Goal: Task Accomplishment & Management: Complete application form

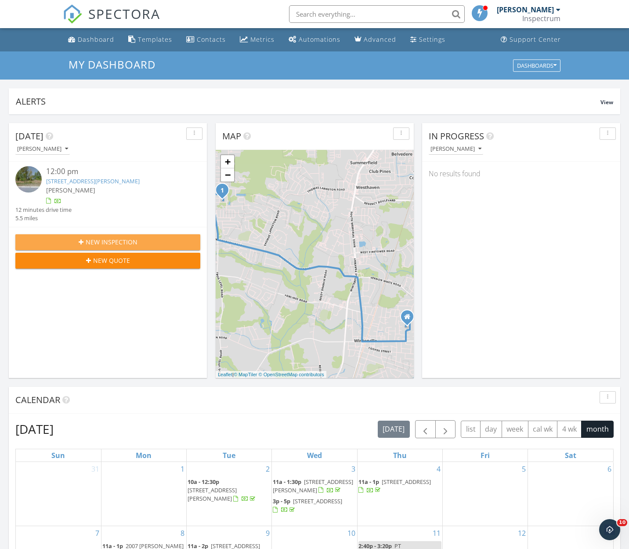
click at [83, 237] on div "New Inspection" at bounding box center [107, 241] width 171 height 9
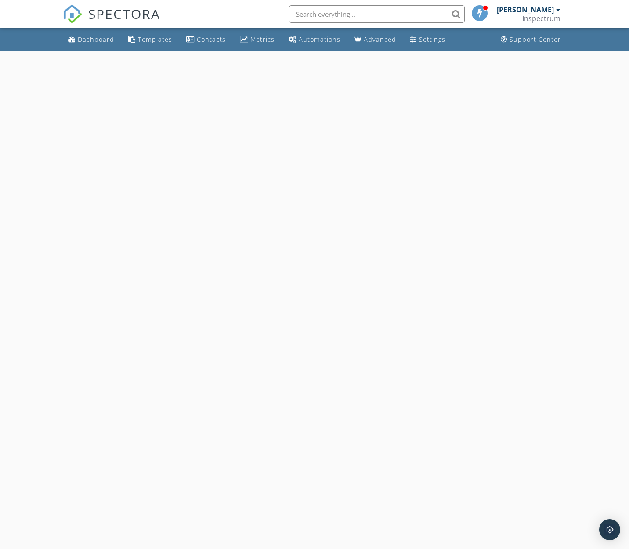
select select "8"
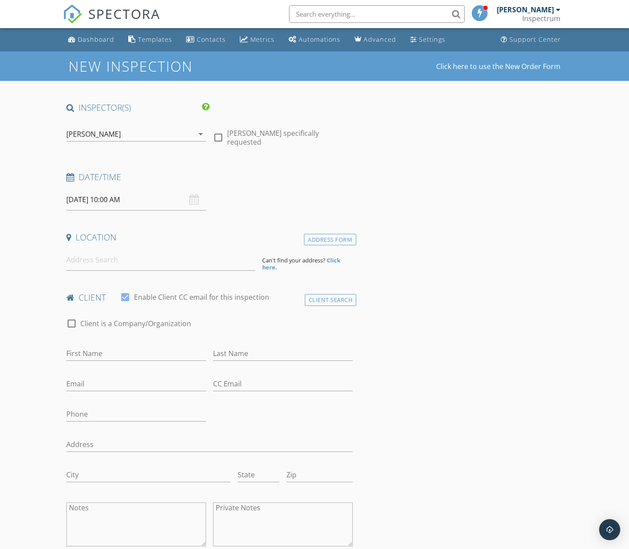
click at [101, 199] on input "09/30/2025 10:00 AM" at bounding box center [136, 200] width 140 height 22
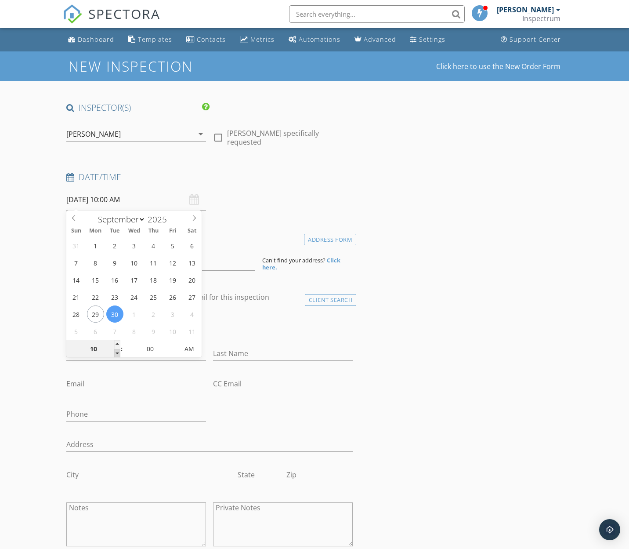
type input "09"
type input "09/30/2025 9:00 AM"
click at [115, 356] on span at bounding box center [117, 353] width 6 height 9
type input "08"
type input "09/30/2025 8:00 AM"
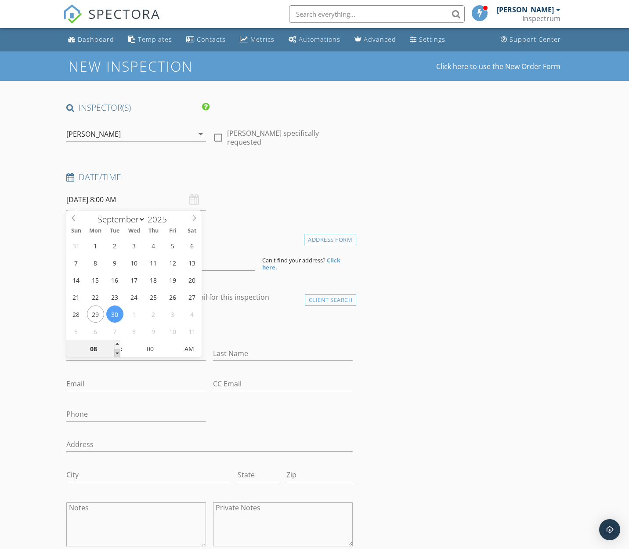
click at [116, 354] on span at bounding box center [117, 353] width 6 height 9
type input "09"
type input "09/30/2025 9:00 AM"
click at [116, 340] on span at bounding box center [117, 344] width 6 height 9
type input "10"
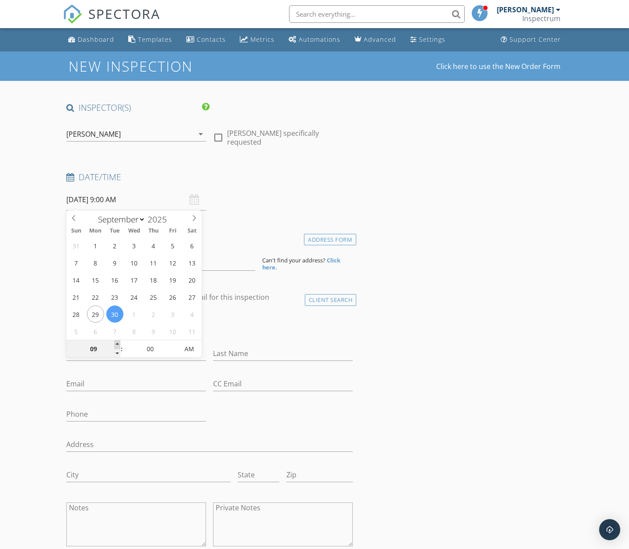
type input "09/30/2025 10:00 AM"
click at [116, 341] on span at bounding box center [117, 344] width 6 height 9
type input "11"
type input "09/30/2025 11:00 AM"
click at [116, 341] on span at bounding box center [117, 344] width 6 height 9
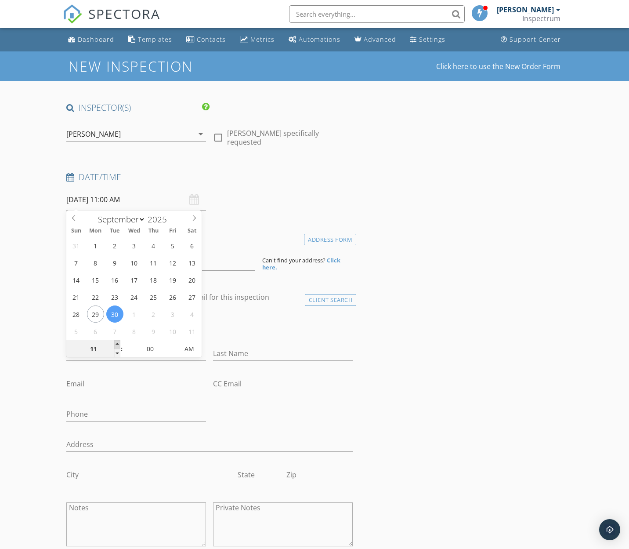
type input "12"
type input "09/30/2025 12:00 PM"
click at [116, 341] on span at bounding box center [117, 344] width 6 height 9
type input "11"
type input "09/30/2025 11:00 AM"
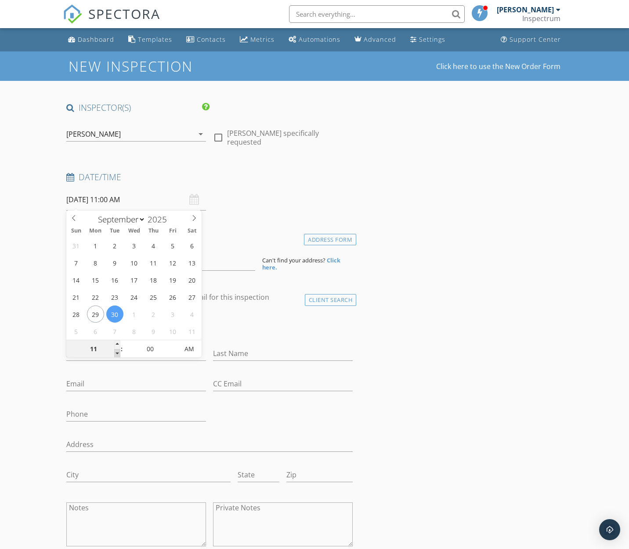
click at [119, 354] on span at bounding box center [117, 353] width 6 height 9
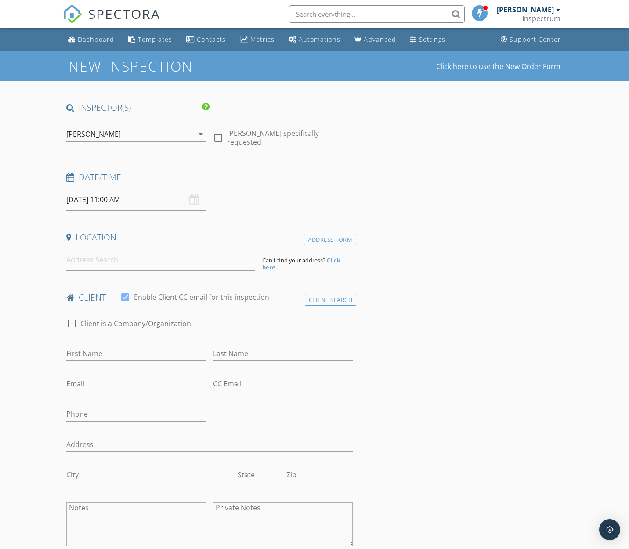
click at [106, 258] on input at bounding box center [160, 260] width 189 height 22
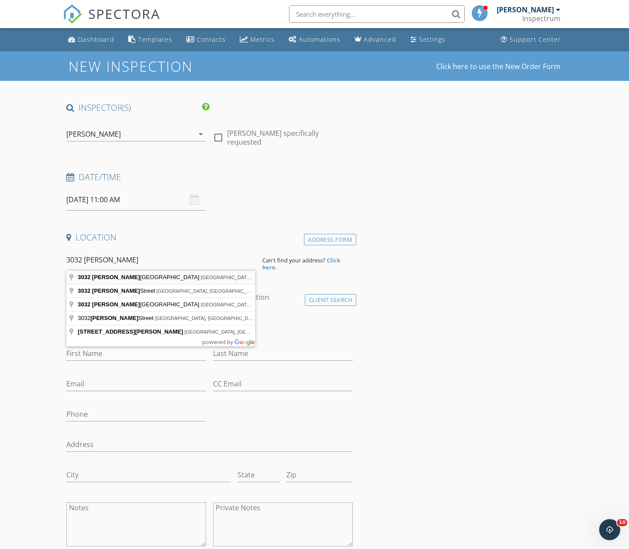
type input "3032 Hudsons Crossroads Road, Greenville, NC, USA"
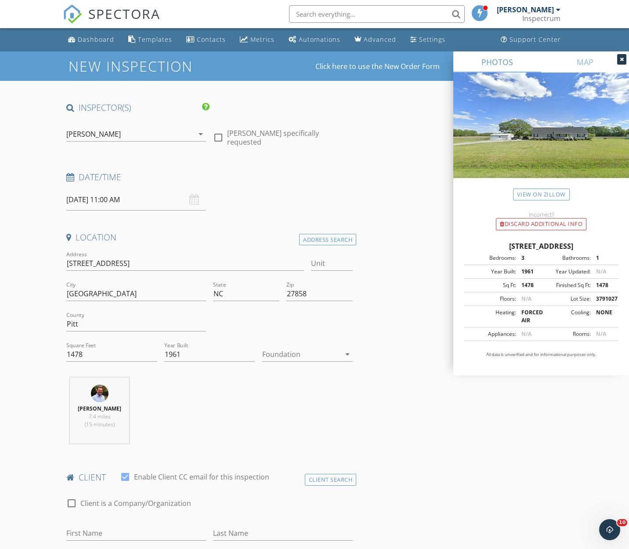
click at [329, 356] on div at bounding box center [301, 354] width 79 height 14
drag, startPoint x: 310, startPoint y: 415, endPoint x: 306, endPoint y: 412, distance: 4.7
click at [310, 415] on div "Crawlspace" at bounding box center [307, 420] width 77 height 11
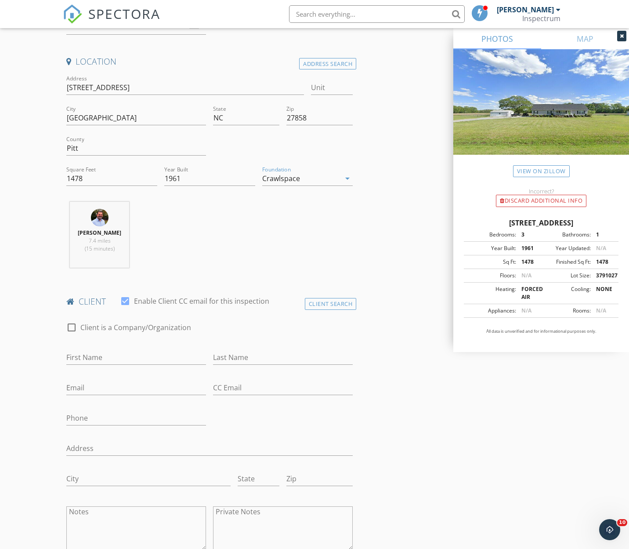
scroll to position [193, 0]
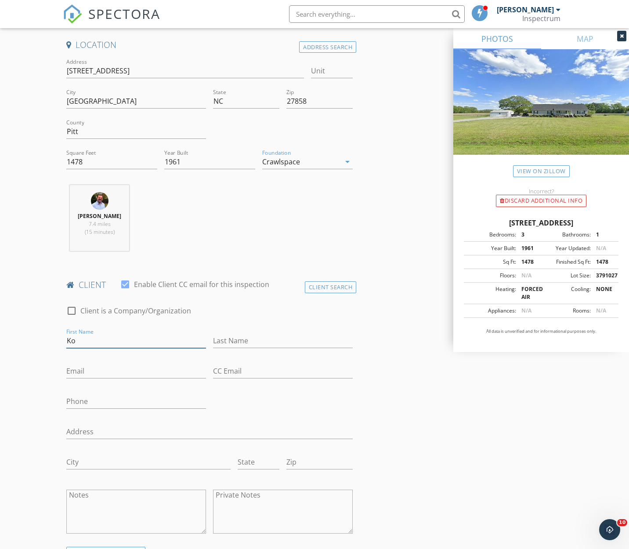
type input "K"
type input "Lola"
type input "Landreth"
type input "retiredbigdog@embarqmail.com"
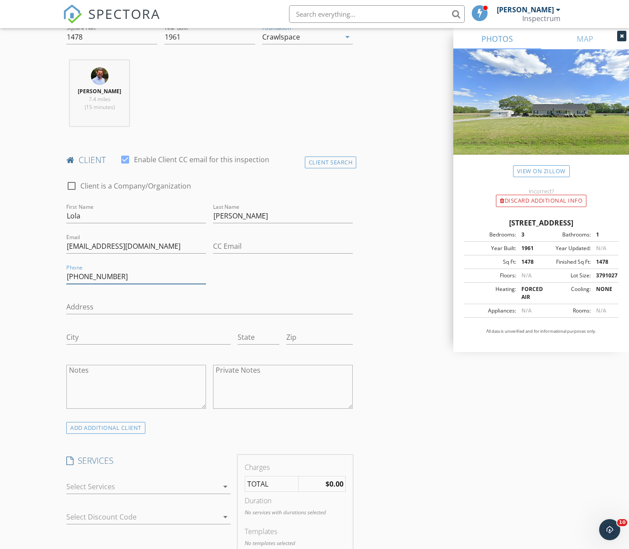
scroll to position [381, 0]
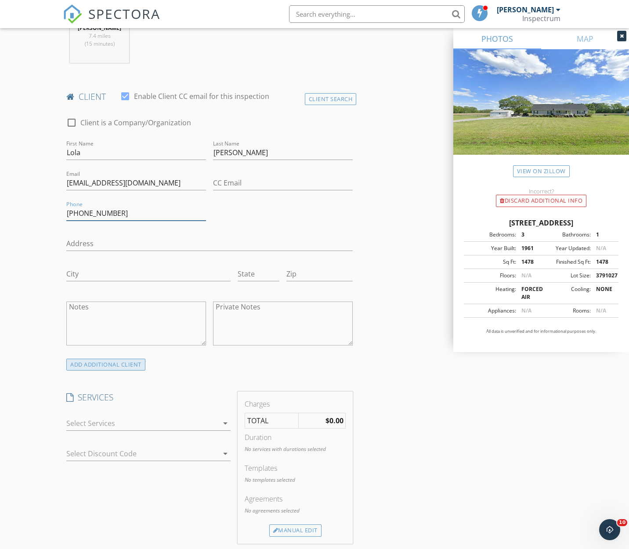
type input "252-714-0481"
click at [99, 364] on div "ADD ADDITIONAL client" at bounding box center [105, 365] width 79 height 12
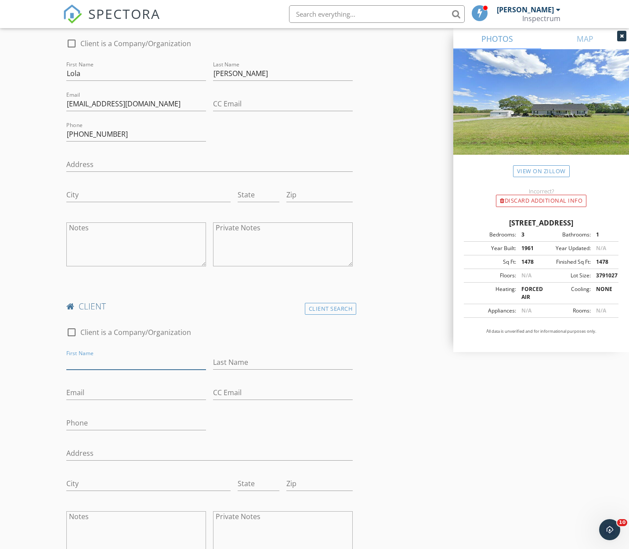
scroll to position [487, 0]
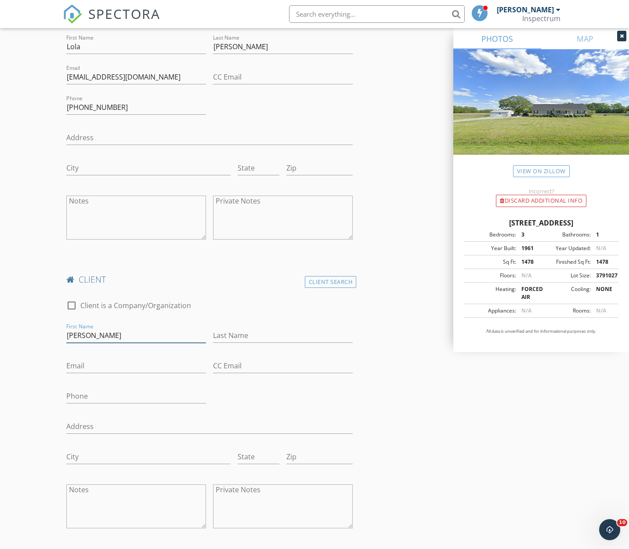
type input "Chris"
click at [237, 331] on input "Bucl" at bounding box center [283, 335] width 140 height 15
type input "Buck"
type input "deucefan@gmail.com"
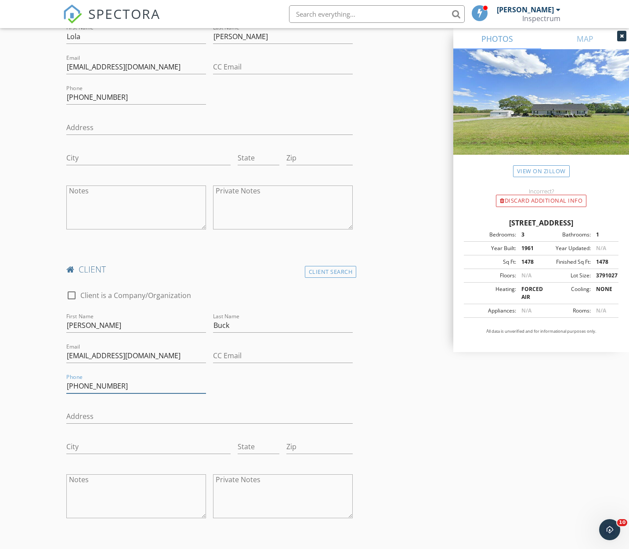
scroll to position [500, 0]
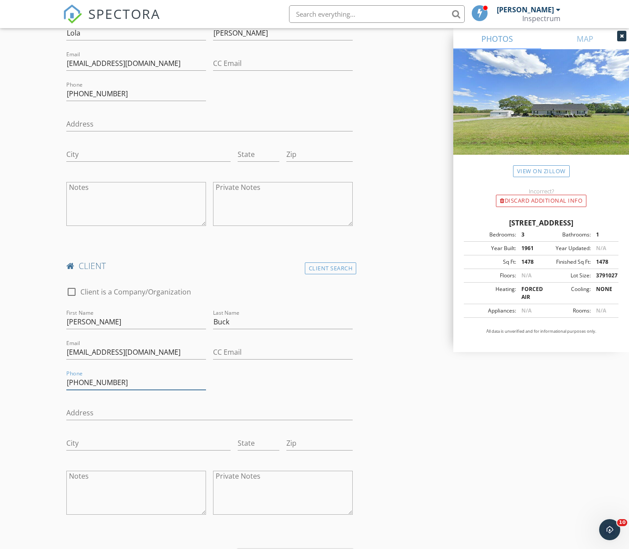
type input "252-814-5399"
click at [286, 376] on div "check_box_outline_blank Client is a Company/Organization First Name Chris Last …" at bounding box center [210, 403] width 294 height 250
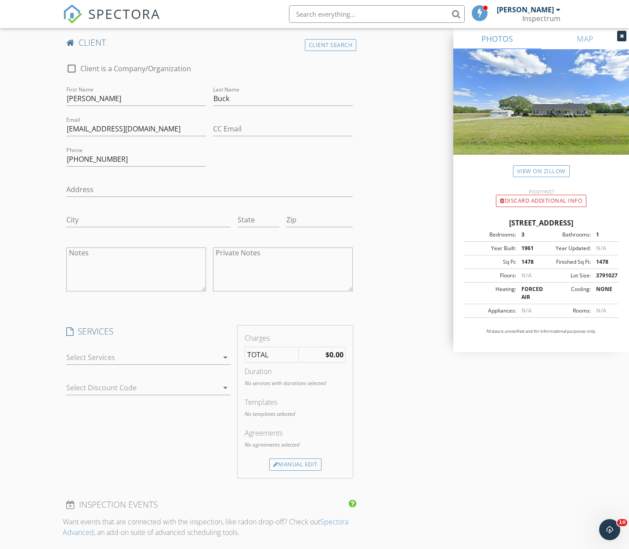
scroll to position [725, 0]
click at [167, 356] on div at bounding box center [142, 356] width 152 height 14
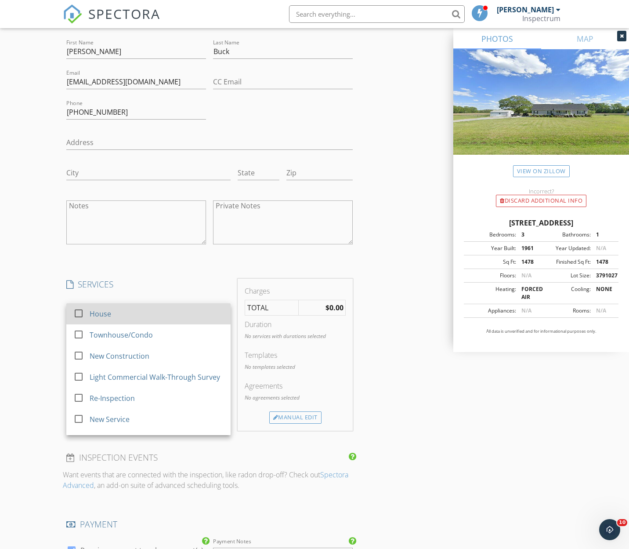
scroll to position [772, 0]
click at [75, 312] on div at bounding box center [78, 311] width 15 height 15
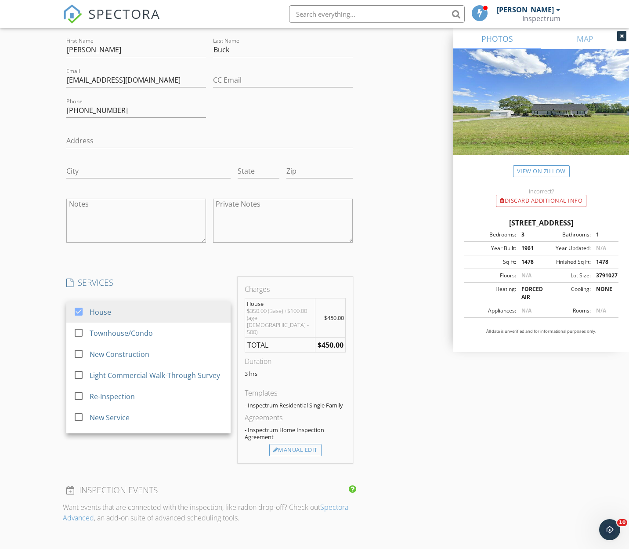
click at [154, 268] on div "INSPECTOR(S) check_box Mark Paschal PRIMARY Mark Paschal arrow_drop_down check_…" at bounding box center [210, 206] width 294 height 1753
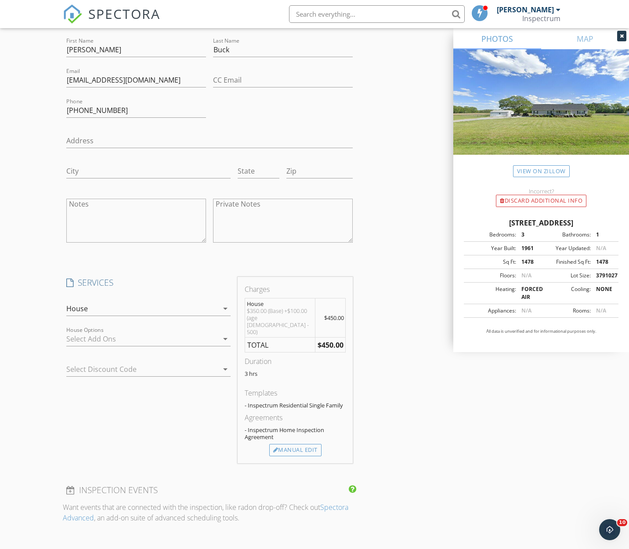
click at [160, 336] on div at bounding box center [142, 339] width 152 height 14
click at [167, 284] on h4 "SERVICES" at bounding box center [148, 282] width 164 height 11
click at [296, 444] on div "Manual Edit" at bounding box center [295, 450] width 52 height 12
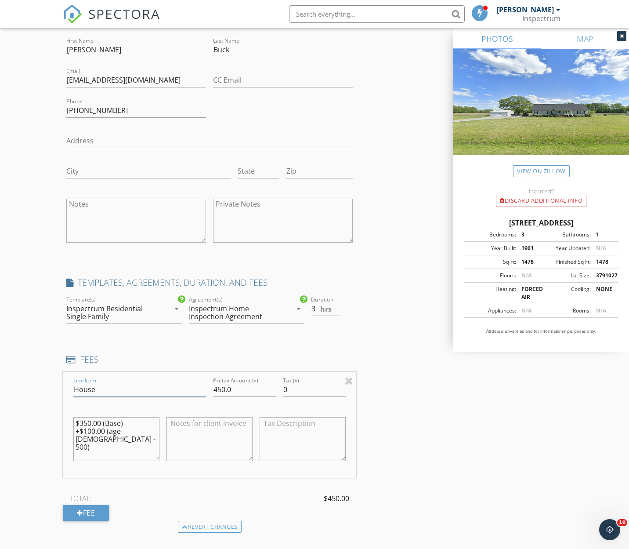
drag, startPoint x: 103, startPoint y: 390, endPoint x: 68, endPoint y: 387, distance: 34.9
type input "Limited Inspection - Crawlspace"
drag, startPoint x: 226, startPoint y: 384, endPoint x: 211, endPoint y: 385, distance: 15.4
click at [211, 385] on div "Pretax Amount ($) 450.0" at bounding box center [245, 390] width 70 height 30
type input "175.0"
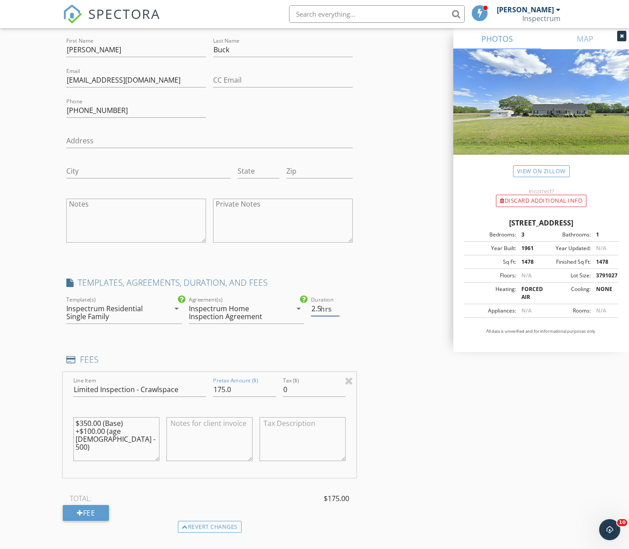
click at [336, 308] on input "2.5" at bounding box center [325, 309] width 29 height 15
click at [336, 308] on input "2" at bounding box center [325, 309] width 29 height 15
type input "1.5"
click at [336, 308] on input "1.5" at bounding box center [325, 309] width 29 height 15
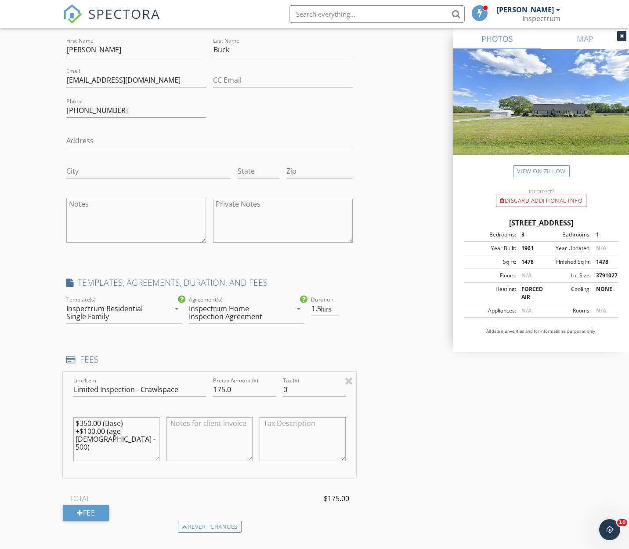
drag, startPoint x: 61, startPoint y: 428, endPoint x: 37, endPoint y: 420, distance: 25.6
click at [37, 420] on div "New Inspection Click here to use the New Order Form INSPECTOR(S) check_box Mark…" at bounding box center [314, 252] width 629 height 1946
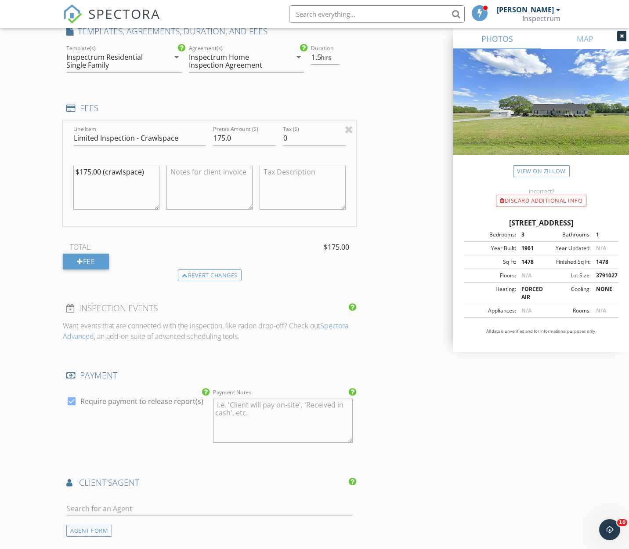
scroll to position [888, 0]
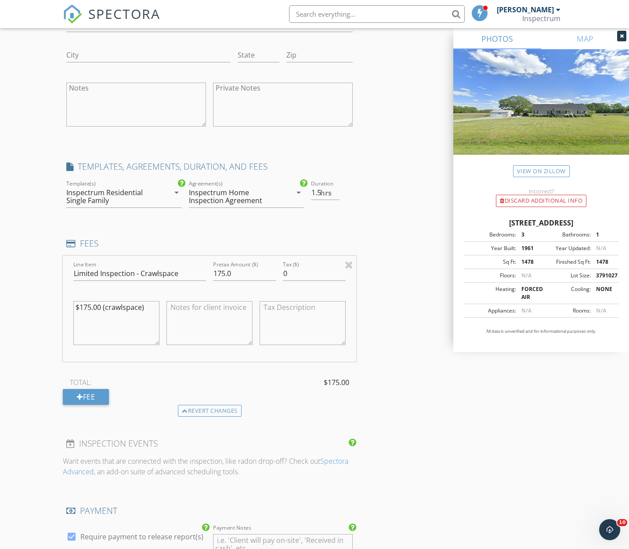
type textarea "$175.00 (crawlspace)"
click at [262, 195] on div "Inspectrum Home Inspection Agreement" at bounding box center [235, 197] width 93 height 16
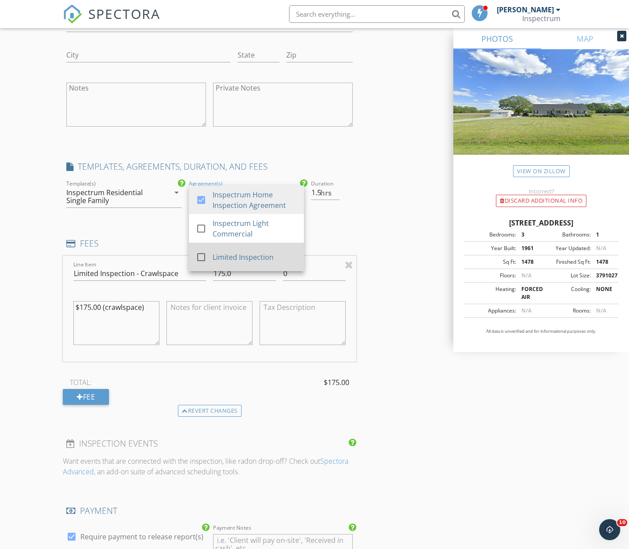
click at [195, 253] on div at bounding box center [201, 257] width 15 height 15
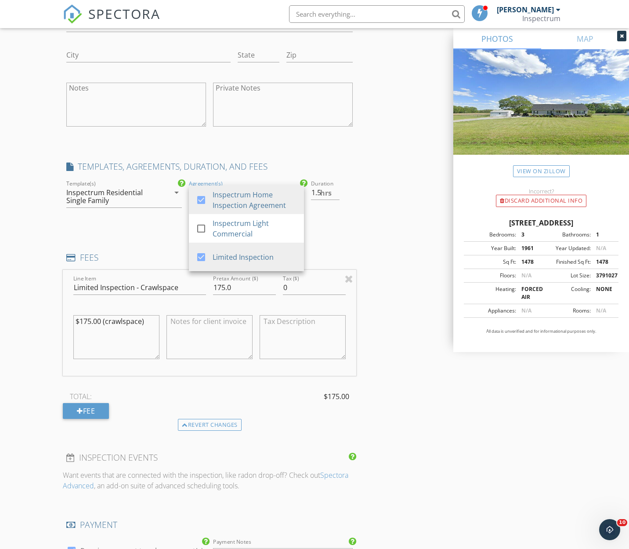
click at [129, 237] on div "INSPECTOR(S) check_box Mark Paschal PRIMARY Mark Paschal arrow_drop_down check_…" at bounding box center [210, 132] width 294 height 1837
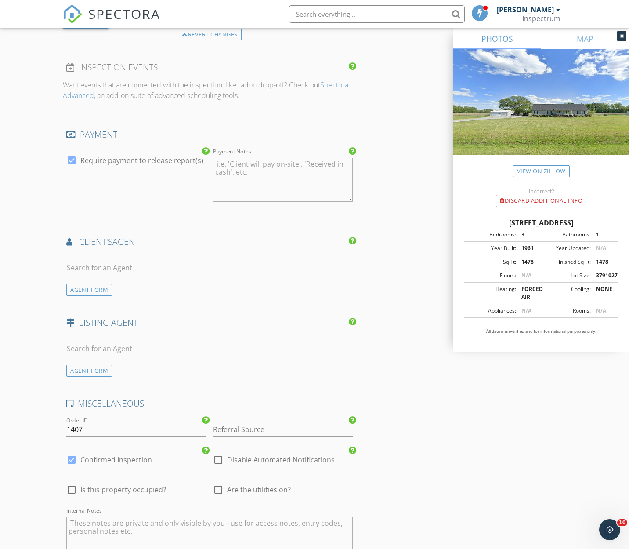
scroll to position [1279, 0]
click at [168, 264] on input "text" at bounding box center [209, 267] width 287 height 15
type input "O"
type input "Connie"
click at [168, 282] on li "Connie Corey Realty ONE Group Aspire" at bounding box center [210, 287] width 286 height 25
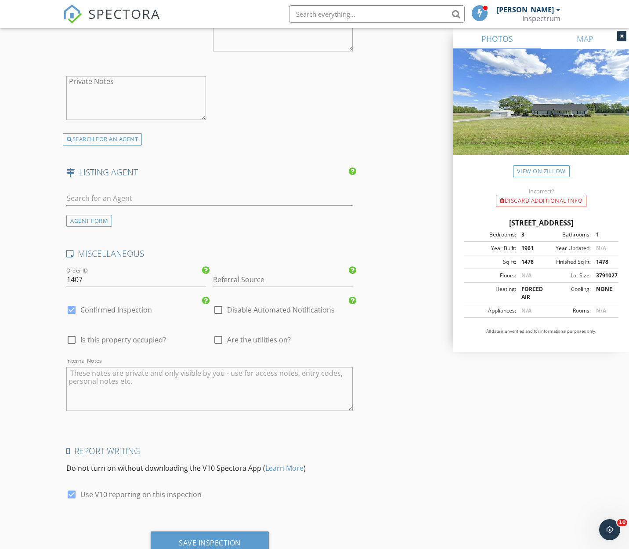
scroll to position [1690, 0]
click at [266, 337] on span "Are the utilities on?" at bounding box center [259, 338] width 64 height 9
checkbox input "true"
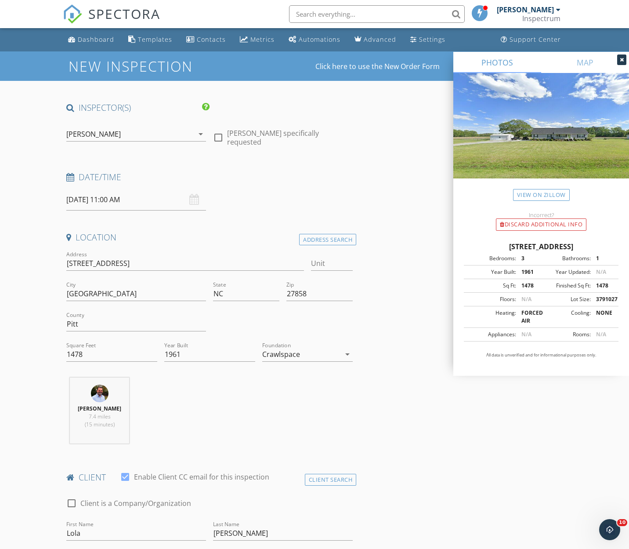
scroll to position [0, 0]
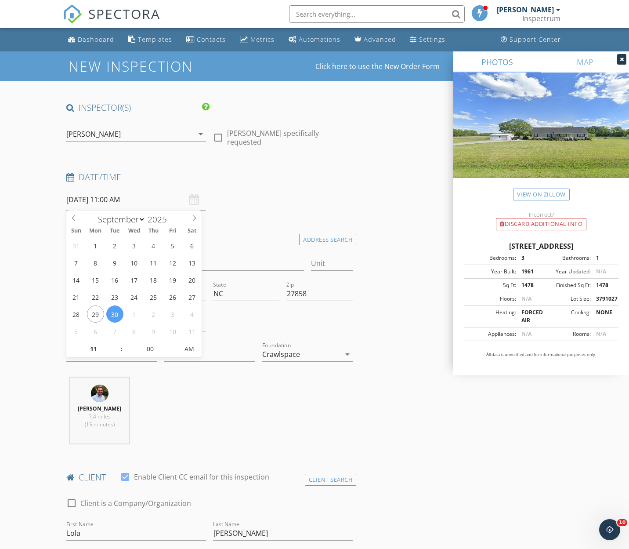
click at [77, 195] on input "09/30/2025 11:00 AM" at bounding box center [136, 200] width 140 height 22
type input "09/29/2025 11:00 AM"
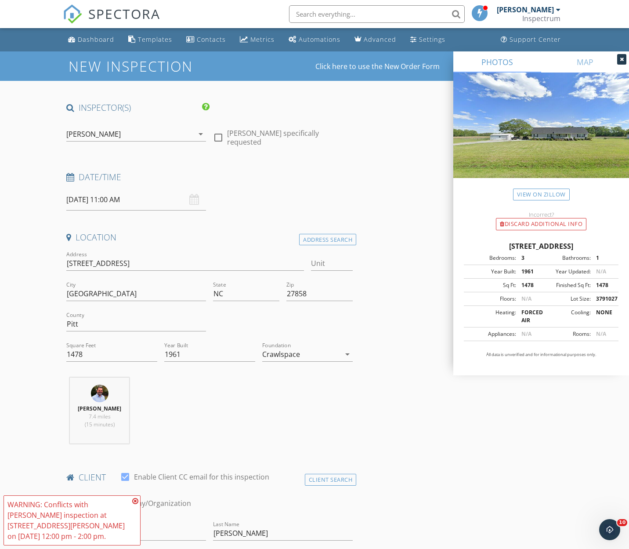
click at [138, 500] on icon at bounding box center [135, 501] width 6 height 7
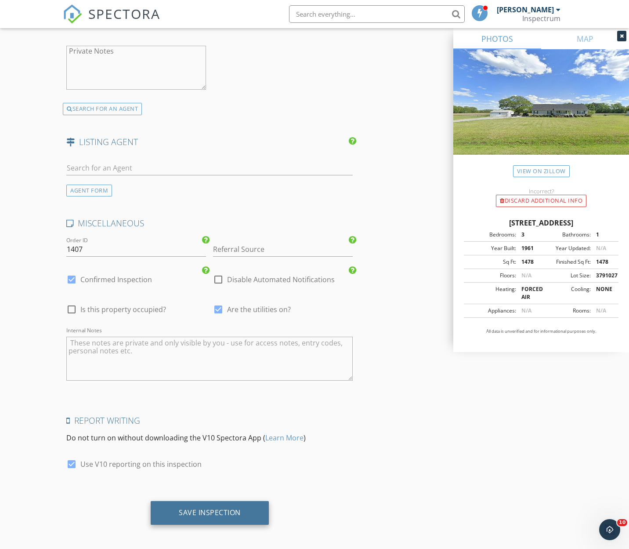
scroll to position [1719, 0]
click at [212, 509] on div "Save Inspection" at bounding box center [210, 513] width 62 height 9
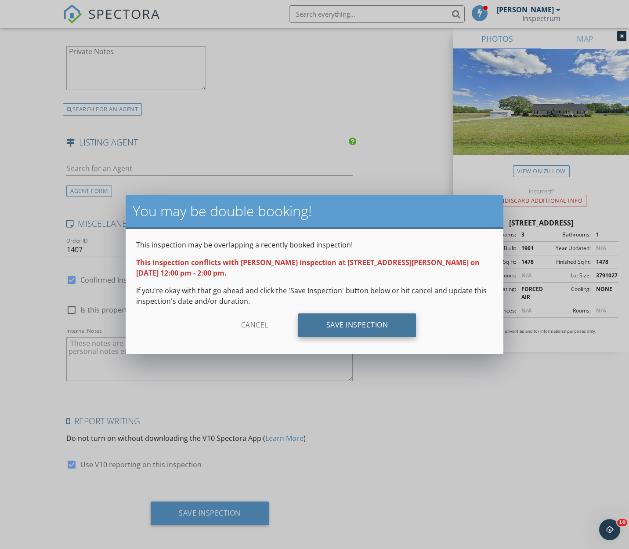
drag, startPoint x: 359, startPoint y: 320, endPoint x: 352, endPoint y: 323, distance: 8.1
click at [359, 320] on div "Save Inspection" at bounding box center [357, 325] width 118 height 24
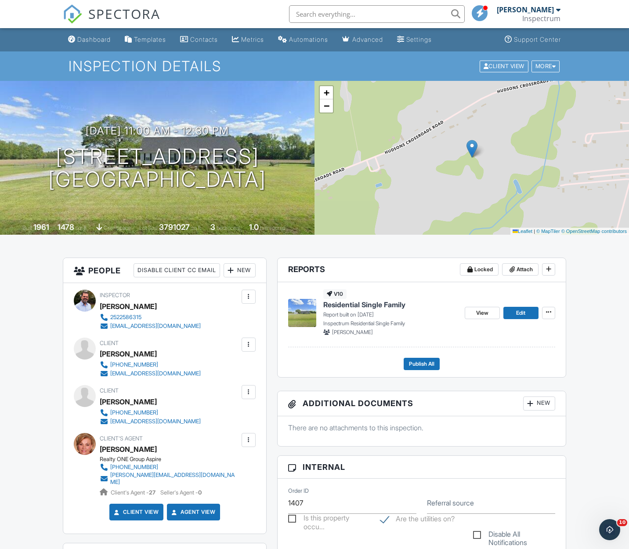
click at [104, 40] on div "Dashboard" at bounding box center [93, 39] width 33 height 7
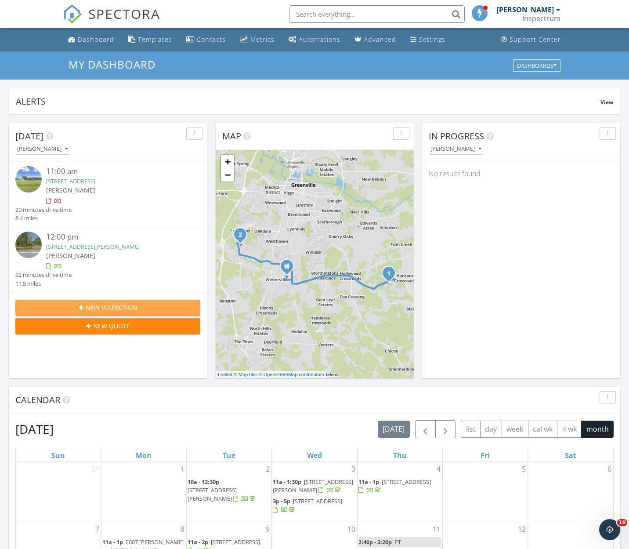
click at [104, 303] on span "New Inspection" at bounding box center [112, 307] width 52 height 9
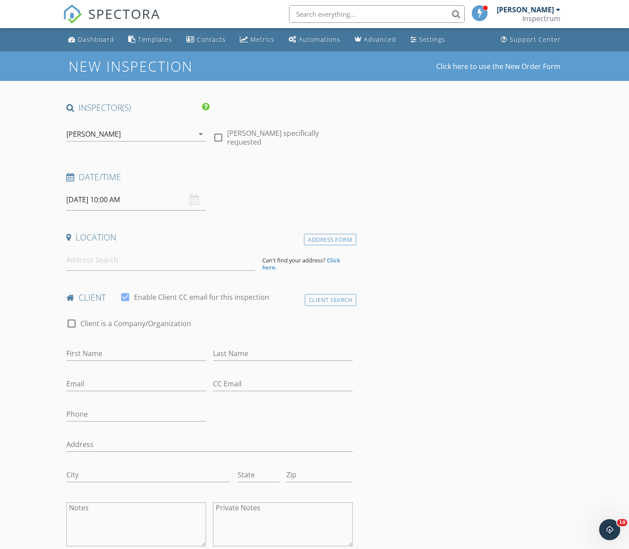
click at [85, 202] on input "[DATE] 10:00 AM" at bounding box center [136, 200] width 140 height 22
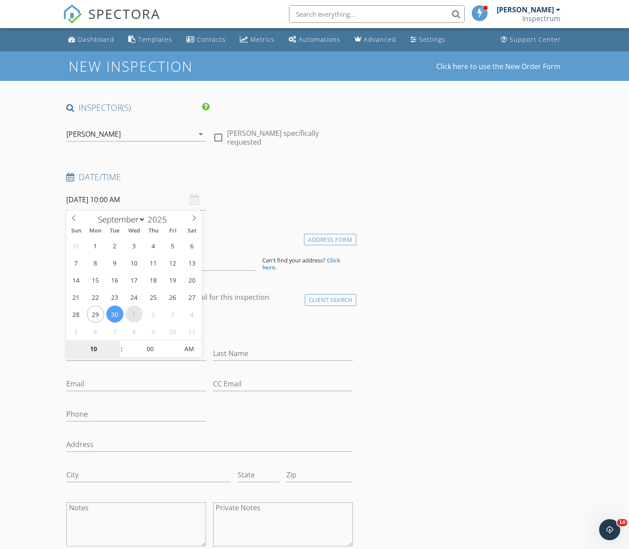
select select "9"
type input "[DATE] 10:00 AM"
type input "09"
type input "[DATE] 9:00 AM"
click at [118, 353] on span at bounding box center [117, 353] width 6 height 9
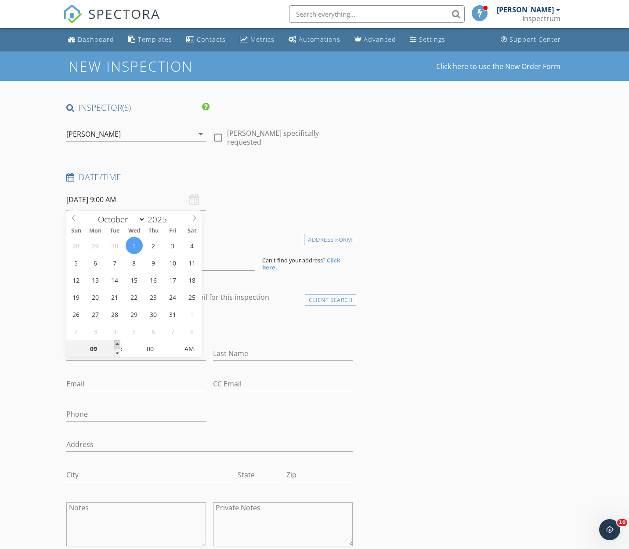
type input "10"
type input "[DATE] 10:00 AM"
click at [118, 346] on span at bounding box center [117, 344] width 6 height 9
type input "11"
type input "[DATE] 11:00 AM"
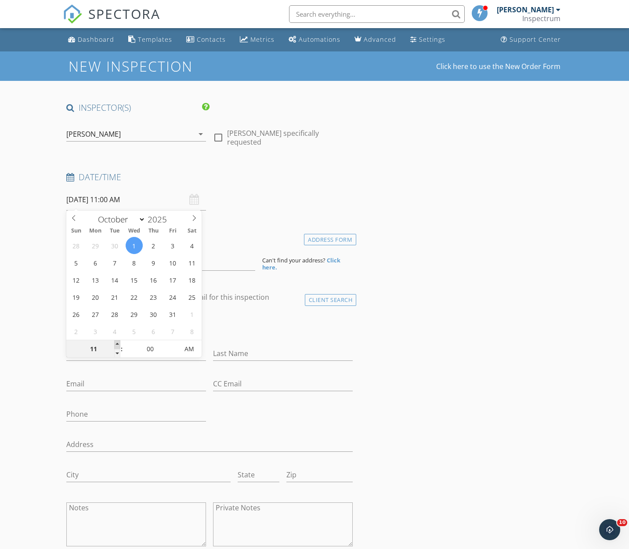
click at [118, 346] on span at bounding box center [117, 344] width 6 height 9
type input "12"
type input "[DATE] 12:00 PM"
click at [118, 346] on span at bounding box center [117, 344] width 6 height 9
type input "11"
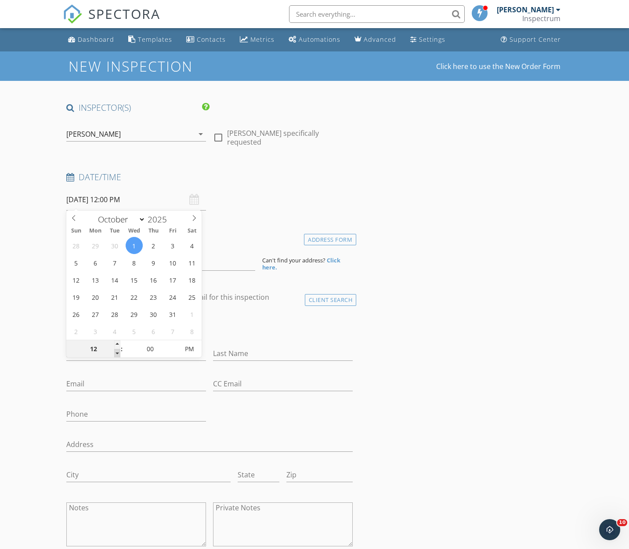
type input "[DATE] 11:00 AM"
click at [118, 354] on span at bounding box center [117, 353] width 6 height 9
type input "12"
type input "[DATE] 12:00 PM"
click at [118, 343] on span at bounding box center [117, 344] width 6 height 9
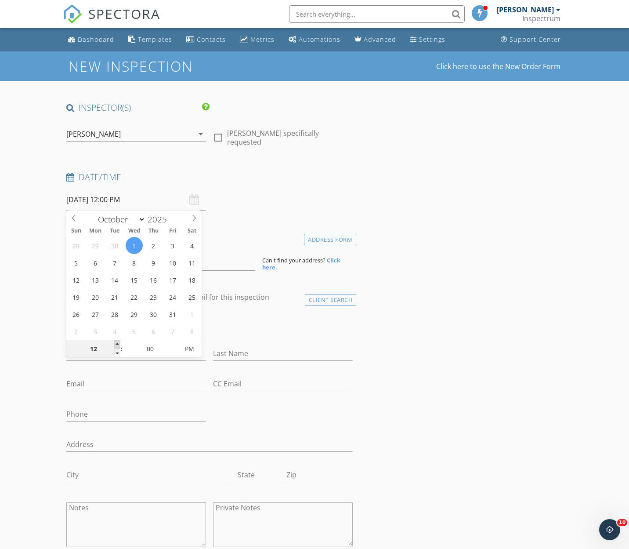
type input "01"
type input "[DATE] 1:00 PM"
click at [118, 343] on span at bounding box center [117, 344] width 6 height 9
type input "05"
type input "[DATE] 1:05 PM"
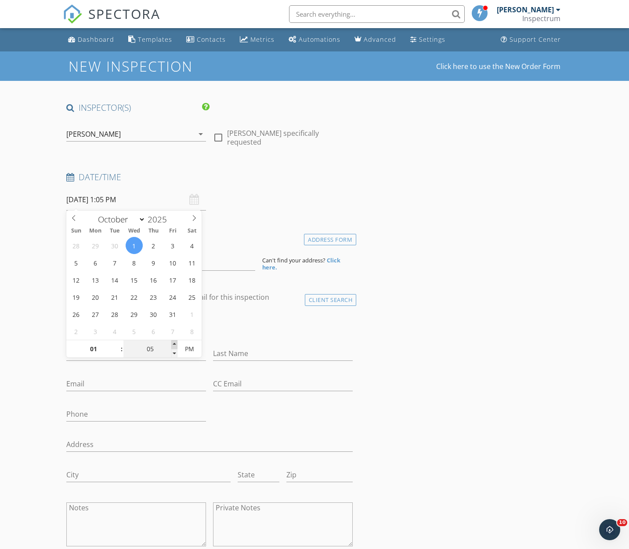
click at [175, 345] on span at bounding box center [174, 344] width 6 height 9
type input "10"
type input "[DATE] 1:10 PM"
click at [175, 345] on span at bounding box center [174, 344] width 6 height 9
type input "15"
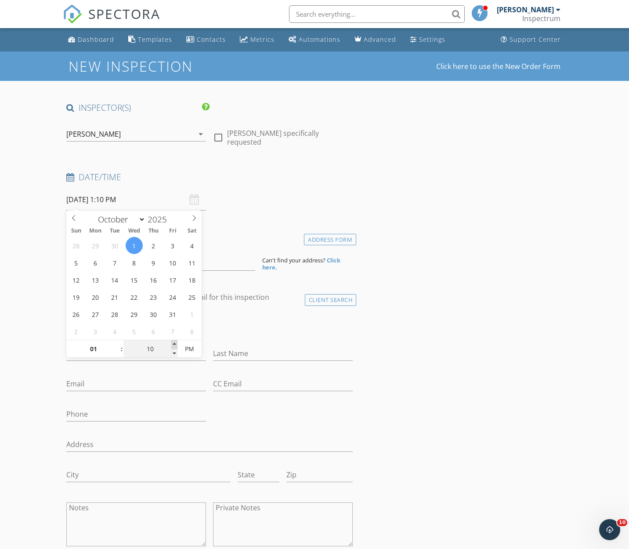
type input "[DATE] 1:15 PM"
click at [175, 345] on span at bounding box center [174, 344] width 6 height 9
type input "20"
type input "[DATE] 1:20 PM"
click at [175, 345] on span at bounding box center [174, 344] width 6 height 9
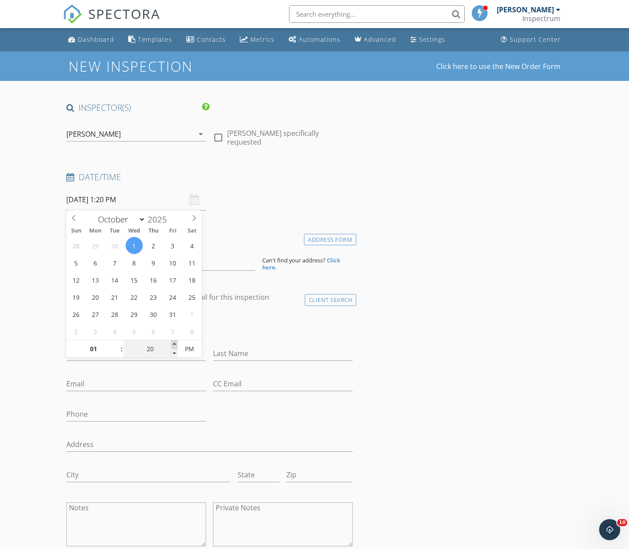
type input "25"
type input "[DATE] 1:25 PM"
click at [175, 345] on span at bounding box center [174, 344] width 6 height 9
type input "30"
type input "10/01/2025 1:30 PM"
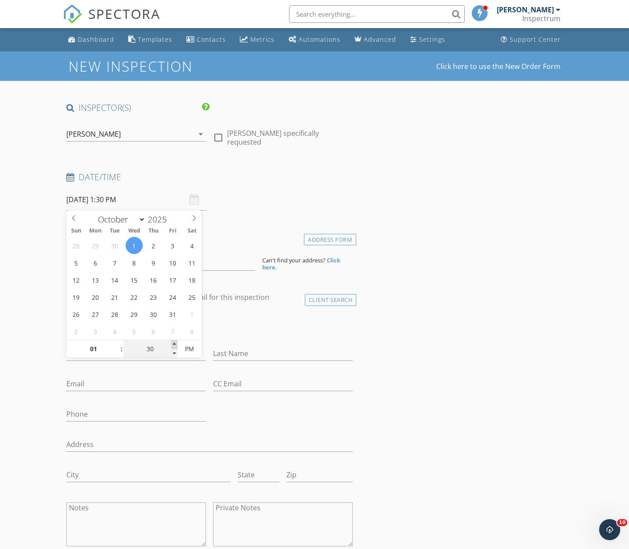
click at [175, 345] on span at bounding box center [174, 344] width 6 height 9
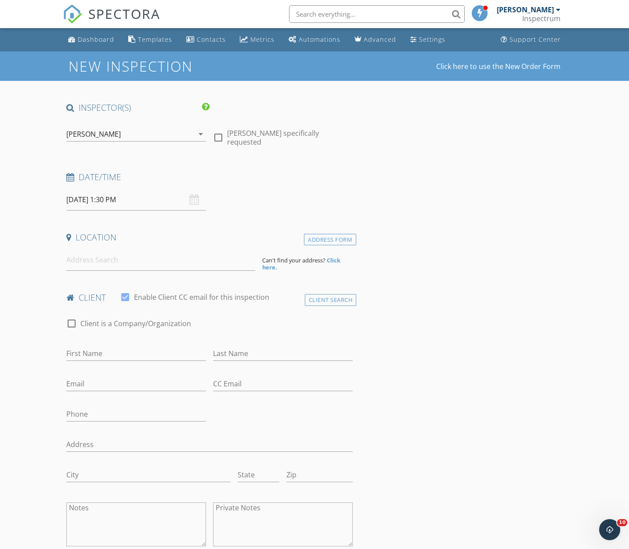
click at [89, 263] on input at bounding box center [160, 260] width 189 height 22
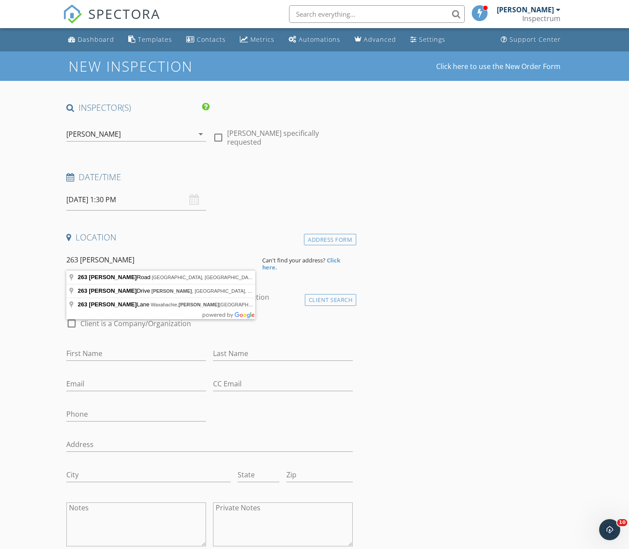
type input "263 Laurie Ellis Road, Winterville, NC, USA"
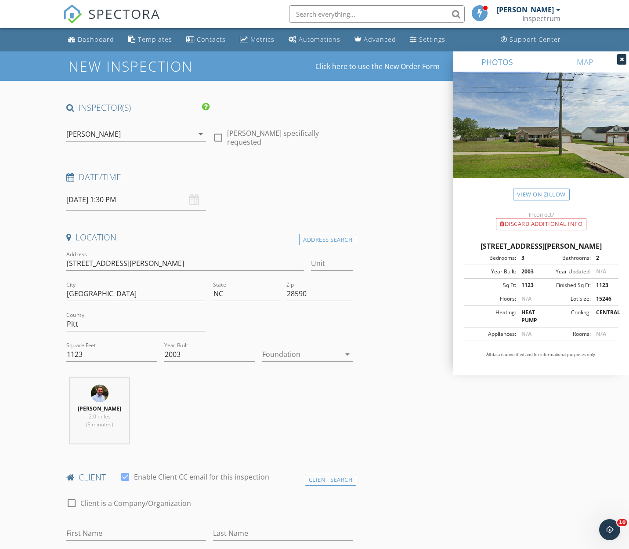
click at [315, 348] on div at bounding box center [301, 354] width 79 height 14
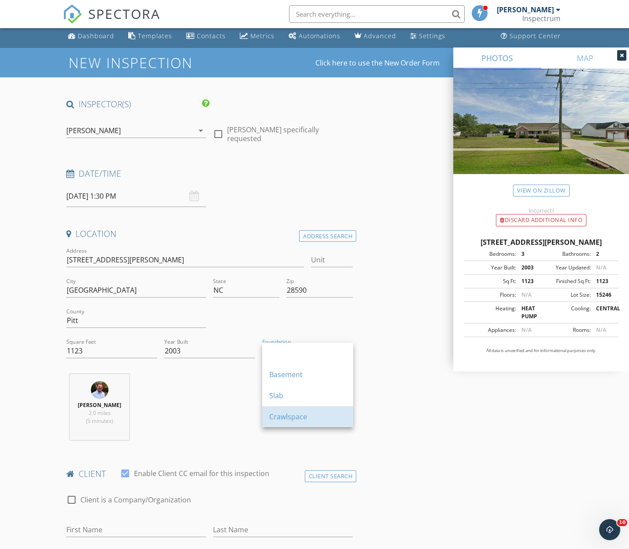
scroll to position [3, 0]
click at [310, 417] on div "Crawlspace" at bounding box center [307, 416] width 77 height 11
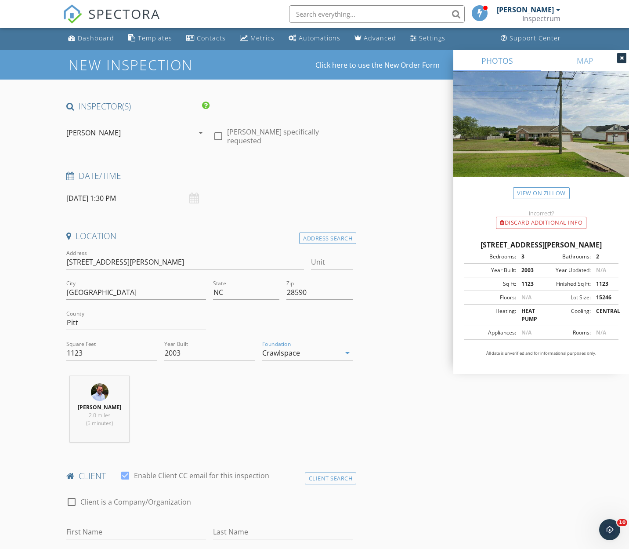
scroll to position [1, 1]
click at [234, 407] on div "Mark Paschal 2.0 miles (5 minutes)" at bounding box center [210, 412] width 294 height 73
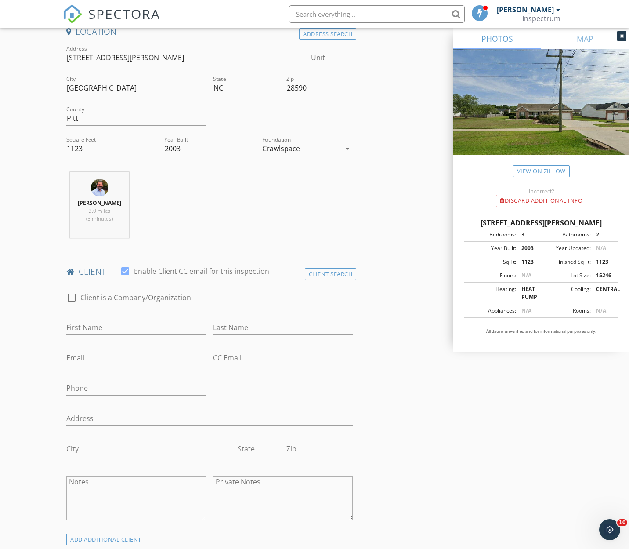
scroll to position [207, 0]
type input "Amanda"
type input "Moore"
type input "tarheelamw@gmail.com"
type input "252-714-2880"
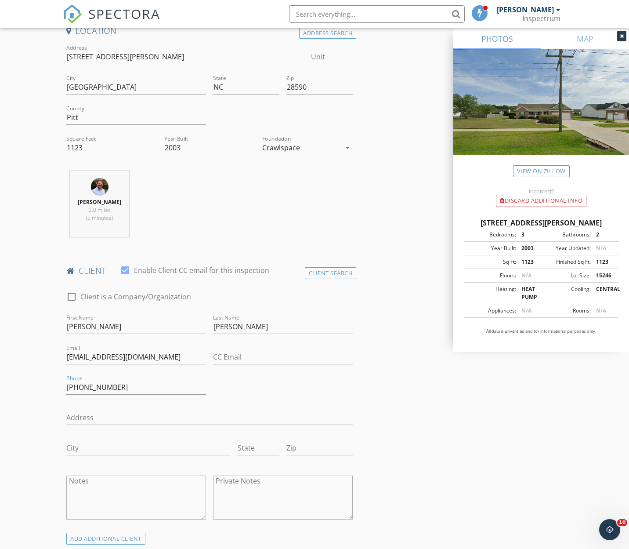
click at [302, 382] on div "check_box_outline_blank Client is a Company/Organization First Name Amanda Last…" at bounding box center [210, 408] width 294 height 250
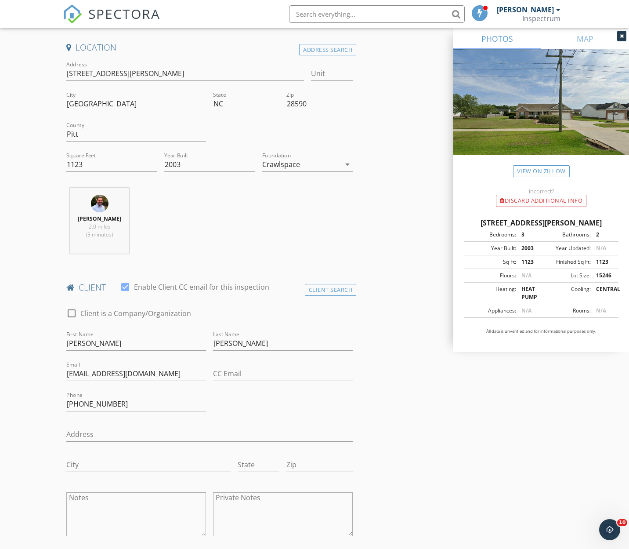
scroll to position [374, 0]
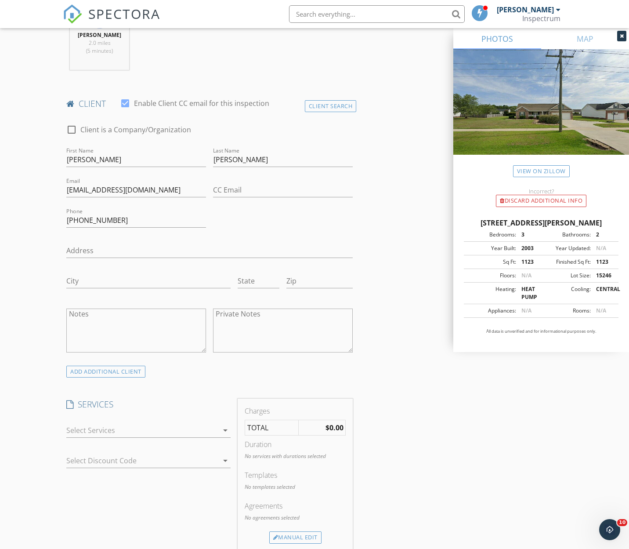
click at [156, 423] on div at bounding box center [142, 430] width 152 height 14
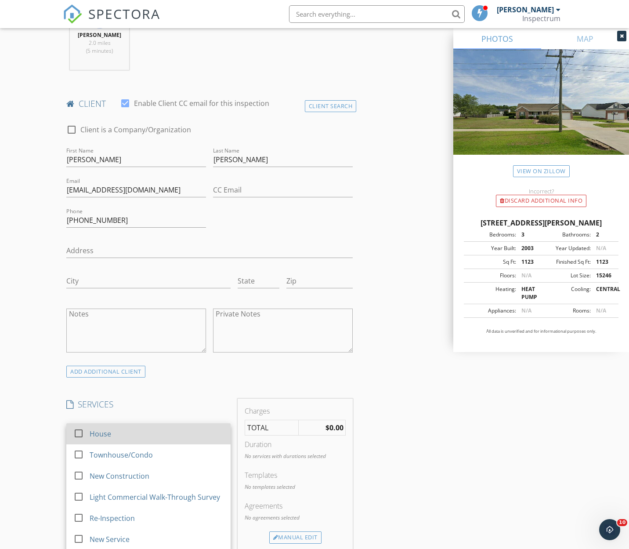
scroll to position [0, 0]
click at [89, 439] on div "check_box_outline_blank House" at bounding box center [148, 434] width 150 height 20
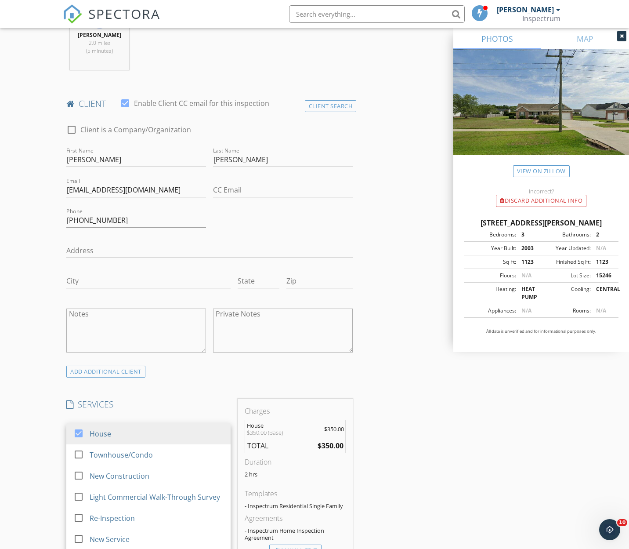
click at [40, 438] on div "New Inspection Click here to use the New Order Form INSPECTOR(S) check_box Mark…" at bounding box center [314, 467] width 629 height 1578
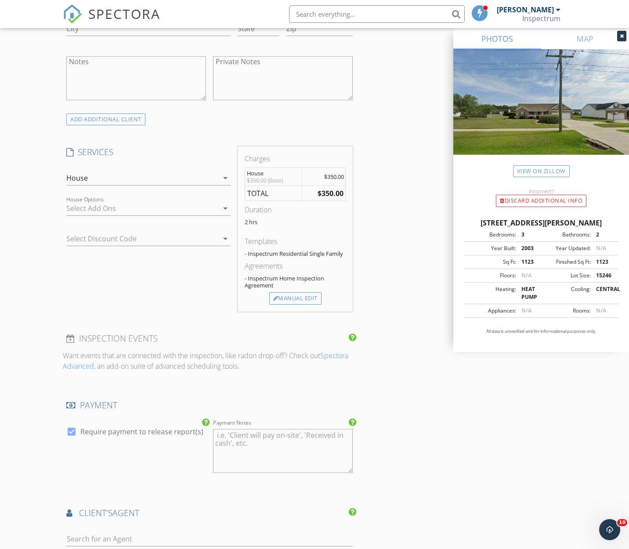
scroll to position [627, 0]
drag, startPoint x: 298, startPoint y: 293, endPoint x: 296, endPoint y: 297, distance: 4.5
click at [298, 293] on div "Manual Edit" at bounding box center [295, 297] width 52 height 12
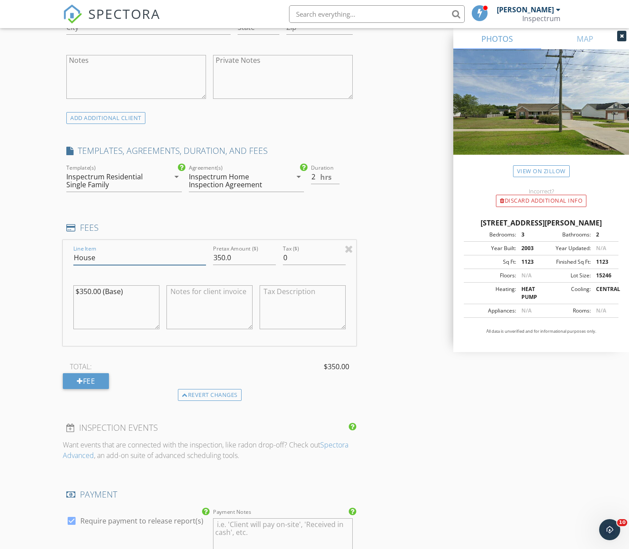
drag, startPoint x: 101, startPoint y: 257, endPoint x: 44, endPoint y: 254, distance: 56.8
drag, startPoint x: 225, startPoint y: 255, endPoint x: 198, endPoint y: 253, distance: 26.5
click at [198, 253] on div "Line Item LImited Inspection - Crawlspace Pretax Amount ($) 350.0 Tax ($) 0 $35…" at bounding box center [210, 293] width 294 height 106
type input "LImited Inspection - Crawlspace"
drag, startPoint x: 226, startPoint y: 252, endPoint x: 193, endPoint y: 249, distance: 33.2
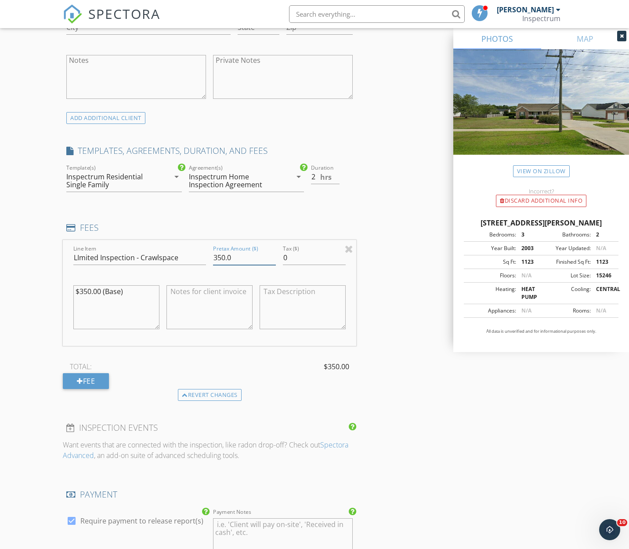
click at [193, 249] on div "Line Item LImited Inspection - Crawlspace Pretax Amount ($) 350.0 Tax ($) 0 $35…" at bounding box center [210, 293] width 294 height 106
type input "175.0"
type input "1.5"
click at [337, 178] on input "1.5" at bounding box center [325, 177] width 29 height 15
drag, startPoint x: 108, startPoint y: 287, endPoint x: 41, endPoint y: 283, distance: 67.4
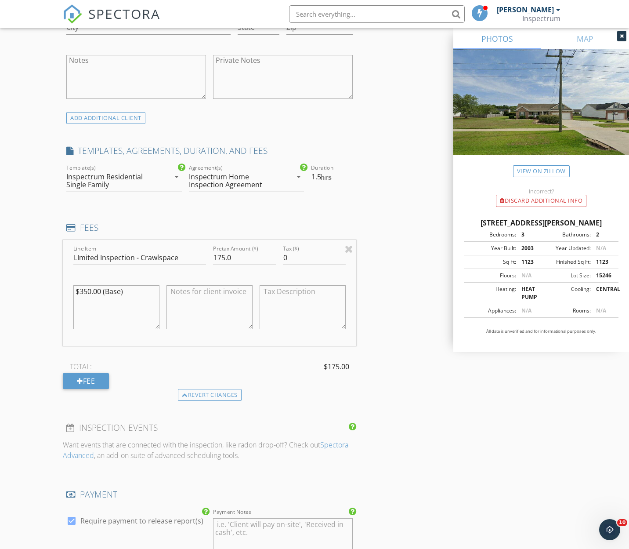
click at [41, 283] on div "New Inspection Click here to use the New Order Form INSPECTOR(S) check_box Mark…" at bounding box center [314, 258] width 629 height 1669
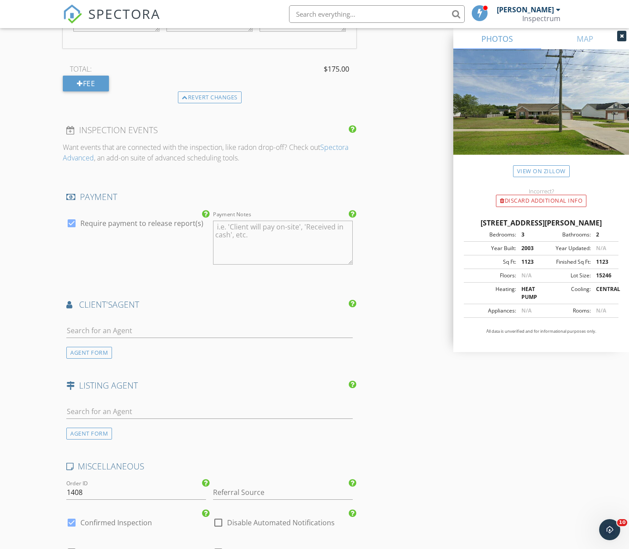
type textarea "$175.00 (Crawlspace)"
click at [160, 324] on input "text" at bounding box center [209, 330] width 287 height 15
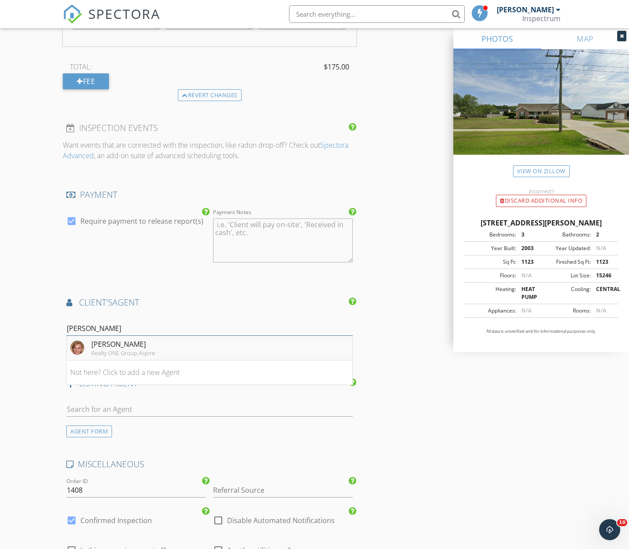
type input "Connie"
click at [174, 347] on li "Connie Corey Realty ONE Group Aspire" at bounding box center [210, 348] width 286 height 25
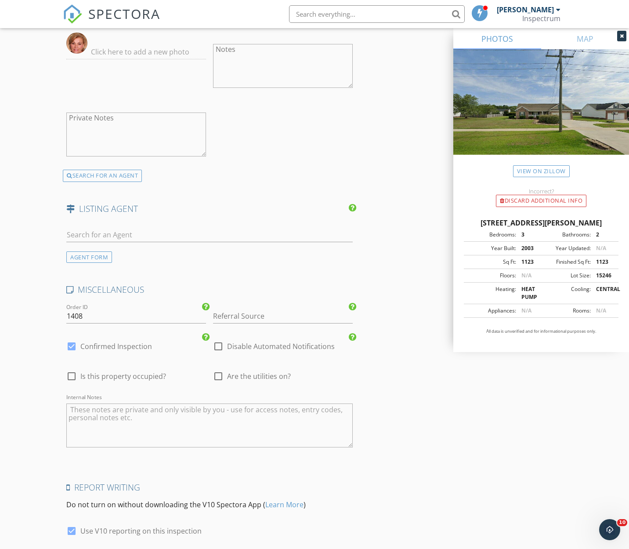
scroll to position [1377, 0]
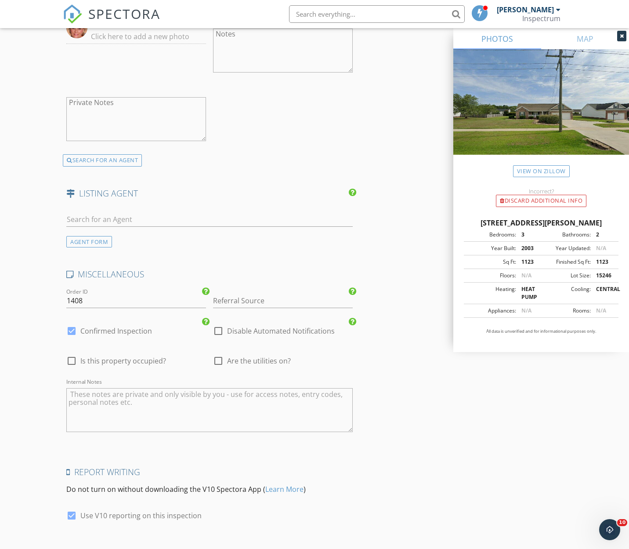
drag, startPoint x: 138, startPoint y: 355, endPoint x: 192, endPoint y: 366, distance: 54.8
click at [138, 356] on span "Is this property occupied?" at bounding box center [123, 360] width 86 height 9
checkbox input "true"
drag, startPoint x: 257, startPoint y: 356, endPoint x: 251, endPoint y: 356, distance: 5.7
click at [257, 356] on span "Are the utilities on?" at bounding box center [259, 360] width 64 height 9
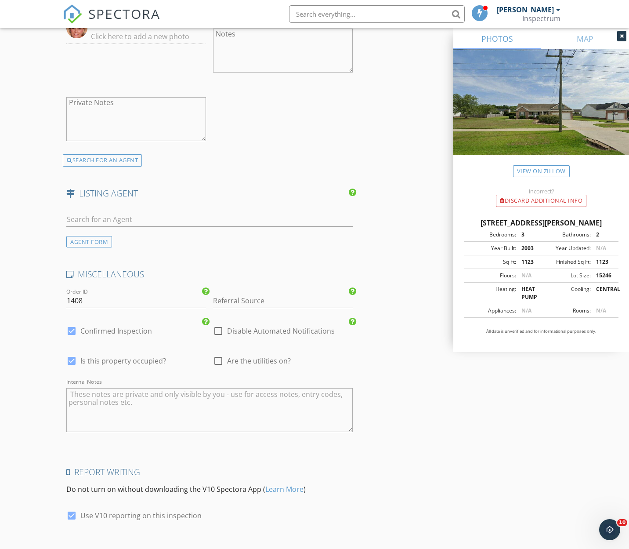
checkbox input "true"
click at [151, 360] on span "Is this property occupied?" at bounding box center [123, 360] width 86 height 9
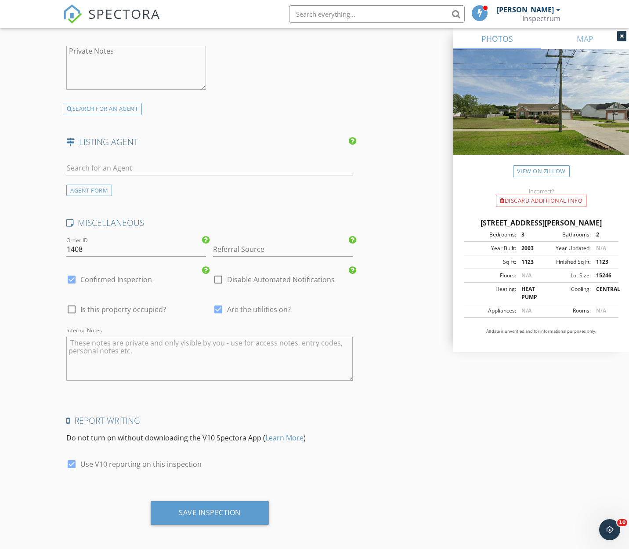
scroll to position [1428, 0]
click at [114, 306] on span "Is this property occupied?" at bounding box center [123, 309] width 86 height 9
checkbox input "true"
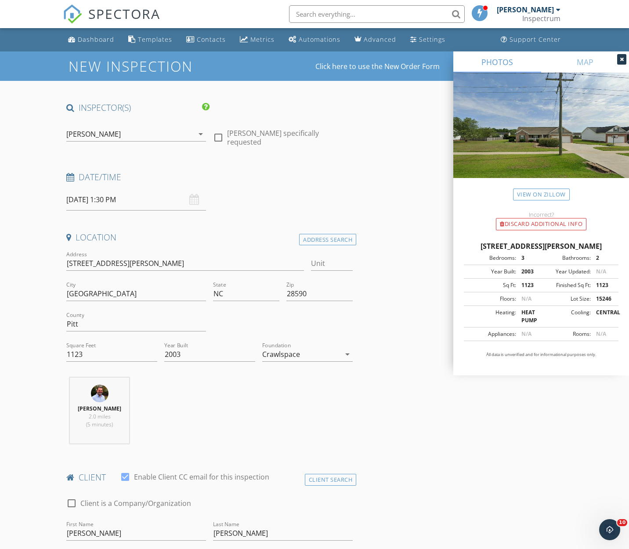
scroll to position [0, 0]
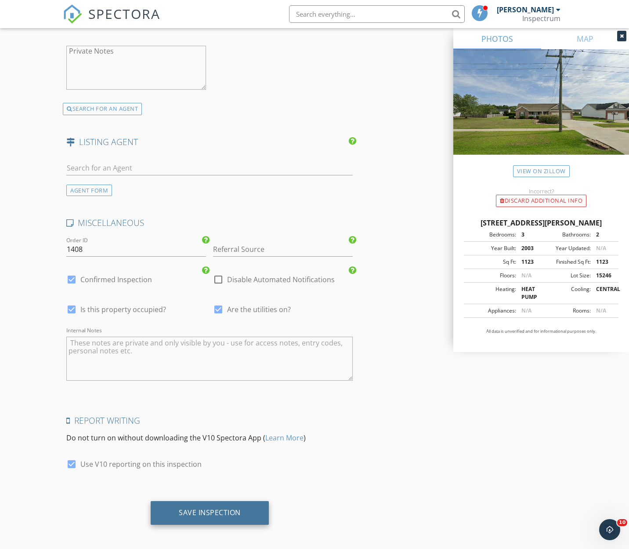
drag, startPoint x: 208, startPoint y: 506, endPoint x: 215, endPoint y: 506, distance: 7.5
click at [208, 508] on div "Save Inspection" at bounding box center [210, 512] width 62 height 9
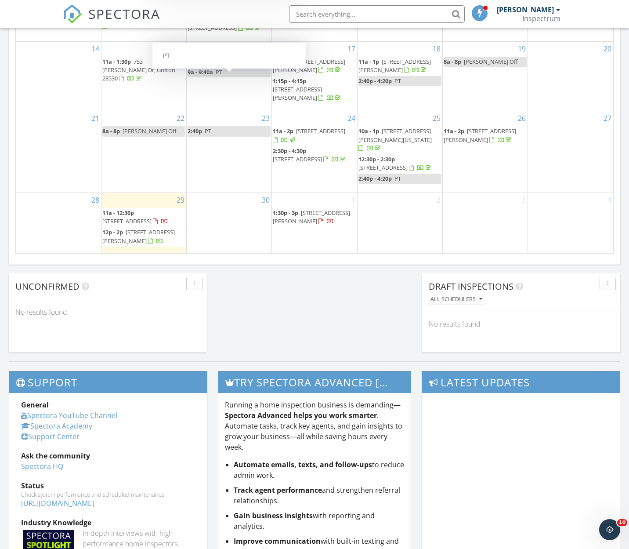
scroll to position [561, 0]
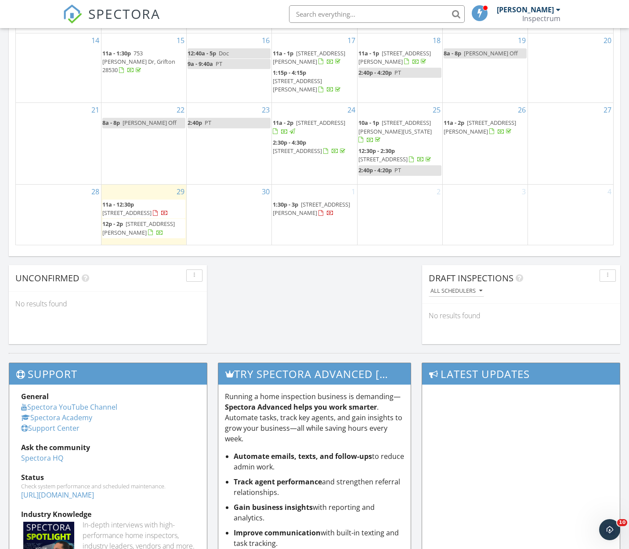
click at [305, 230] on div "1 1:30p - 3p [STREET_ADDRESS][PERSON_NAME]" at bounding box center [314, 215] width 85 height 60
click at [311, 207] on link "Event" at bounding box center [313, 207] width 45 height 14
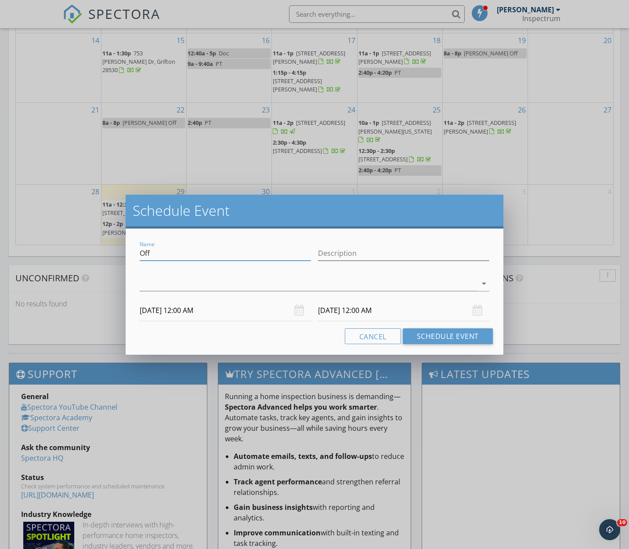
drag, startPoint x: 240, startPoint y: 252, endPoint x: 124, endPoint y: 249, distance: 116.5
click at [123, 250] on div "Schedule Event Name Off Description arrow_drop_down [DATE] 12:00 AM [DATE] 12:0…" at bounding box center [314, 274] width 629 height 549
type input "[PERSON_NAME]"
click at [190, 285] on div at bounding box center [308, 283] width 337 height 15
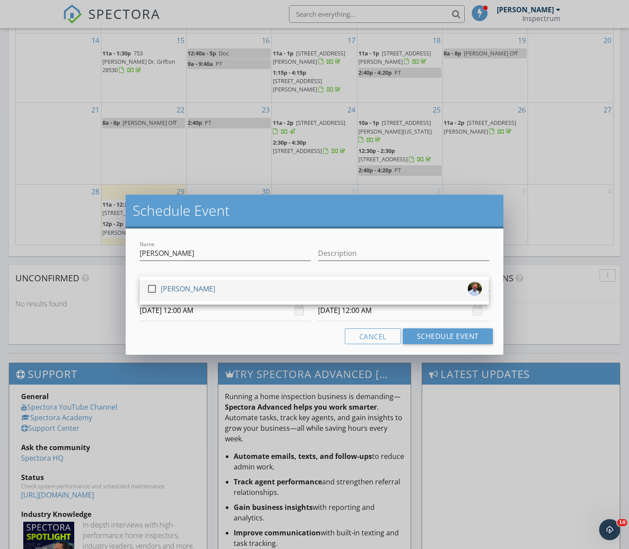
click at [191, 290] on div "[PERSON_NAME]" at bounding box center [188, 289] width 54 height 14
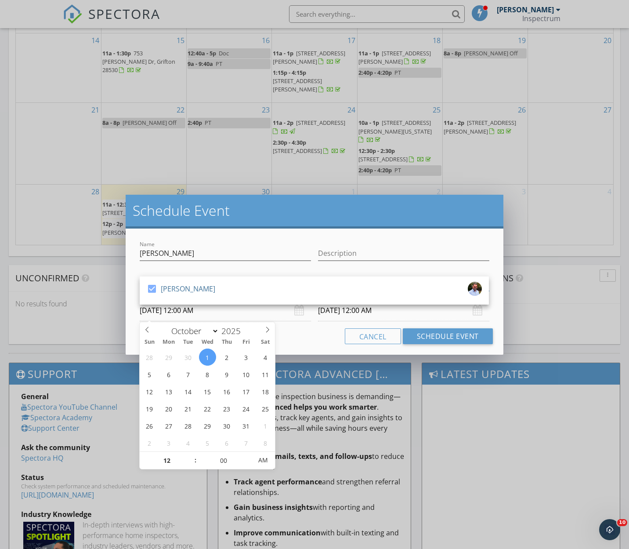
click at [191, 316] on input "[DATE] 12:00 AM" at bounding box center [225, 311] width 171 height 22
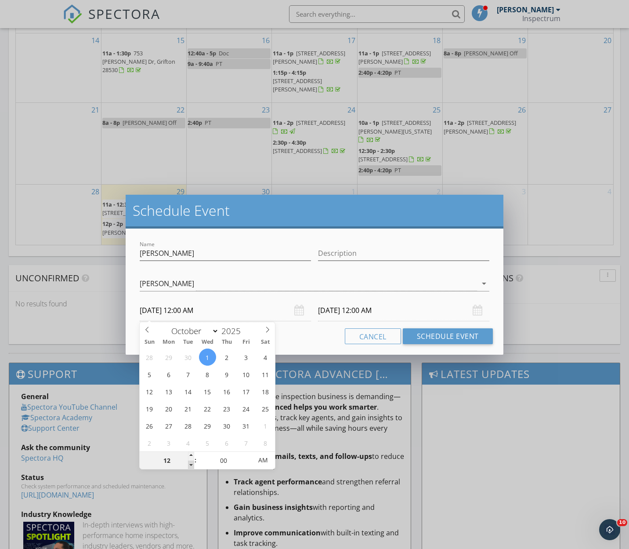
type input "11"
type input "[DATE] 11:00 PM"
click at [191, 468] on span at bounding box center [191, 465] width 6 height 9
click at [375, 292] on div "[PERSON_NAME] arrow_drop_down" at bounding box center [314, 287] width 349 height 23
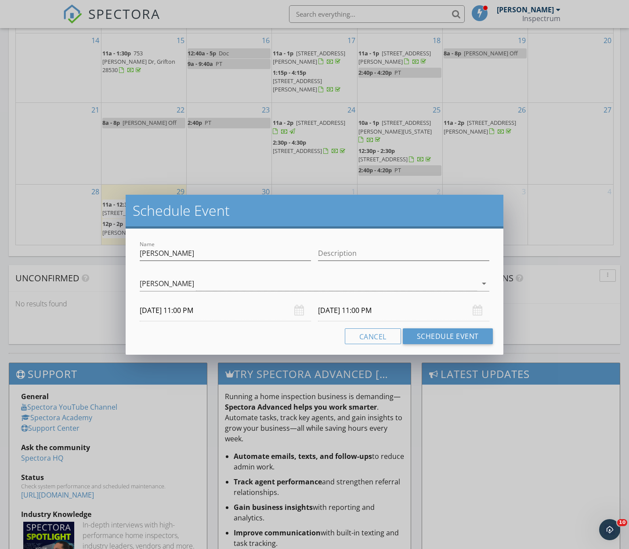
click at [356, 310] on input "[DATE] 11:00 PM" at bounding box center [403, 311] width 171 height 22
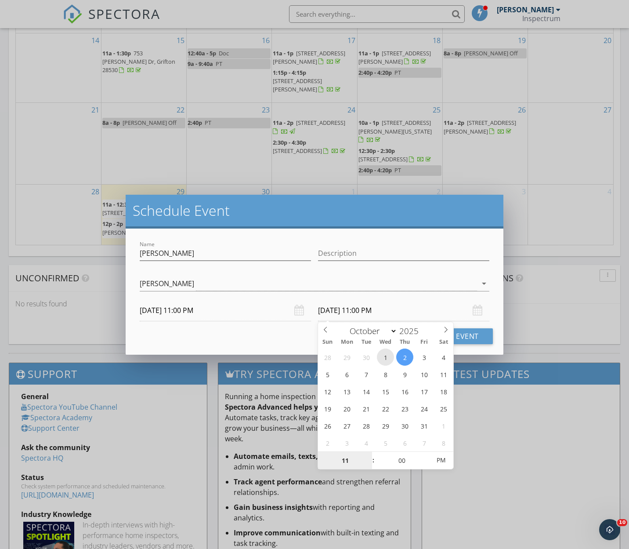
type input "[DATE] 11:00 PM"
type input "12"
type input "[DATE] 12:00 AM"
click at [367, 453] on span at bounding box center [369, 456] width 6 height 9
type input "01"
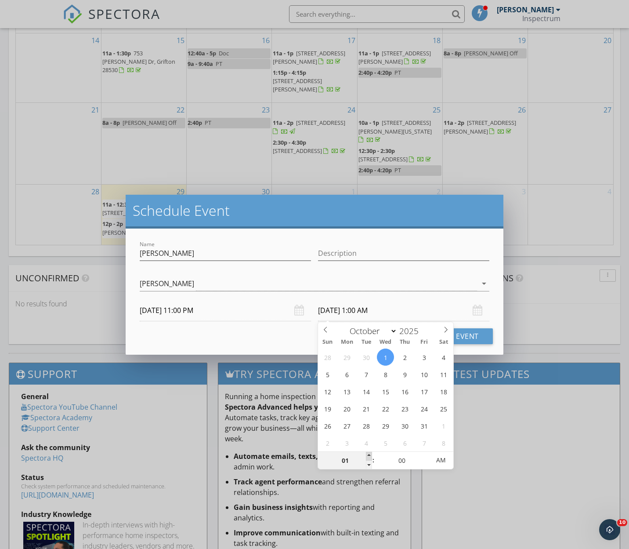
click at [367, 453] on span at bounding box center [369, 456] width 6 height 9
type input "[DATE] 1:00 PM"
drag, startPoint x: 265, startPoint y: 332, endPoint x: 256, endPoint y: 332, distance: 9.2
click at [265, 332] on div "Cancel Schedule Event" at bounding box center [314, 336] width 356 height 16
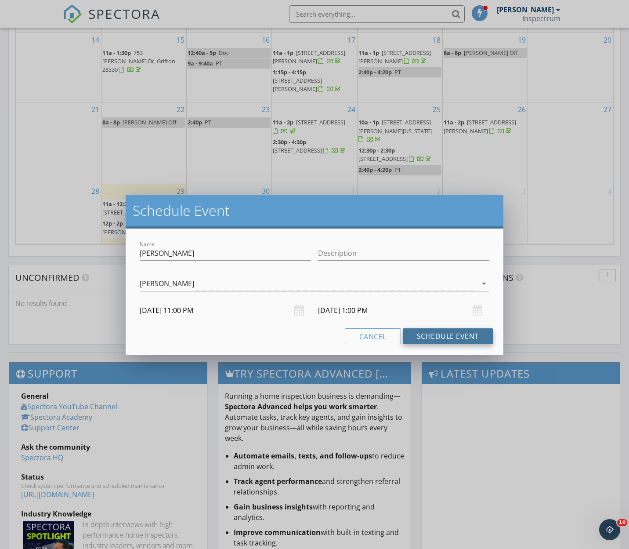
click at [443, 335] on button "Schedule Event" at bounding box center [448, 336] width 90 height 16
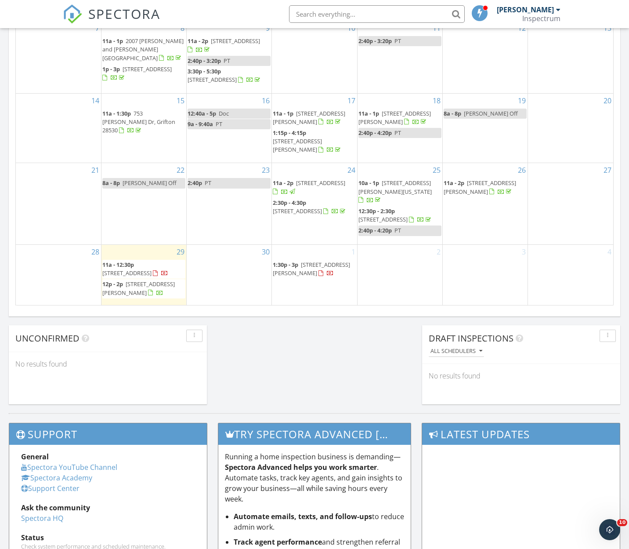
scroll to position [497, 0]
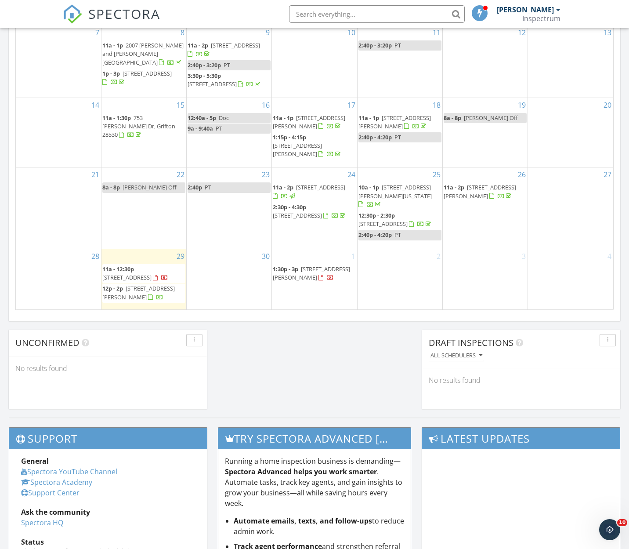
click at [312, 249] on div "1 1:30p - 3p [STREET_ADDRESS][PERSON_NAME]" at bounding box center [314, 279] width 85 height 60
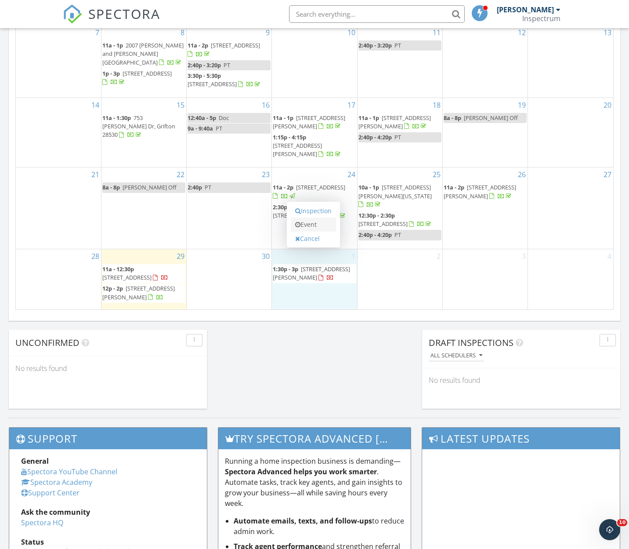
click at [309, 223] on link "Event" at bounding box center [313, 225] width 45 height 14
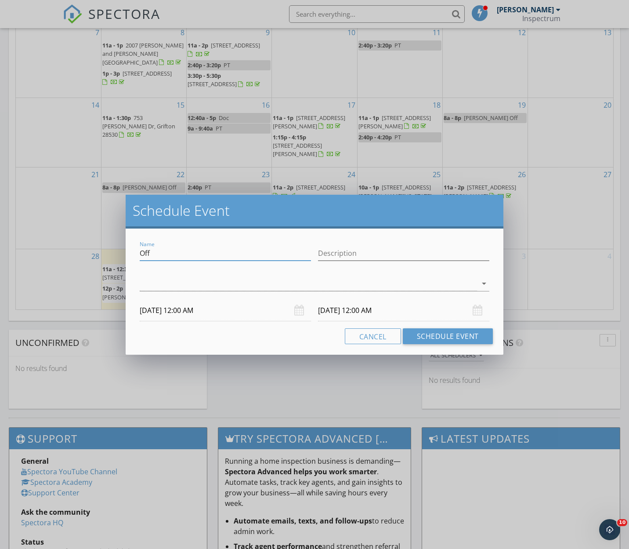
drag, startPoint x: 207, startPoint y: 256, endPoint x: 95, endPoint y: 251, distance: 111.7
click at [98, 251] on div "Schedule Event Name Off Description arrow_drop_down [DATE] 12:00 AM [DATE] 12:0…" at bounding box center [314, 274] width 629 height 549
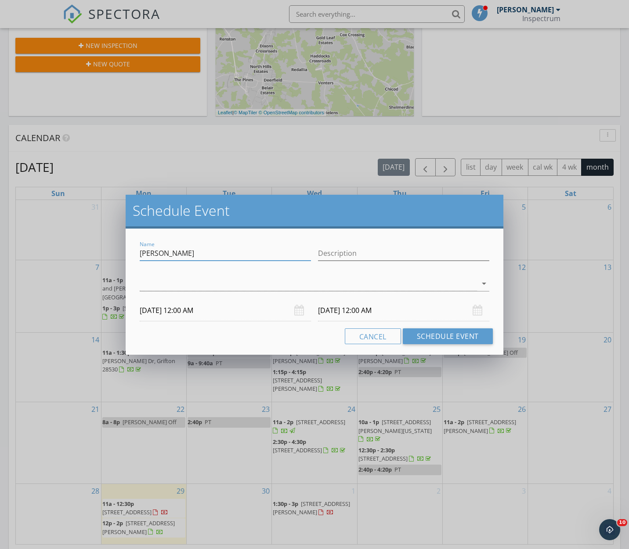
scroll to position [243, 0]
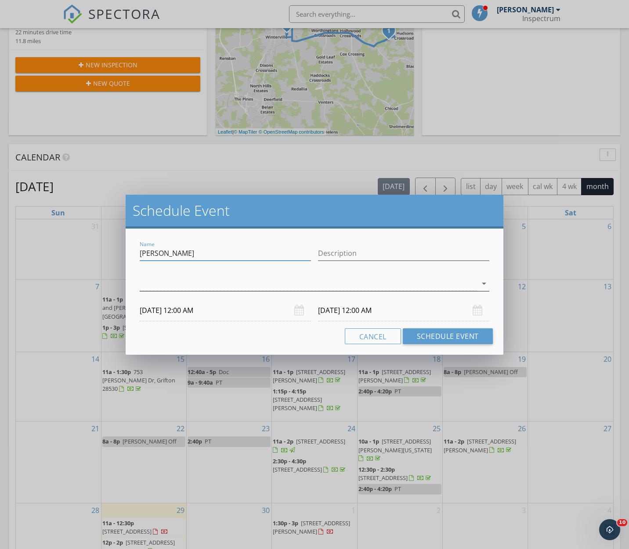
type input "Kristy Askew"
click at [187, 283] on div at bounding box center [308, 283] width 337 height 15
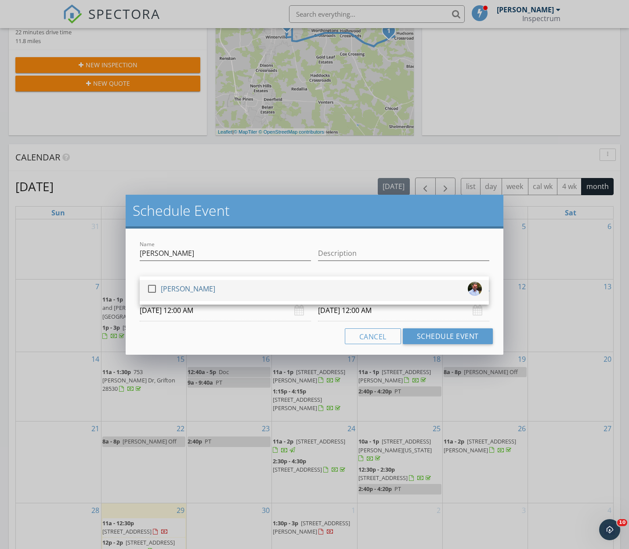
drag, startPoint x: 190, startPoint y: 291, endPoint x: 195, endPoint y: 288, distance: 5.3
click at [190, 290] on div "[PERSON_NAME]" at bounding box center [188, 289] width 54 height 14
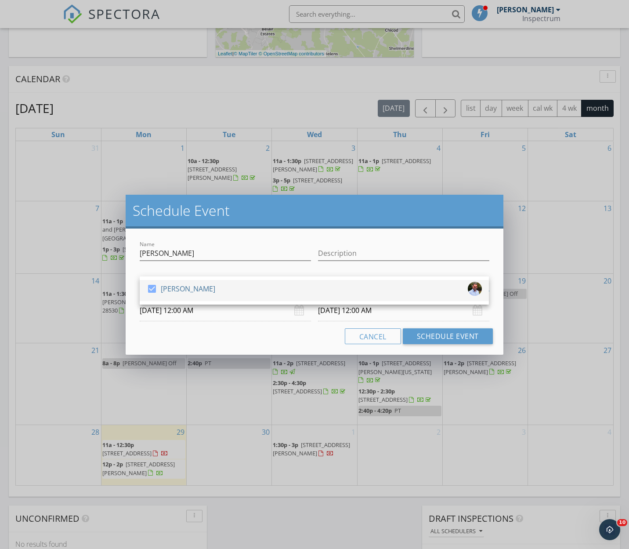
scroll to position [346, 0]
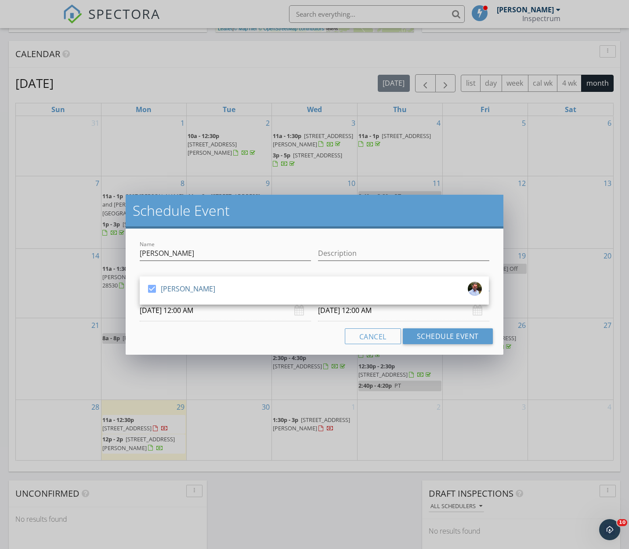
click at [232, 310] on input "10/01/2025 12:00 AM" at bounding box center [225, 311] width 171 height 22
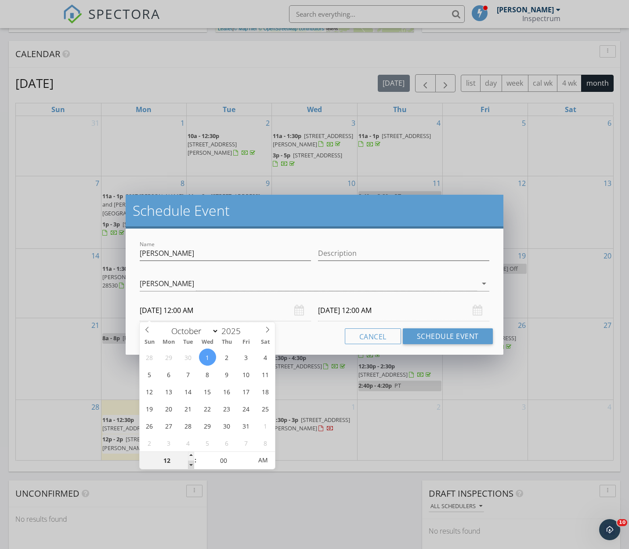
type input "11"
type input "10/01/2025 11:00 PM"
click at [191, 465] on span at bounding box center [191, 465] width 6 height 9
type input "11"
type input "10/02/2025 11:00 PM"
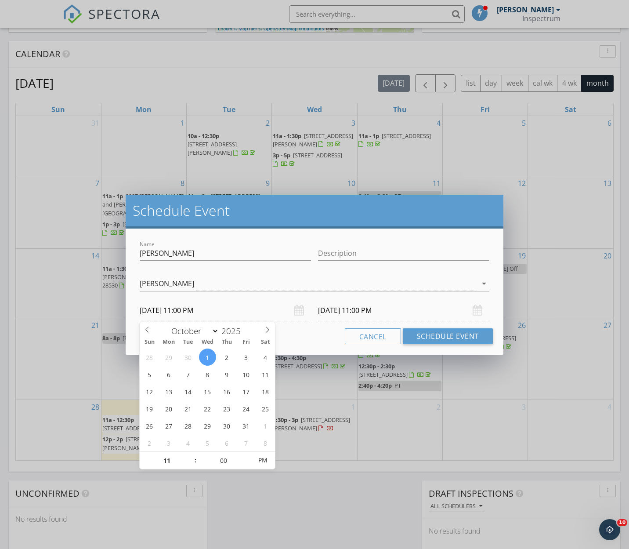
click at [336, 299] on div at bounding box center [314, 296] width 349 height 5
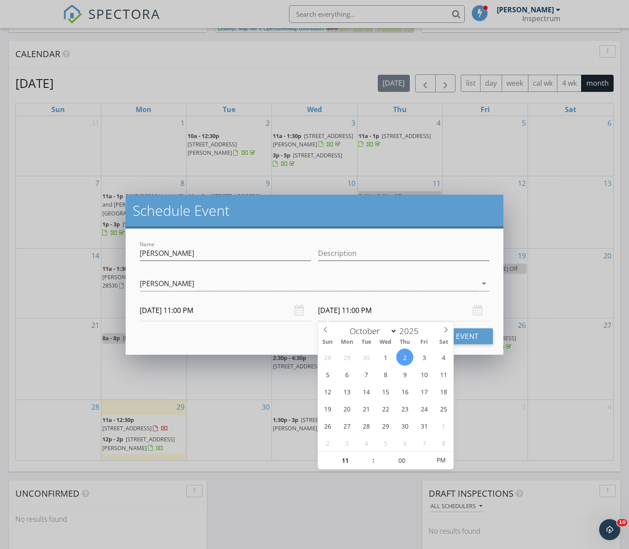
drag, startPoint x: 348, startPoint y: 310, endPoint x: 360, endPoint y: 309, distance: 11.5
click at [348, 310] on input "10/02/2025 11:00 PM" at bounding box center [403, 311] width 171 height 22
click at [364, 309] on input "10/02/2025 11:00 PM" at bounding box center [403, 311] width 171 height 22
type input "12"
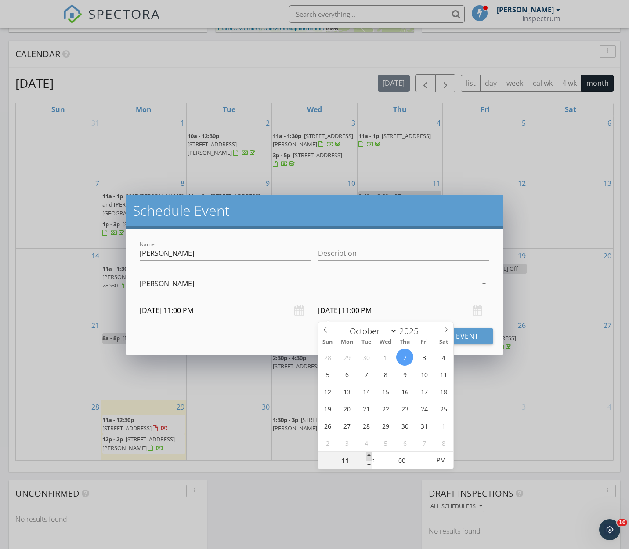
type input "10/02/2025 12:00 AM"
click at [369, 454] on span at bounding box center [369, 456] width 6 height 9
type input "01"
drag, startPoint x: 369, startPoint y: 454, endPoint x: 387, endPoint y: 454, distance: 18.0
click at [369, 454] on span at bounding box center [369, 456] width 6 height 9
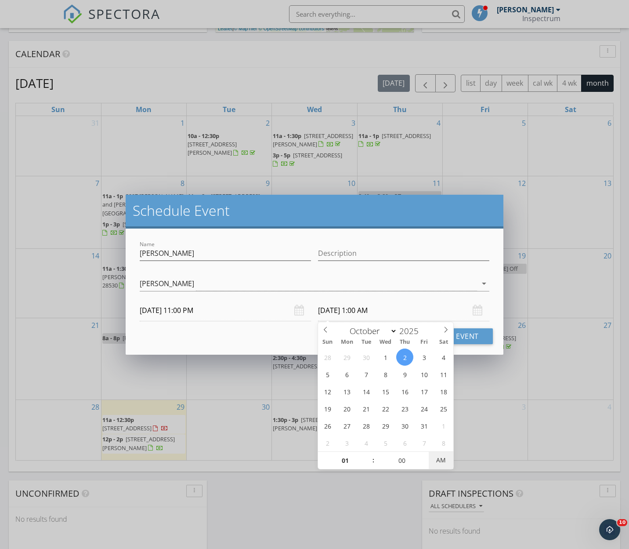
type input "10/02/2025 1:00 PM"
click at [472, 334] on button "Schedule Event" at bounding box center [448, 336] width 90 height 16
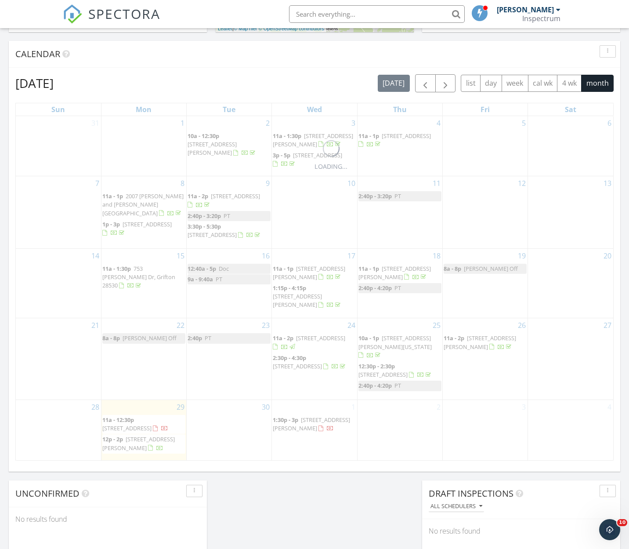
scroll to position [346, 0]
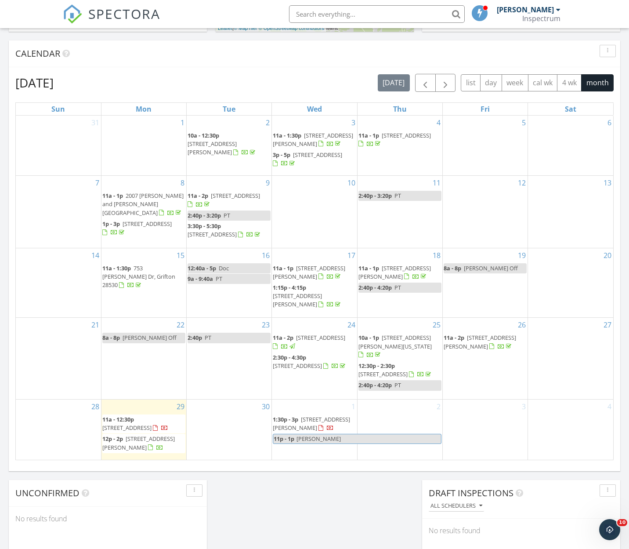
click at [318, 435] on span "[PERSON_NAME]" at bounding box center [319, 439] width 44 height 8
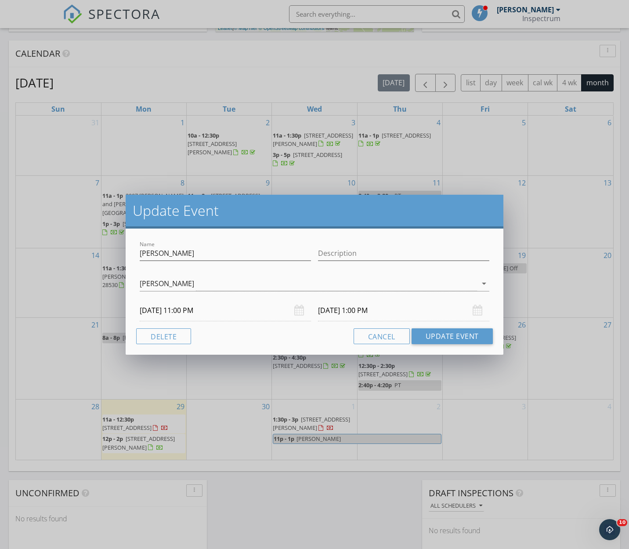
click at [334, 311] on input "10/02/2025 1:00 PM" at bounding box center [403, 311] width 171 height 22
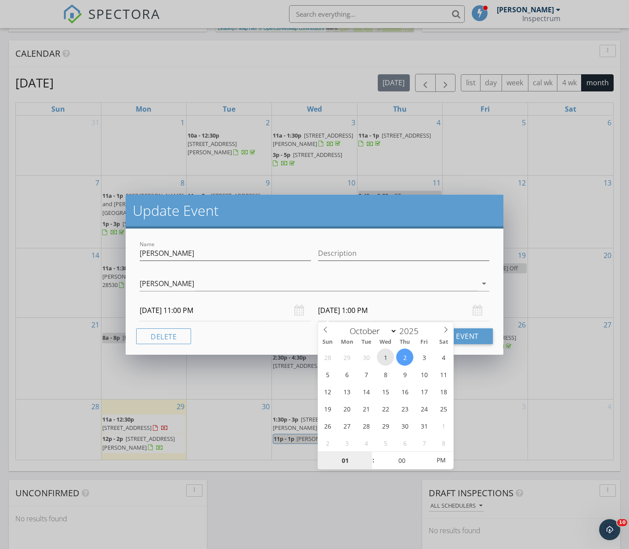
type input "10/01/2025 1:00 PM"
click at [469, 334] on button "Update Event" at bounding box center [452, 336] width 81 height 16
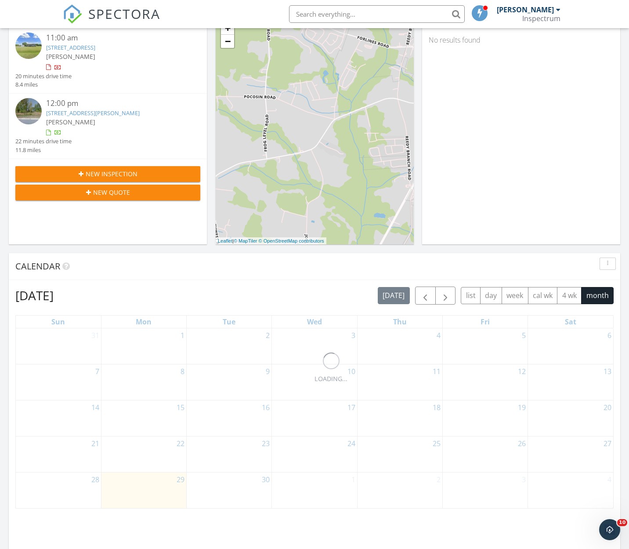
scroll to position [435, 0]
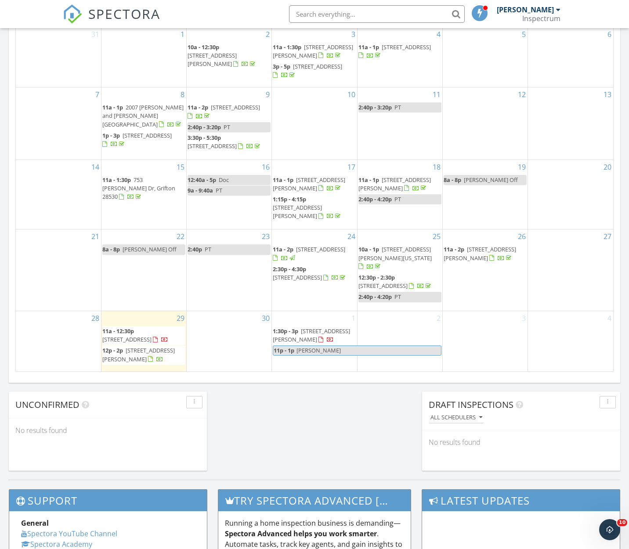
click at [320, 338] on link "1:30p - 3p 263 Laurie Ellis Rd, Winterville 28590" at bounding box center [314, 335] width 83 height 19
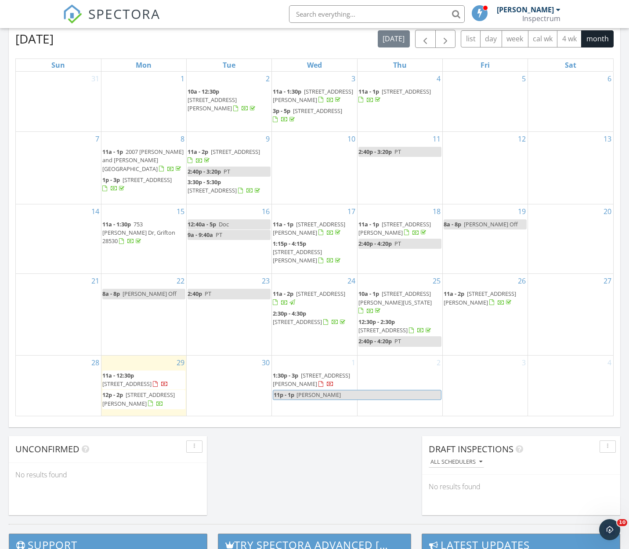
scroll to position [435, 0]
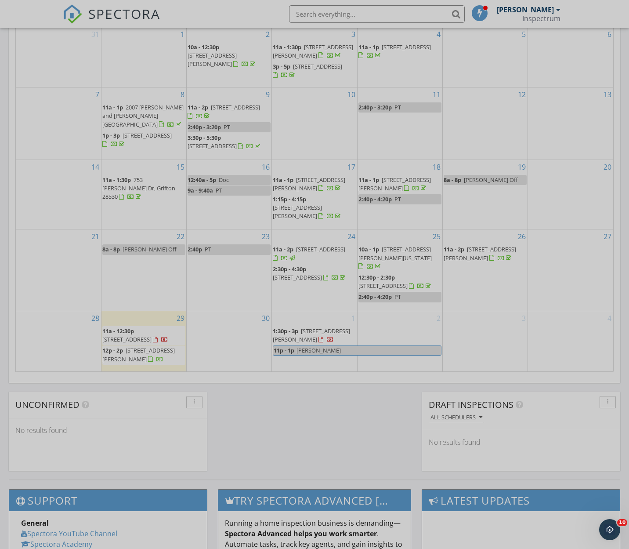
select select "9"
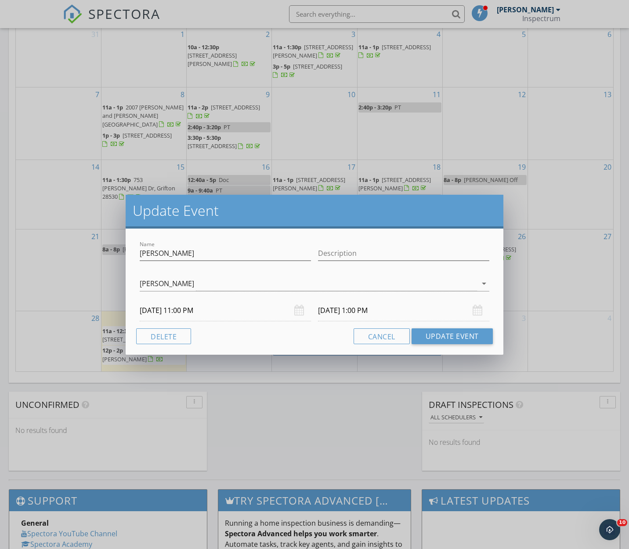
click at [326, 313] on input "[DATE] 1:00 PM" at bounding box center [403, 311] width 171 height 22
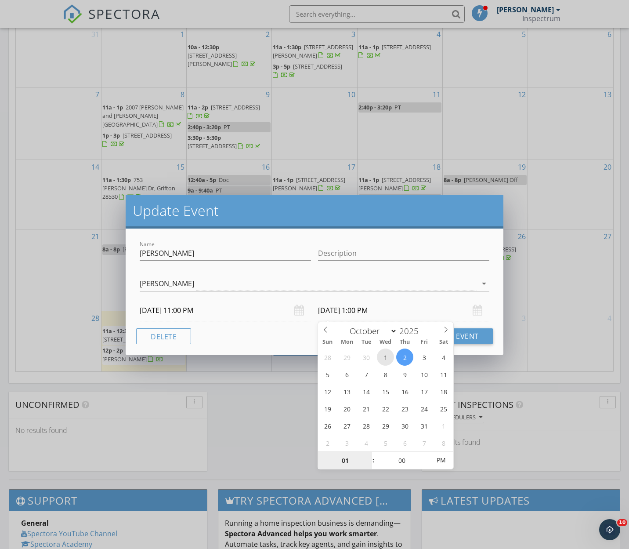
type input "[DATE] 1:00 PM"
drag, startPoint x: 273, startPoint y: 338, endPoint x: 311, endPoint y: 329, distance: 39.2
click at [273, 338] on div "Cancel Update Event" at bounding box center [314, 336] width 356 height 16
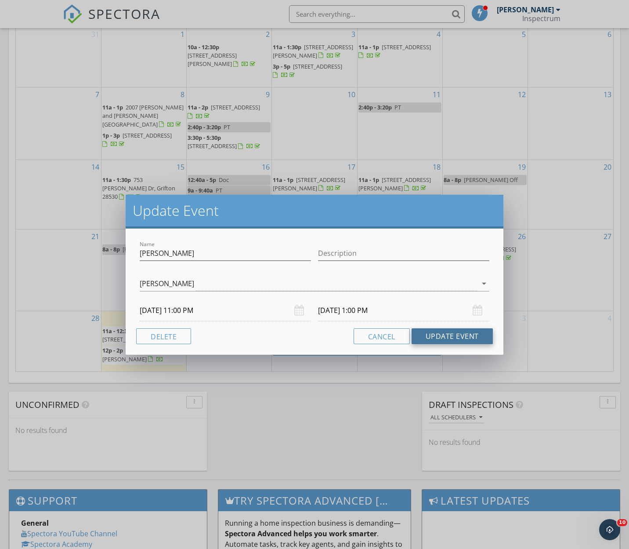
click at [466, 334] on button "Update Event" at bounding box center [452, 336] width 81 height 16
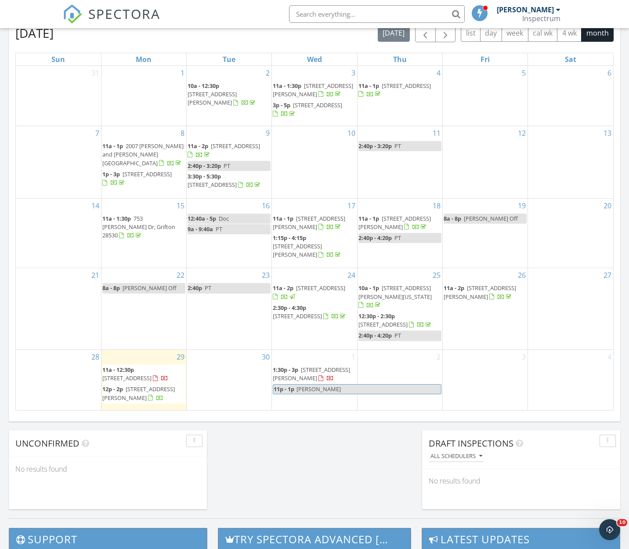
scroll to position [511, 0]
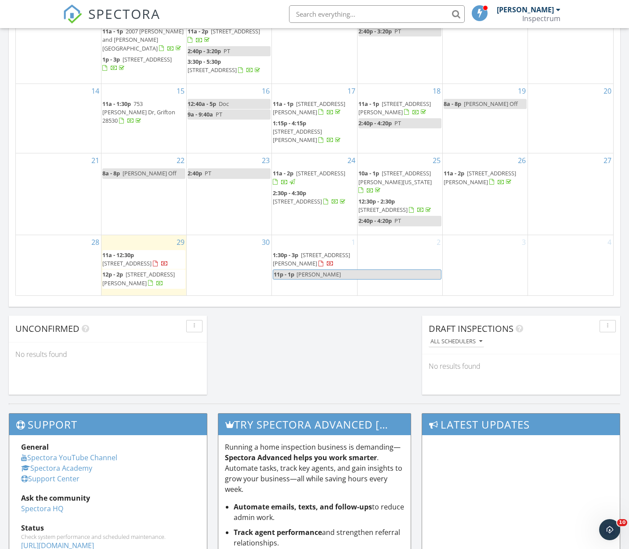
click at [326, 270] on span "[PERSON_NAME]" at bounding box center [319, 274] width 44 height 8
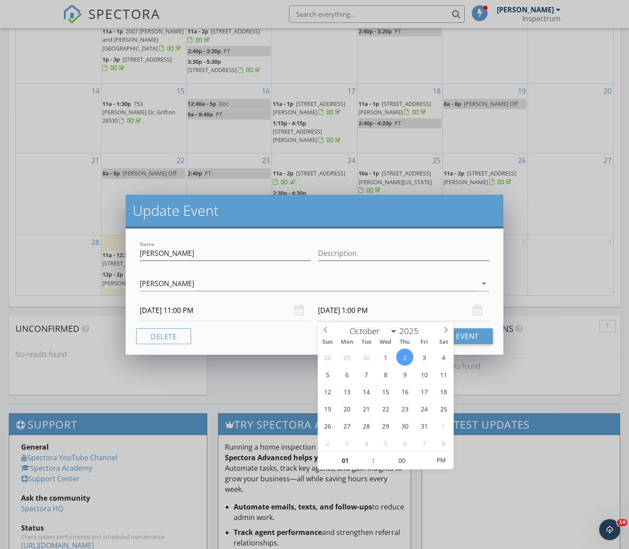
click at [344, 312] on input "[DATE] 1:00 PM" at bounding box center [403, 311] width 171 height 22
type input "[DATE] 1:00 PM"
click at [256, 342] on div "Cancel Update Event" at bounding box center [314, 336] width 356 height 16
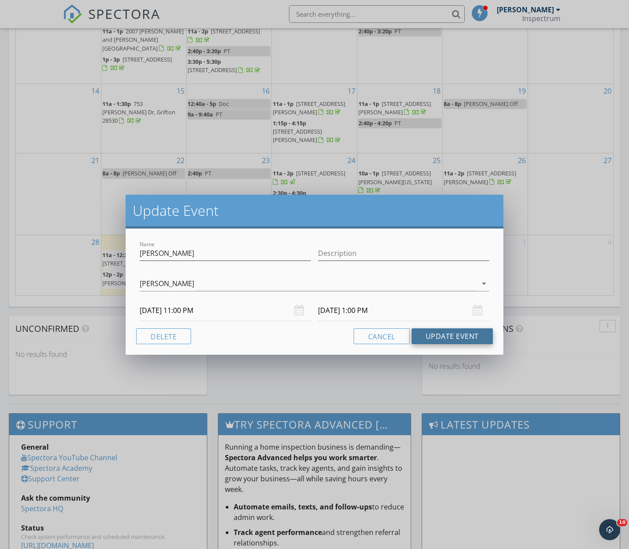
click at [431, 339] on button "Update Event" at bounding box center [452, 336] width 81 height 16
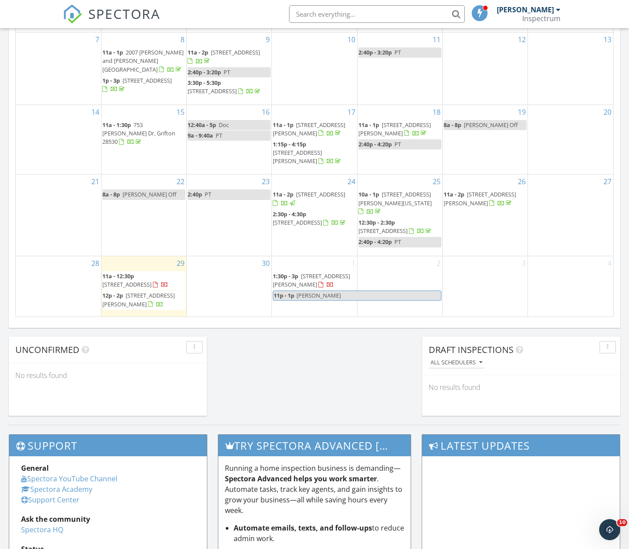
scroll to position [490, 0]
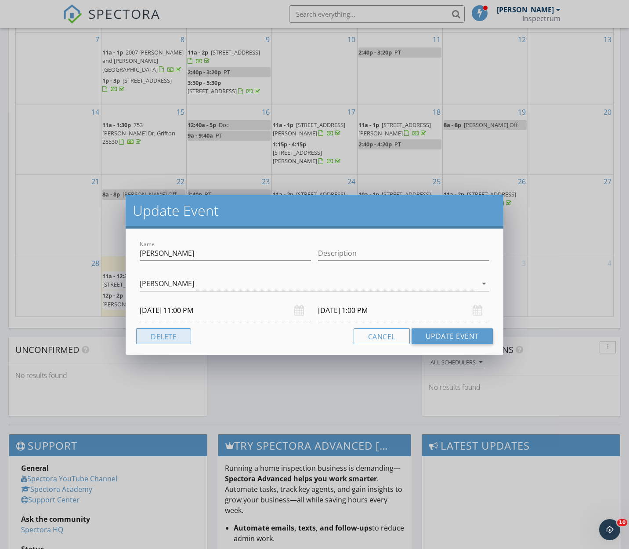
click at [179, 335] on button "Delete" at bounding box center [163, 336] width 55 height 16
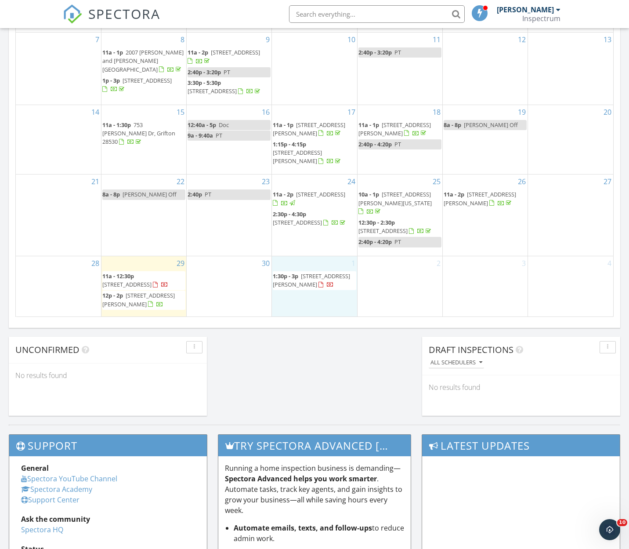
click at [302, 301] on div "1 1:30p - 3p [STREET_ADDRESS][PERSON_NAME]" at bounding box center [314, 286] width 85 height 60
click at [304, 279] on link "Event" at bounding box center [313, 278] width 45 height 14
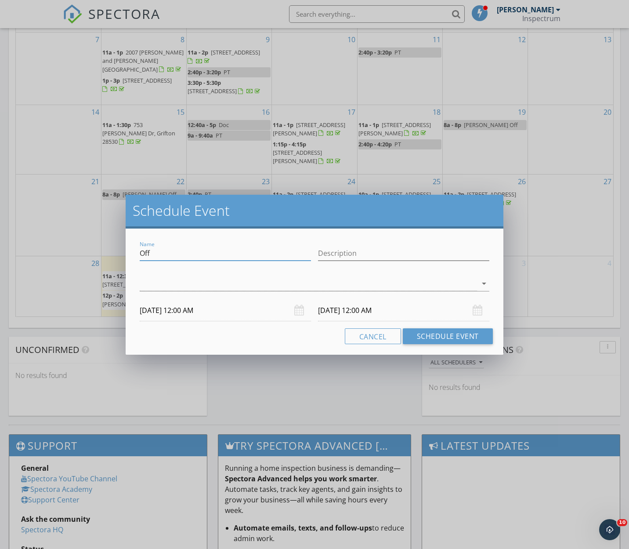
drag, startPoint x: 249, startPoint y: 256, endPoint x: 94, endPoint y: 240, distance: 155.1
click at [94, 240] on div "Schedule Event Name Off Description arrow_drop_down [DATE] 12:00 AM [DATE] 12:0…" at bounding box center [314, 274] width 629 height 549
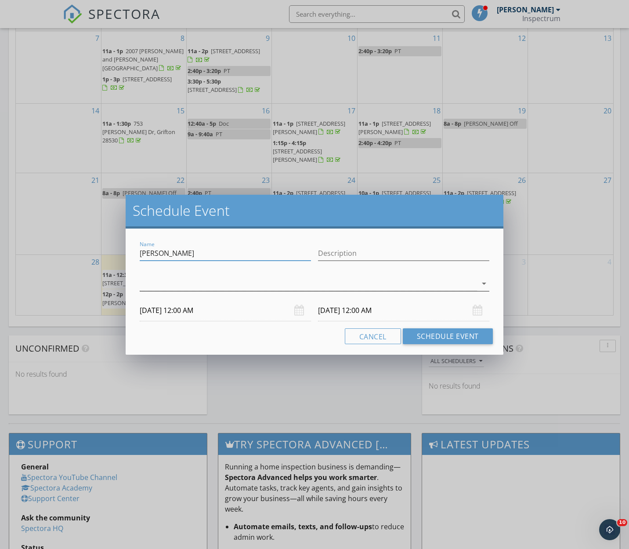
type input "[PERSON_NAME]"
click at [228, 282] on div at bounding box center [308, 283] width 337 height 15
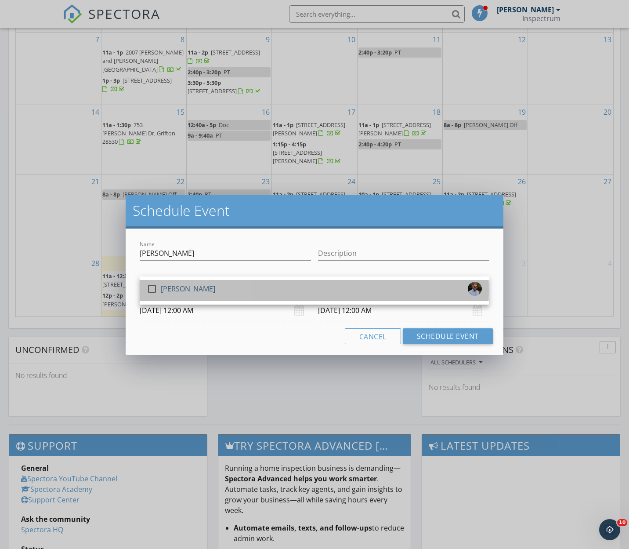
click at [230, 291] on div "check_box_outline_blank [PERSON_NAME]" at bounding box center [314, 291] width 335 height 18
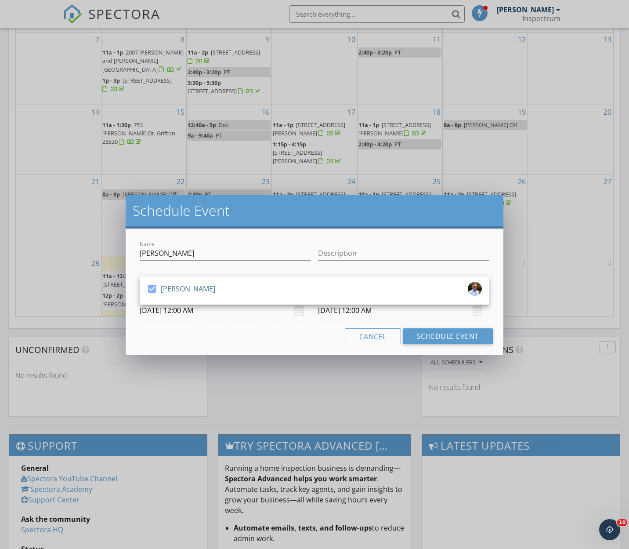
click at [283, 329] on div "Cancel Schedule Event" at bounding box center [314, 336] width 356 height 16
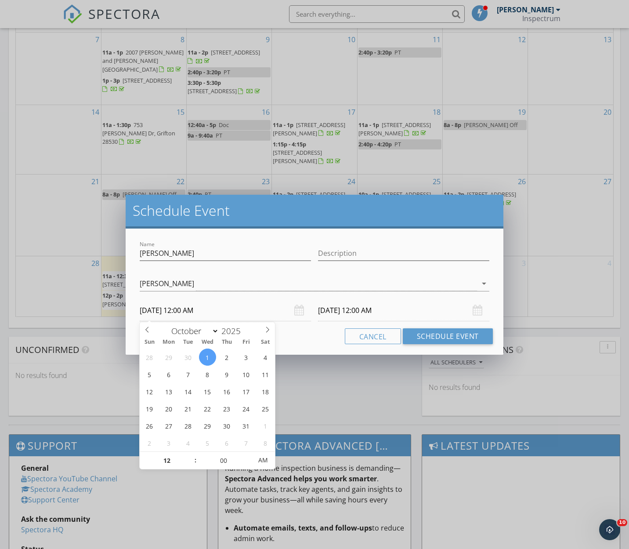
click at [180, 314] on input "10/01/2025 12:00 AM" at bounding box center [225, 311] width 171 height 22
type input "11"
type input "10/01/2025 11:00 PM"
click at [190, 465] on span at bounding box center [191, 465] width 6 height 9
type input "10/02/2025 11:00 PM"
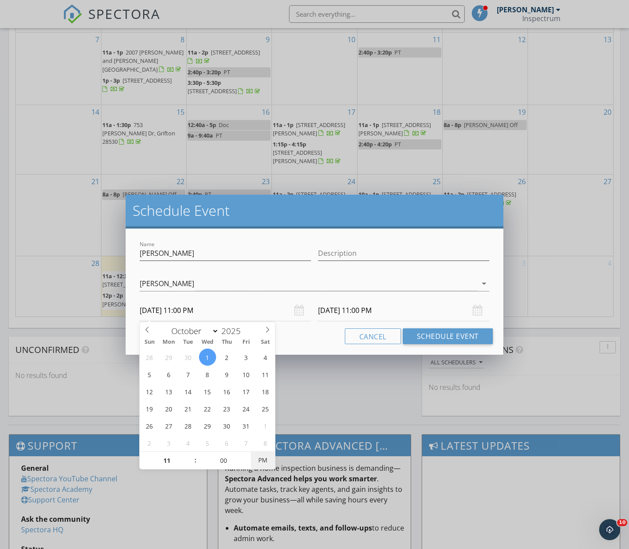
type input "10/01/2025 11:00 AM"
drag, startPoint x: 266, startPoint y: 462, endPoint x: 270, endPoint y: 457, distance: 6.9
click at [332, 335] on div "Cancel Schedule Event" at bounding box center [314, 336] width 356 height 16
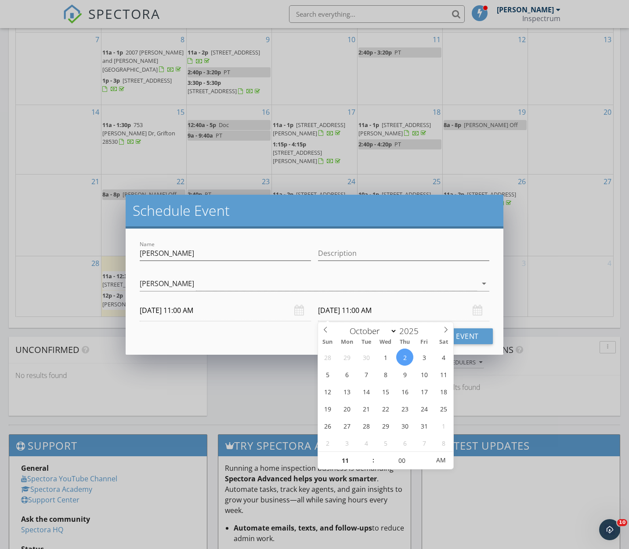
click at [339, 309] on input "10/02/2025 11:00 AM" at bounding box center [403, 311] width 171 height 22
drag, startPoint x: 251, startPoint y: 332, endPoint x: 235, endPoint y: 290, distance: 45.6
click at [251, 331] on div "Cancel Schedule Event" at bounding box center [314, 336] width 356 height 16
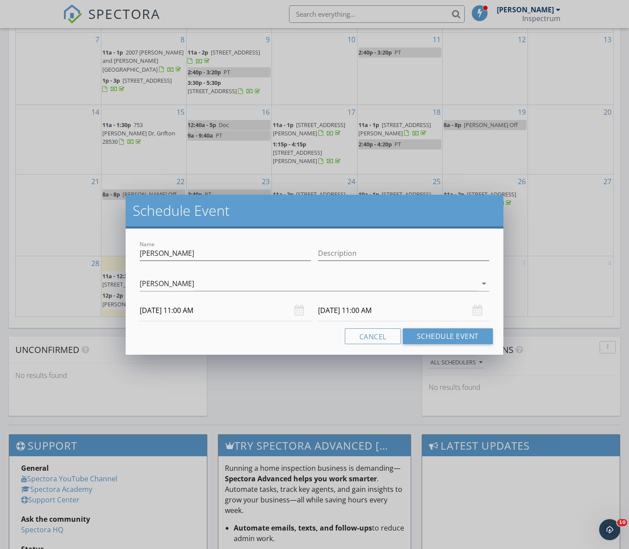
click at [336, 309] on input "10/02/2025 11:00 AM" at bounding box center [403, 311] width 171 height 22
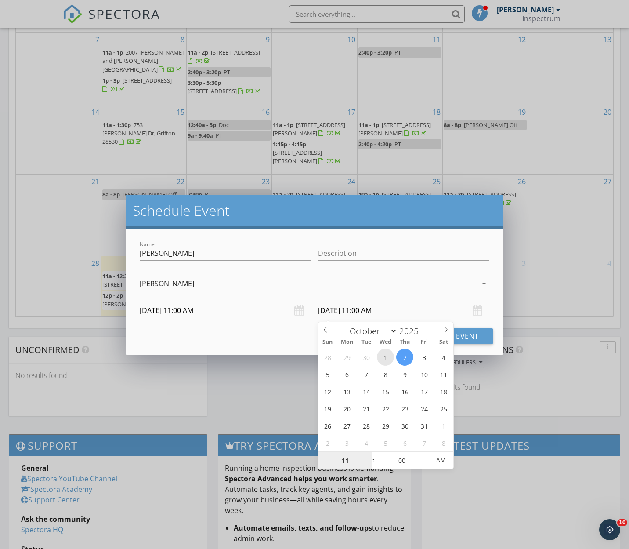
type input "10/01/2025 11:00 AM"
type input "12"
type input "10/01/2025 12:00 PM"
click at [370, 453] on span at bounding box center [369, 456] width 6 height 9
type input "01"
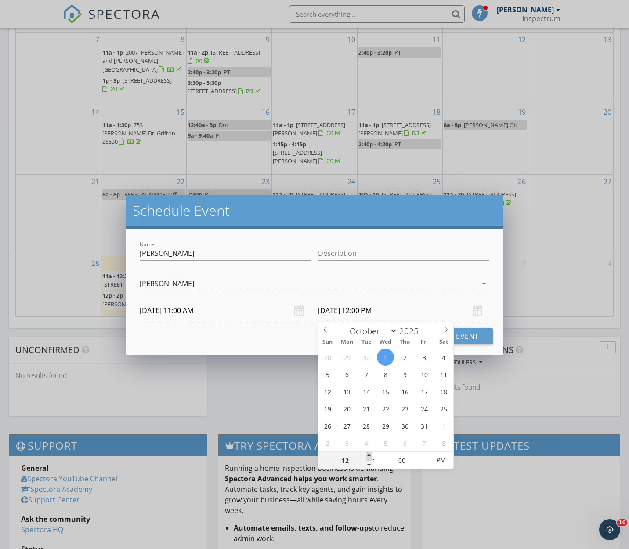
type input "10/01/2025 1:00 PM"
click at [370, 453] on span at bounding box center [369, 456] width 6 height 9
click at [216, 327] on div "Name Kristy Askew Description check_box Mark Paschal Mark Paschal arrow_drop_do…" at bounding box center [315, 292] width 378 height 126
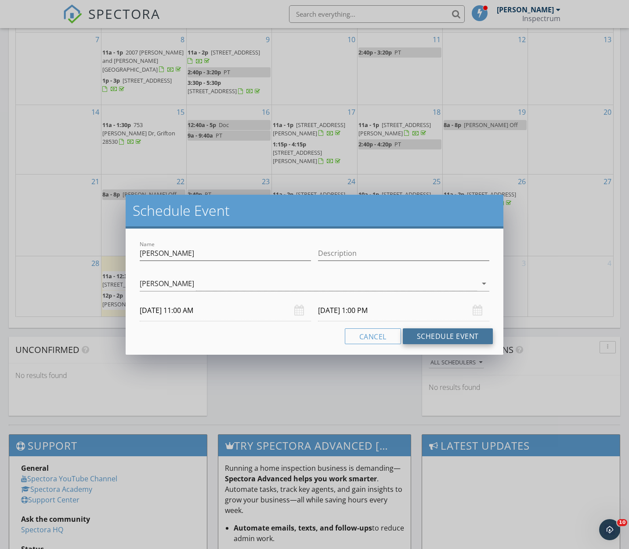
click at [448, 334] on button "Schedule Event" at bounding box center [448, 336] width 90 height 16
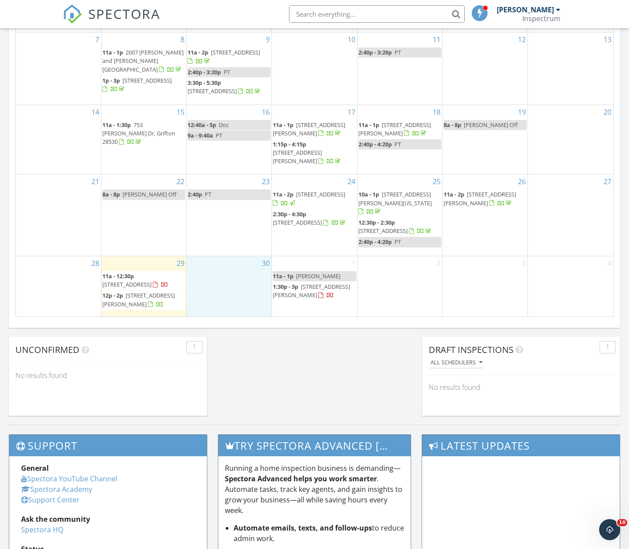
click at [225, 288] on div "30" at bounding box center [229, 286] width 85 height 60
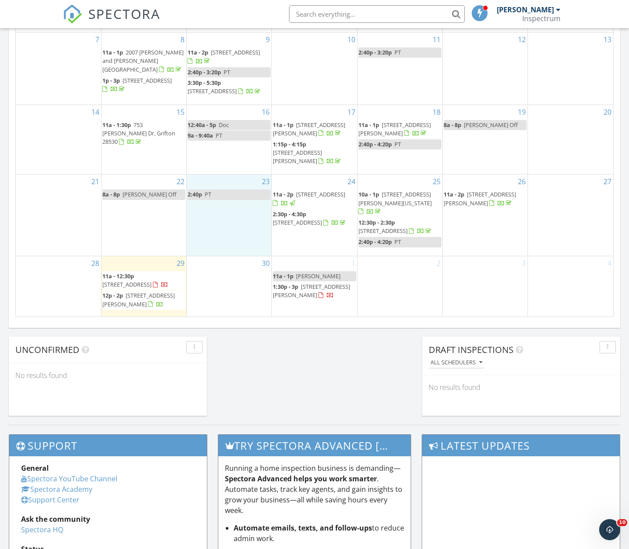
click at [246, 234] on div "23 2:40p PT" at bounding box center [229, 214] width 85 height 81
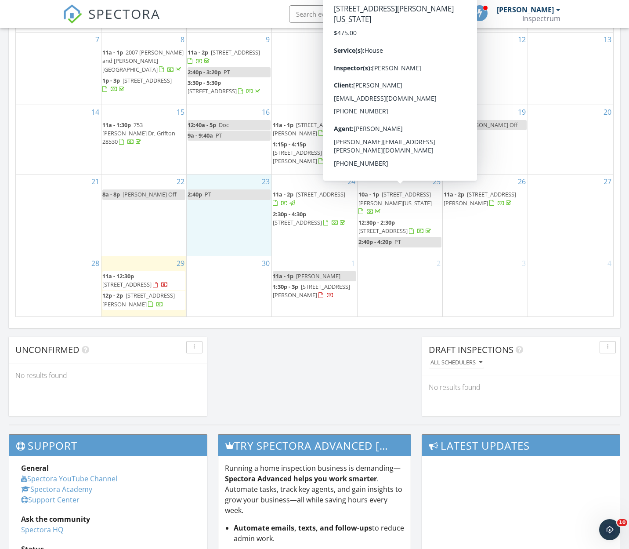
click at [233, 291] on div "30" at bounding box center [229, 286] width 85 height 60
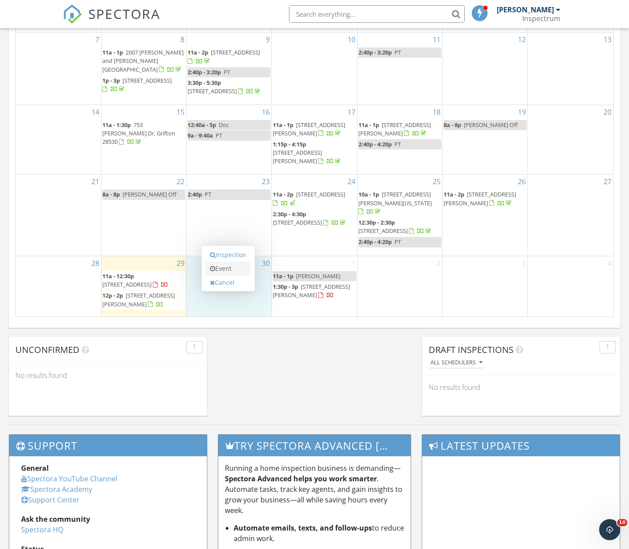
click at [230, 272] on link "Event" at bounding box center [228, 269] width 45 height 14
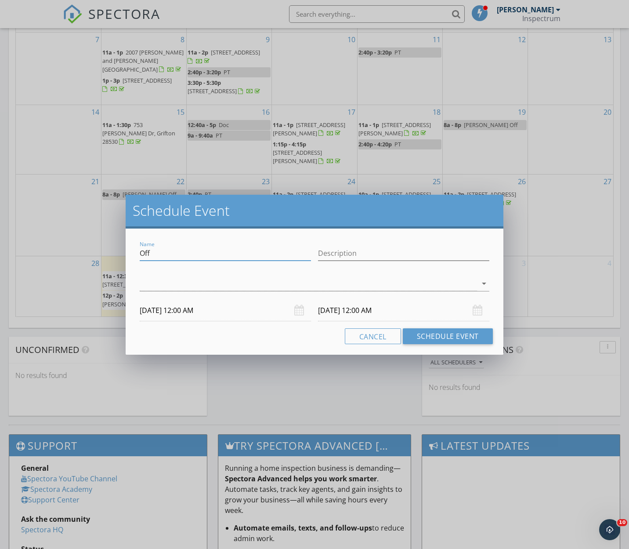
drag, startPoint x: 172, startPoint y: 252, endPoint x: 109, endPoint y: 249, distance: 63.4
click at [111, 249] on div "Schedule Event Name Off Description arrow_drop_down 09/30/2025 12:00 AM 10/01/2…" at bounding box center [314, 274] width 629 height 549
type input "PT"
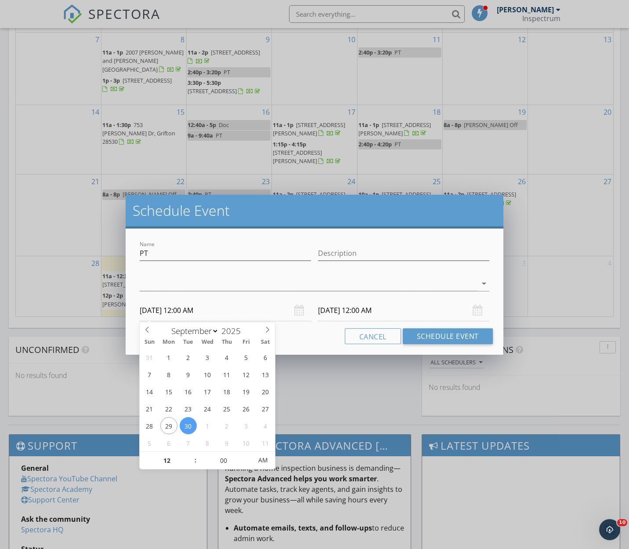
click at [163, 313] on input "09/30/2025 12:00 AM" at bounding box center [225, 311] width 171 height 22
type input "01"
type input "09/30/2025 1:00 AM"
click at [191, 456] on span at bounding box center [191, 456] width 6 height 9
type input "02"
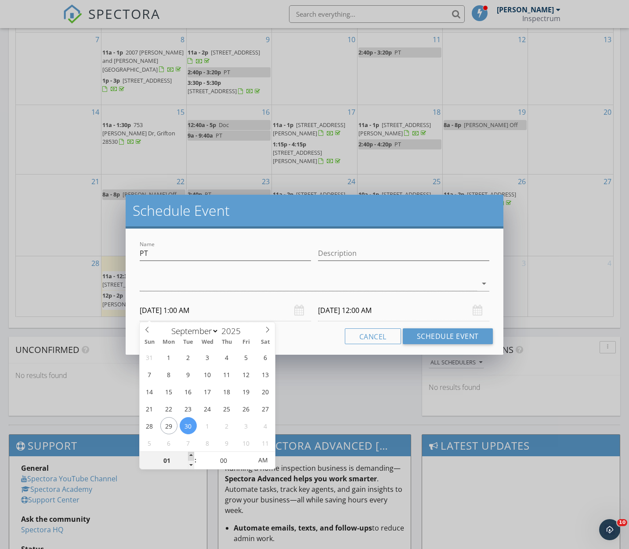
type input "09/30/2025 2:00 AM"
click at [191, 456] on span at bounding box center [191, 456] width 6 height 9
type input "03"
type input "09/30/2025 3:00 AM"
click at [191, 455] on span at bounding box center [191, 456] width 6 height 9
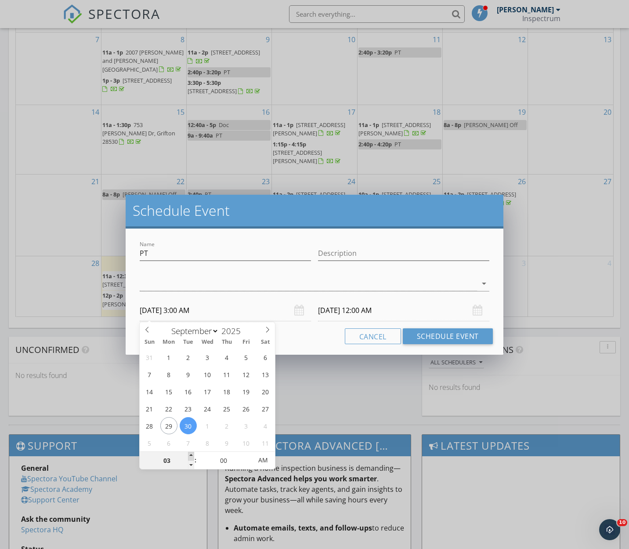
type input "04"
type input "09/30/2025 4:00 AM"
click at [191, 455] on span at bounding box center [191, 456] width 6 height 9
type input "10/01/2025 4:00 AM"
type input "09/30/2025 4:00 PM"
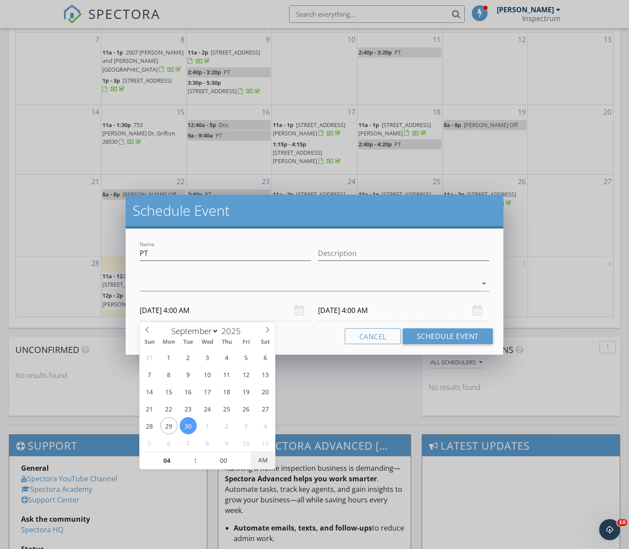
type input "10/01/2025 4:00 PM"
click at [364, 310] on input "10/01/2025 4:00 PM" at bounding box center [403, 311] width 171 height 22
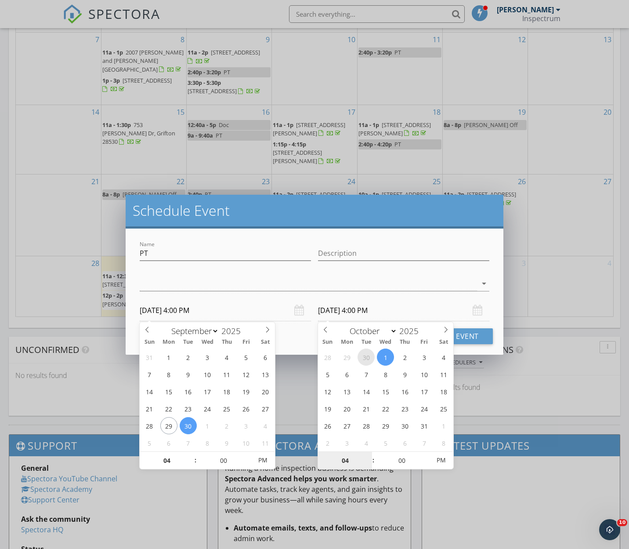
select select "8"
type input "09/30/2025 4:00 PM"
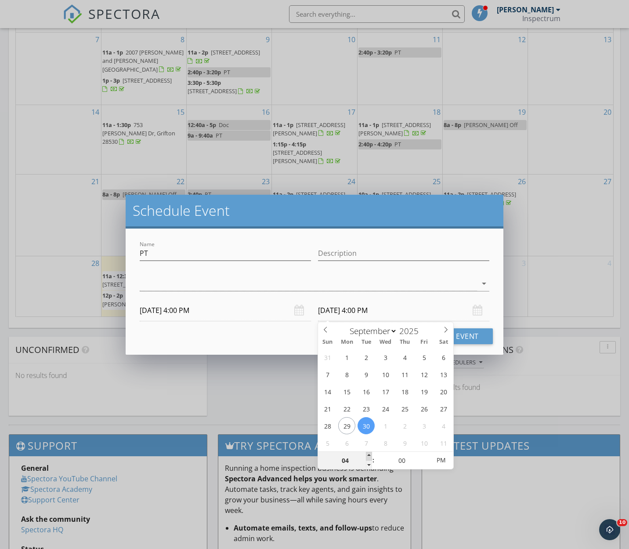
type input "05"
type input "09/30/2025 5:00 PM"
click at [370, 455] on span at bounding box center [369, 456] width 6 height 9
click at [278, 284] on div at bounding box center [308, 283] width 337 height 15
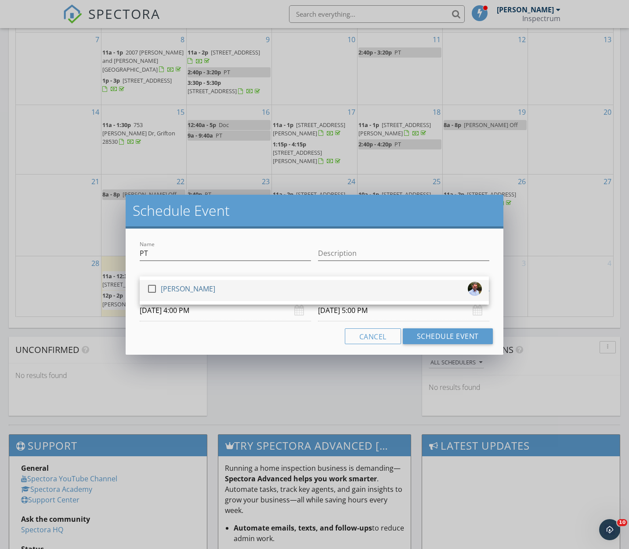
click at [278, 291] on div "check_box_outline_blank Mark Paschal" at bounding box center [314, 291] width 335 height 18
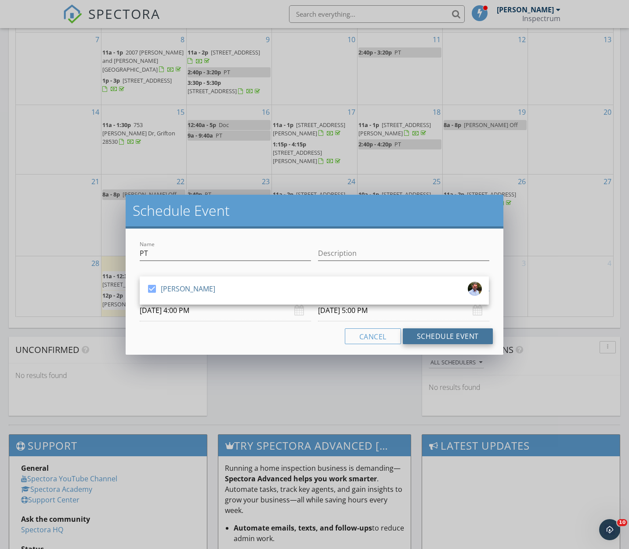
click at [444, 335] on button "Schedule Event" at bounding box center [448, 336] width 90 height 16
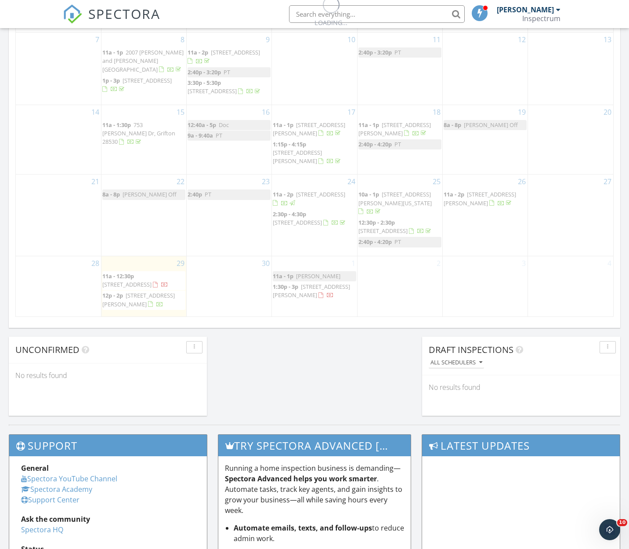
scroll to position [449, 0]
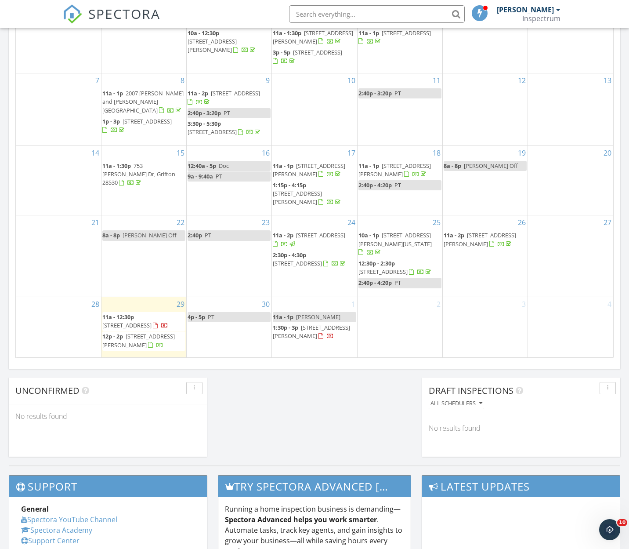
click at [394, 322] on div "2" at bounding box center [400, 327] width 85 height 60
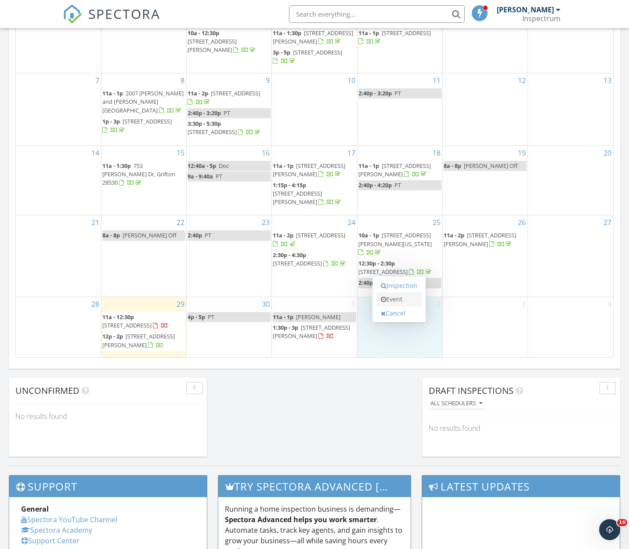
click at [396, 303] on link "Event" at bounding box center [399, 299] width 45 height 14
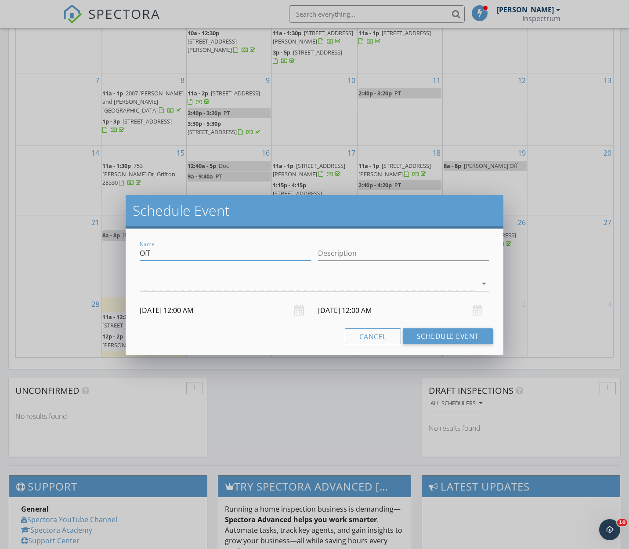
drag, startPoint x: 178, startPoint y: 255, endPoint x: 65, endPoint y: 240, distance: 113.9
click at [65, 240] on div "Schedule Event Name Off Description arrow_drop_down 10/02/2025 12:00 AM 10/03/2…" at bounding box center [314, 274] width 629 height 549
type input "PT"
click at [176, 288] on div at bounding box center [308, 283] width 337 height 15
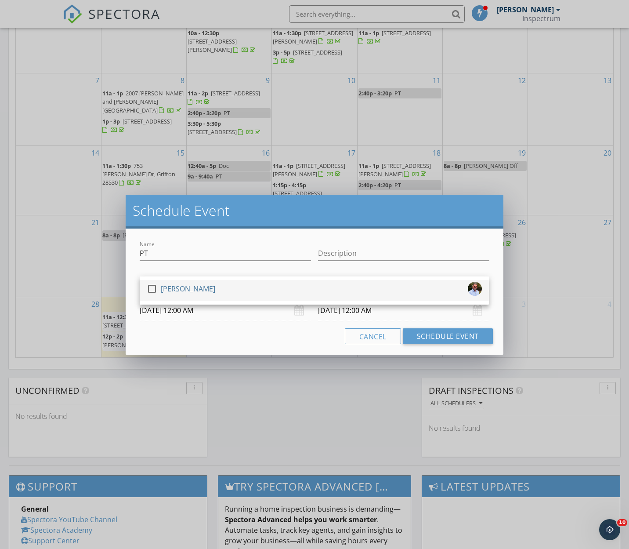
drag, startPoint x: 178, startPoint y: 287, endPoint x: 182, endPoint y: 292, distance: 5.6
click at [178, 287] on div "[PERSON_NAME]" at bounding box center [188, 289] width 54 height 14
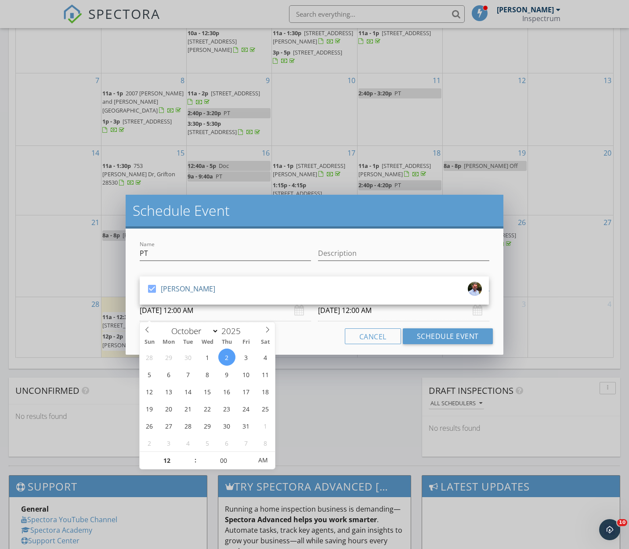
click at [195, 315] on input "10/02/2025 12:00 AM" at bounding box center [225, 311] width 171 height 22
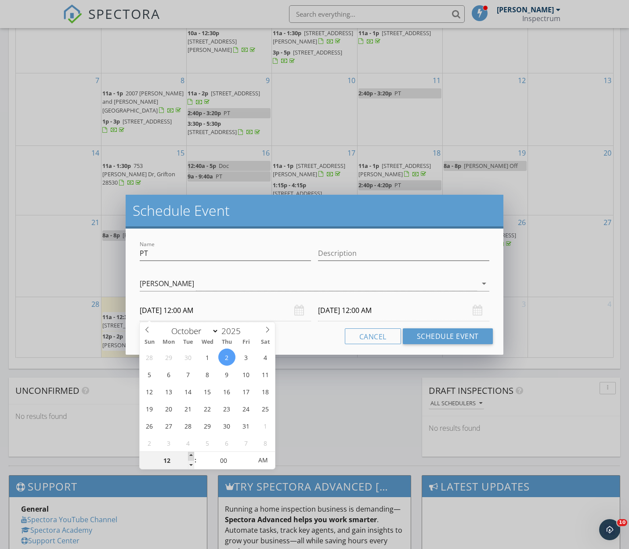
type input "01"
type input "10/02/2025 1:00 AM"
click at [189, 454] on span at bounding box center [191, 456] width 6 height 9
type input "02"
type input "10/02/2025 2:00 AM"
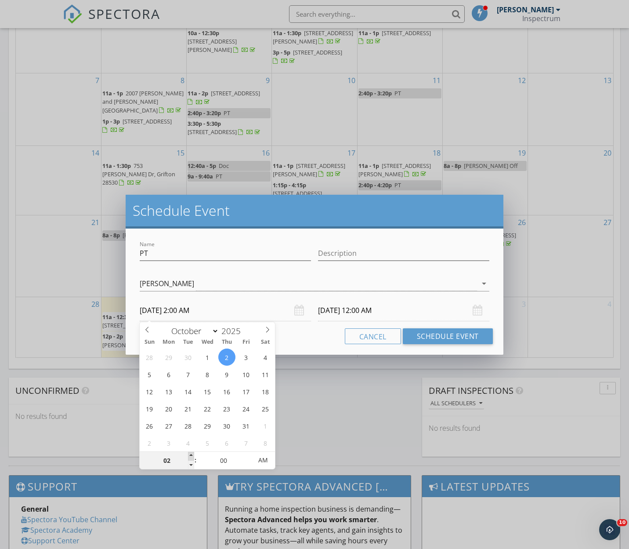
click at [189, 454] on span at bounding box center [191, 456] width 6 height 9
type input "10/03/2025 2:00 AM"
type input "03"
type input "10/02/2025 3:00 AM"
click at [189, 454] on span at bounding box center [191, 456] width 6 height 9
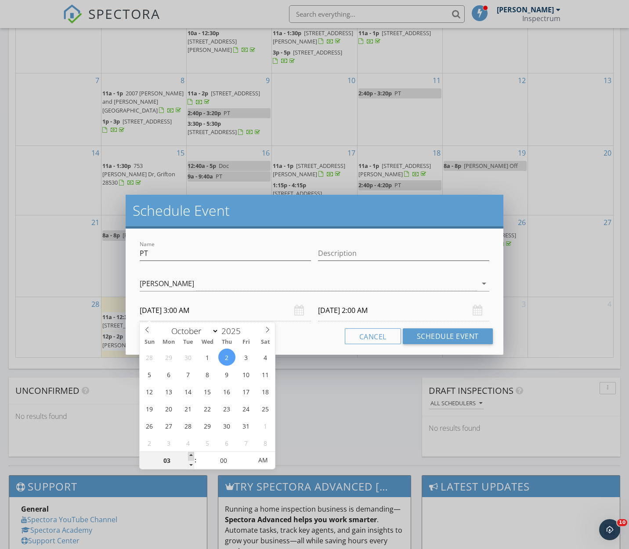
type input "10/03/2025 3:00 AM"
type input "02"
type input "10/02/2025 2:00 AM"
drag, startPoint x: 191, startPoint y: 463, endPoint x: 213, endPoint y: 459, distance: 22.0
click at [191, 464] on span at bounding box center [191, 465] width 6 height 9
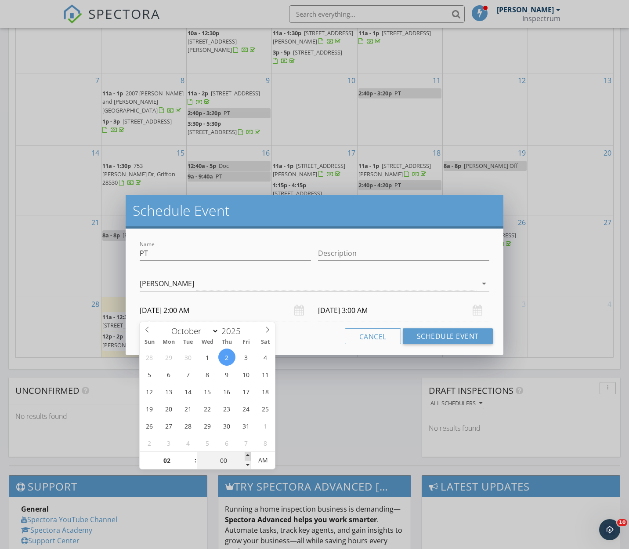
type input "10/03/2025 2:00 AM"
type input "05"
type input "10/02/2025 2:05 AM"
click at [246, 454] on span at bounding box center [248, 456] width 6 height 9
type input "10"
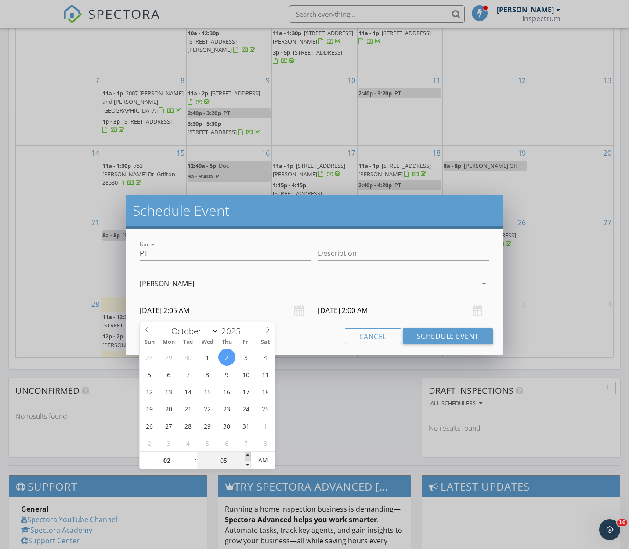
type input "10/02/2025 2:10 AM"
click at [246, 454] on span at bounding box center [248, 456] width 6 height 9
type input "15"
type input "10/02/2025 2:15 AM"
click at [246, 454] on span at bounding box center [248, 456] width 6 height 9
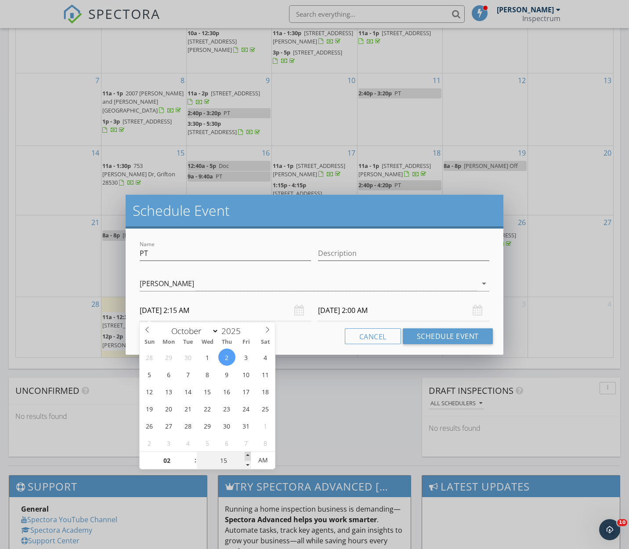
type input "20"
type input "10/02/2025 2:20 AM"
click at [246, 454] on span at bounding box center [248, 456] width 6 height 9
type input "25"
type input "10/02/2025 2:25 AM"
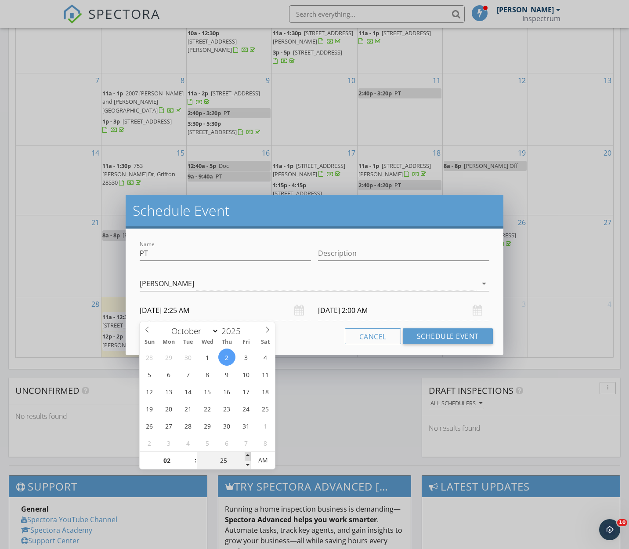
click at [246, 454] on span at bounding box center [248, 456] width 6 height 9
type input "30"
type input "10/02/2025 2:30 AM"
click at [246, 454] on span at bounding box center [248, 456] width 6 height 9
type input "35"
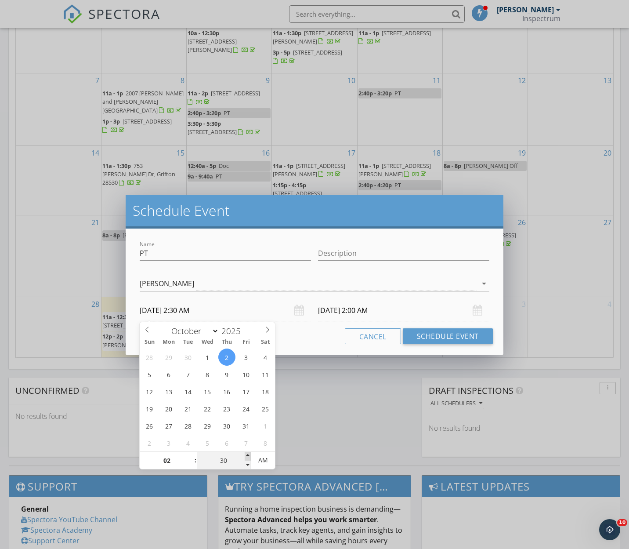
type input "10/02/2025 2:35 AM"
click at [246, 454] on span at bounding box center [248, 456] width 6 height 9
type input "35"
type input "10/03/2025 2:35 AM"
type input "40"
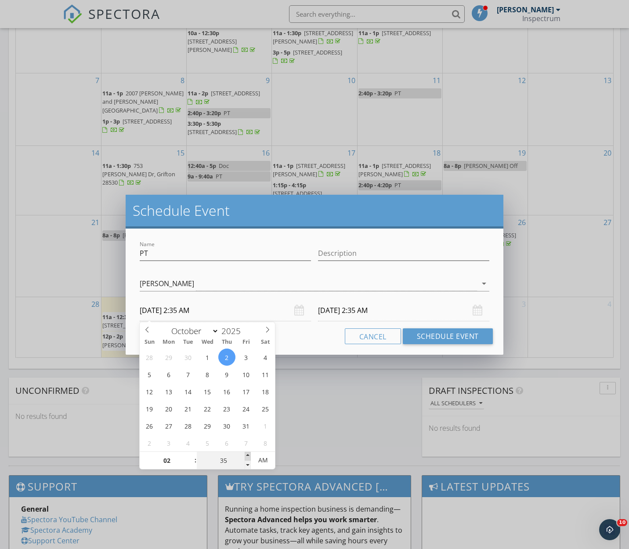
type input "10/02/2025 2:40 AM"
click at [246, 454] on span at bounding box center [248, 456] width 6 height 9
type input "45"
type input "10/02/2025 2:45 AM"
click at [246, 454] on span at bounding box center [248, 456] width 6 height 9
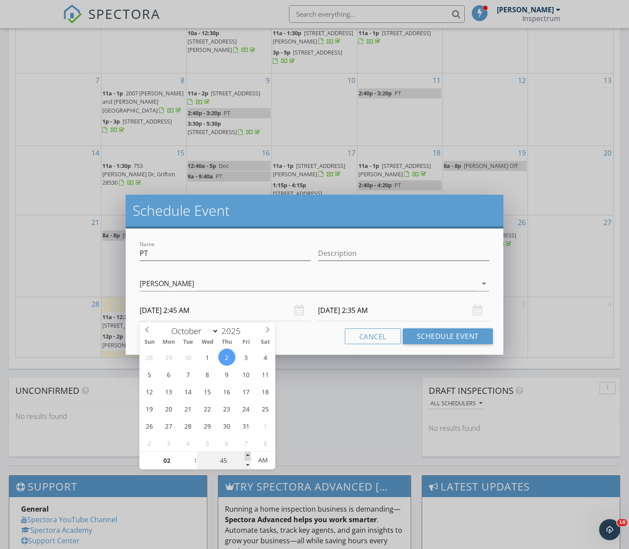
type input "45"
type input "10/03/2025 2:45 AM"
type input "50"
type input "10/02/2025 2:50 AM"
click at [247, 458] on span at bounding box center [248, 456] width 6 height 9
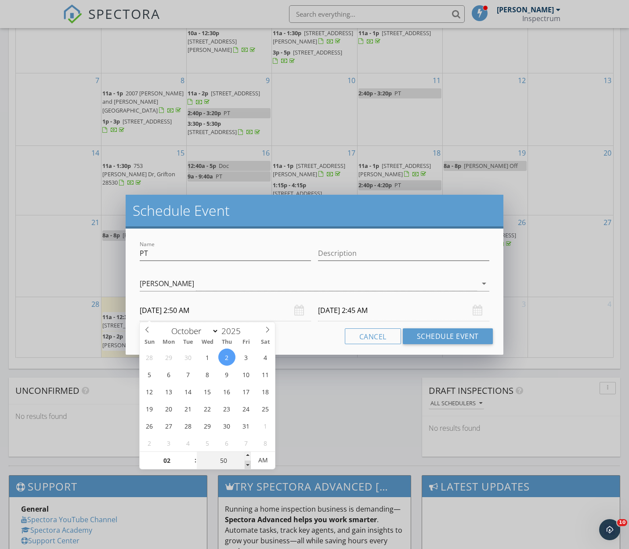
type input "50"
type input "10/03/2025 2:50 AM"
type input "45"
type input "10/02/2025 2:45 AM"
click at [248, 462] on span at bounding box center [248, 465] width 6 height 9
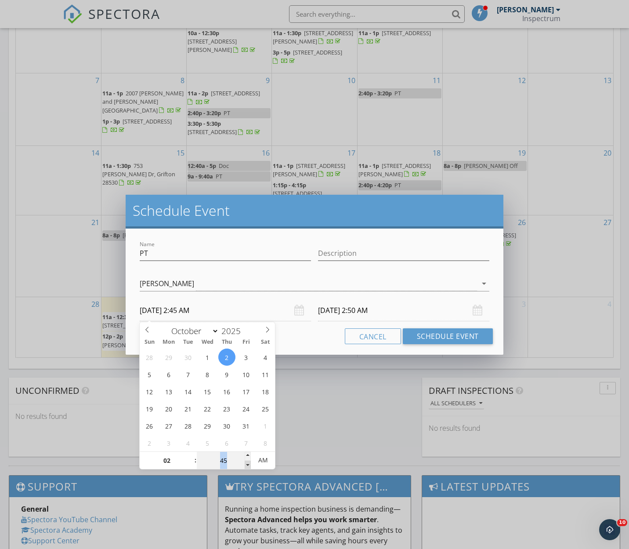
type input "40"
type input "10/02/2025 2:40 AM"
click at [249, 462] on span at bounding box center [248, 465] width 6 height 9
type input "40"
type input "10/03/2025 2:40 AM"
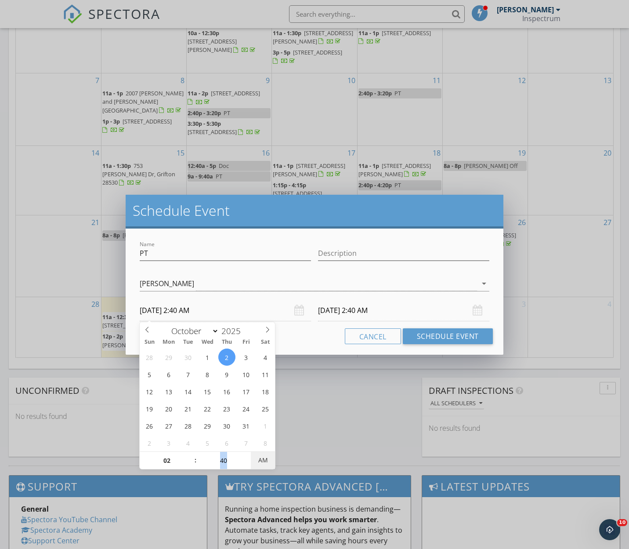
type input "10/02/2025 2:40 PM"
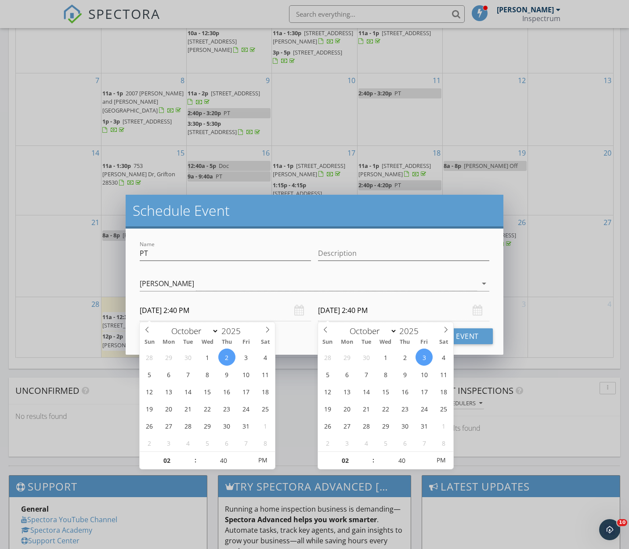
click at [326, 305] on input "10/03/2025 2:40 PM" at bounding box center [403, 311] width 171 height 22
type input "10/02/2025 2:40 PM"
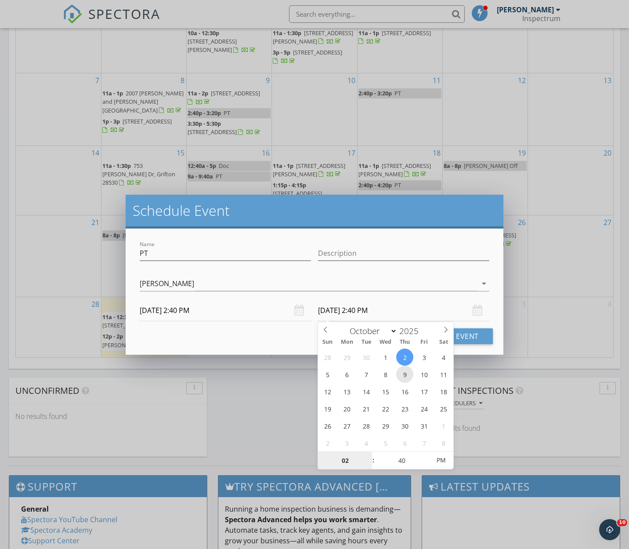
drag, startPoint x: 408, startPoint y: 356, endPoint x: 404, endPoint y: 373, distance: 17.3
click at [295, 335] on div "Cancel Schedule Event" at bounding box center [314, 336] width 356 height 16
click at [360, 311] on input "10/02/2025 2:40 PM" at bounding box center [403, 311] width 171 height 22
type input "03"
type input "10/02/2025 3:40 PM"
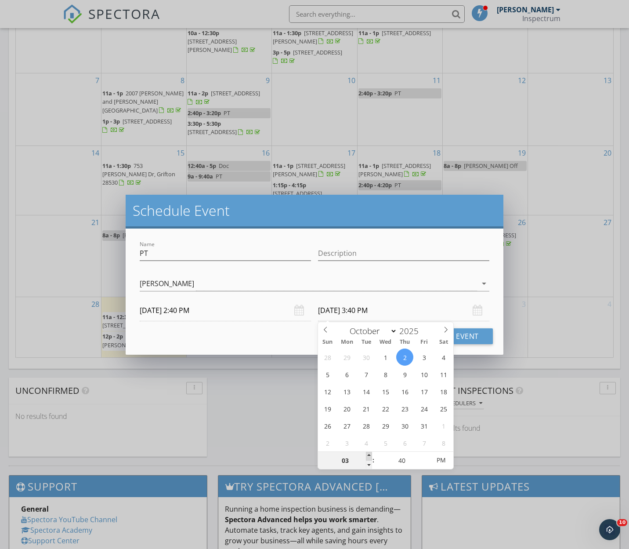
click at [370, 454] on span at bounding box center [369, 456] width 6 height 9
type input "35"
type input "10/02/2025 3:35 PM"
click at [424, 465] on span at bounding box center [426, 465] width 6 height 9
type input "30"
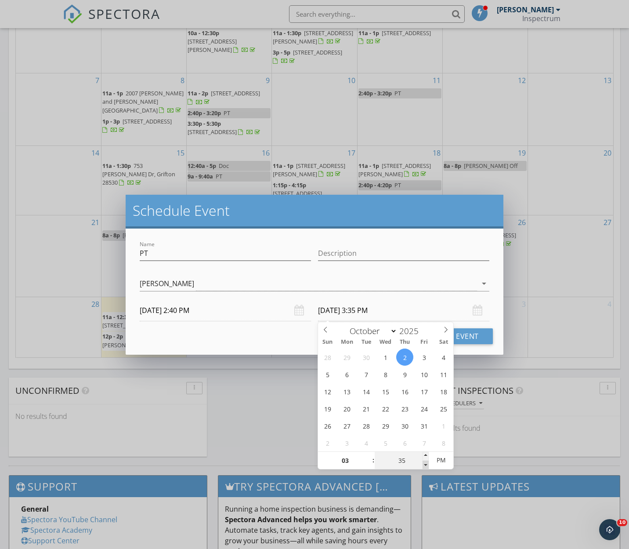
type input "10/02/2025 3:30 PM"
click at [424, 465] on span at bounding box center [426, 465] width 6 height 9
type input "25"
type input "10/02/2025 3:25 PM"
click at [424, 465] on span at bounding box center [426, 465] width 6 height 9
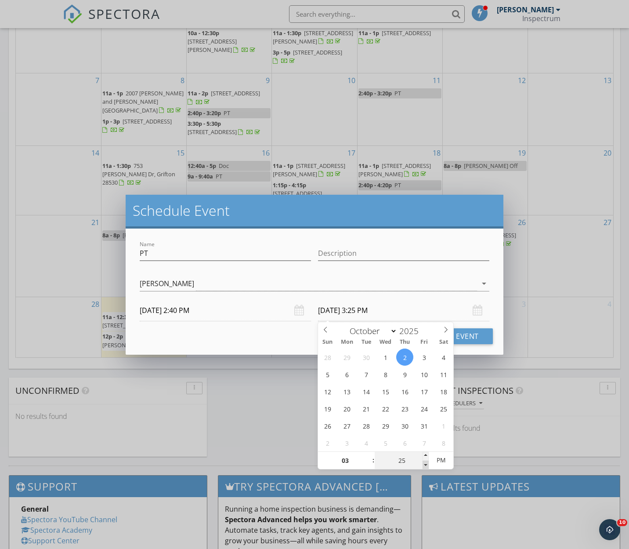
type input "20"
type input "10/02/2025 3:20 PM"
click at [424, 465] on span at bounding box center [426, 465] width 6 height 9
click at [256, 330] on div "Cancel Schedule Event" at bounding box center [314, 336] width 356 height 16
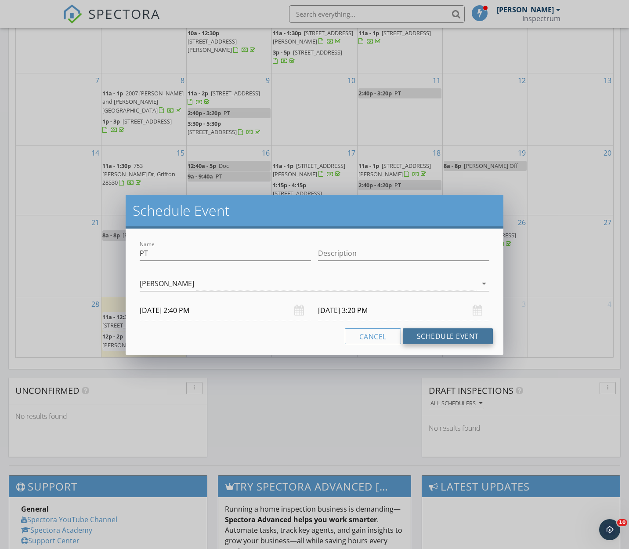
click at [453, 332] on button "Schedule Event" at bounding box center [448, 336] width 90 height 16
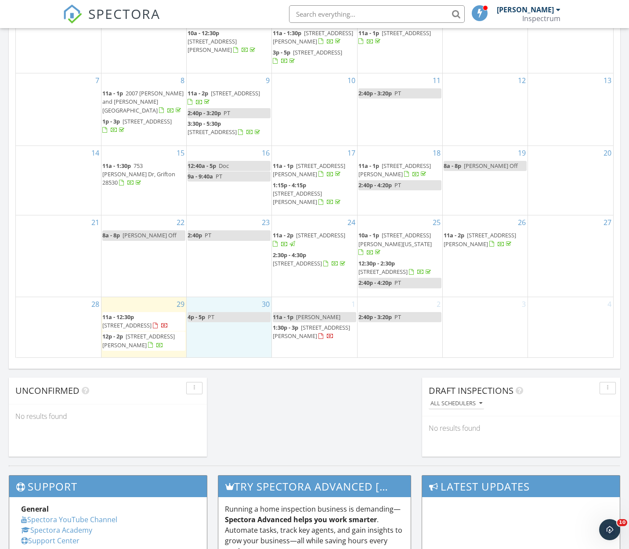
click at [216, 341] on div "30 4p - 5p PT" at bounding box center [229, 327] width 85 height 60
click at [225, 322] on link "Event" at bounding box center [228, 318] width 45 height 14
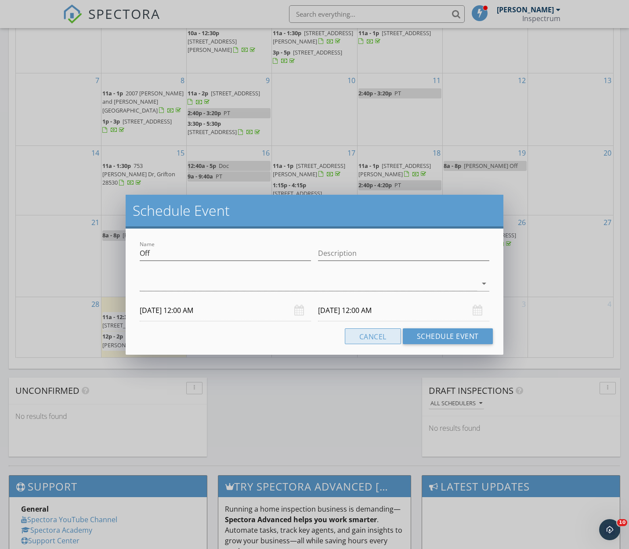
click at [365, 332] on button "Cancel" at bounding box center [373, 336] width 56 height 16
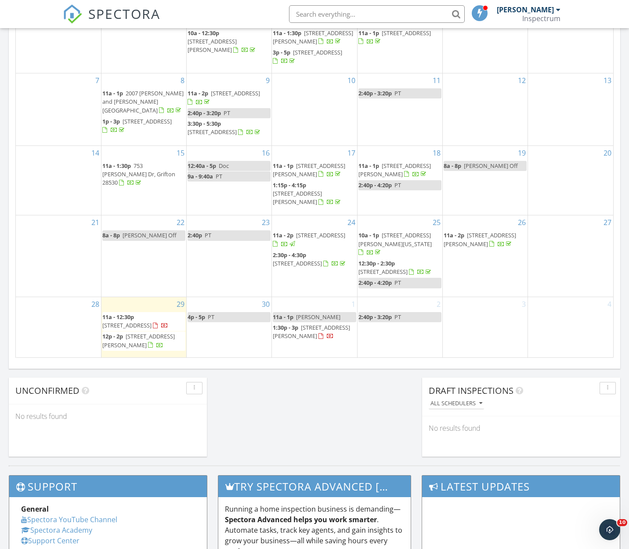
click at [384, 329] on div "2 2:40p - 3:20p PT" at bounding box center [400, 327] width 85 height 60
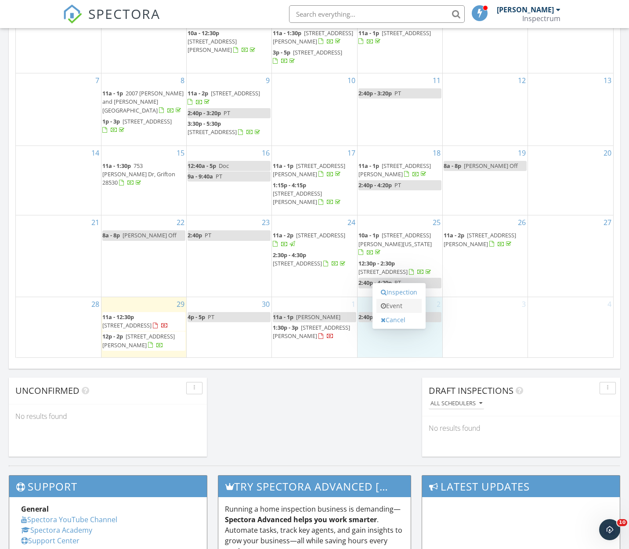
click at [392, 309] on link "Event" at bounding box center [399, 306] width 45 height 14
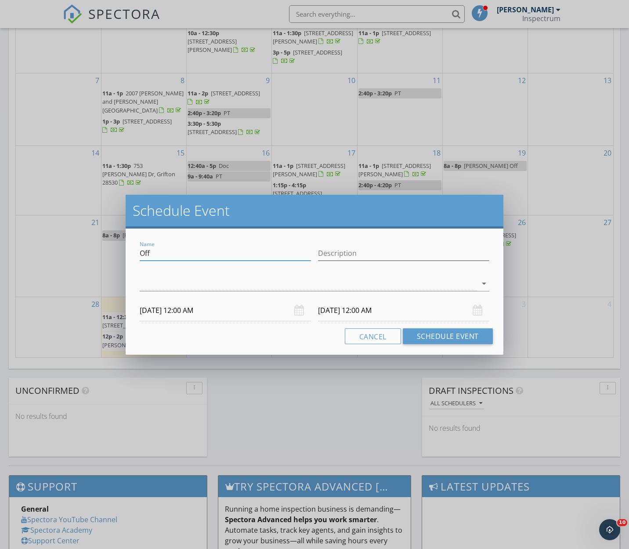
drag, startPoint x: 193, startPoint y: 256, endPoint x: 100, endPoint y: 254, distance: 93.2
click at [100, 254] on div "Schedule Event Name Off Description arrow_drop_down 10/02/2025 12:00 AM 10/03/2…" at bounding box center [314, 274] width 629 height 549
type input "[PERSON_NAME]"
click at [173, 283] on div at bounding box center [308, 283] width 337 height 15
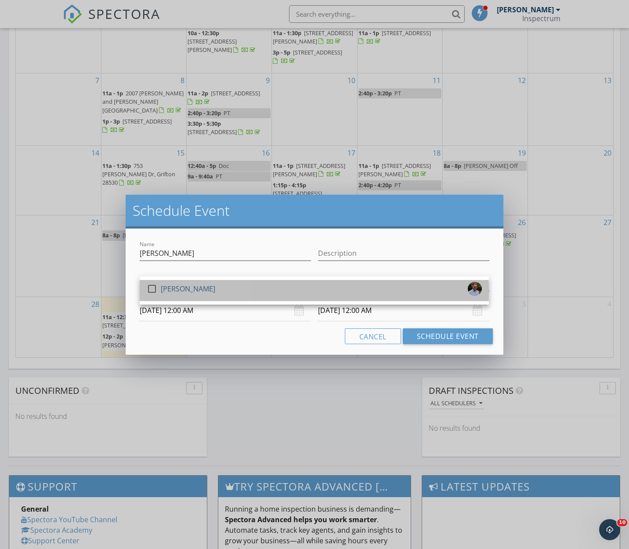
click at [178, 288] on div "[PERSON_NAME]" at bounding box center [188, 289] width 54 height 14
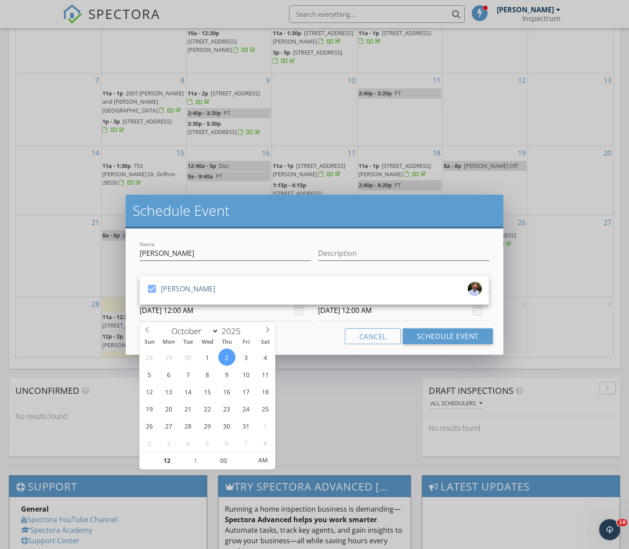
click at [187, 308] on input "10/02/2025 12:00 AM" at bounding box center [225, 311] width 171 height 22
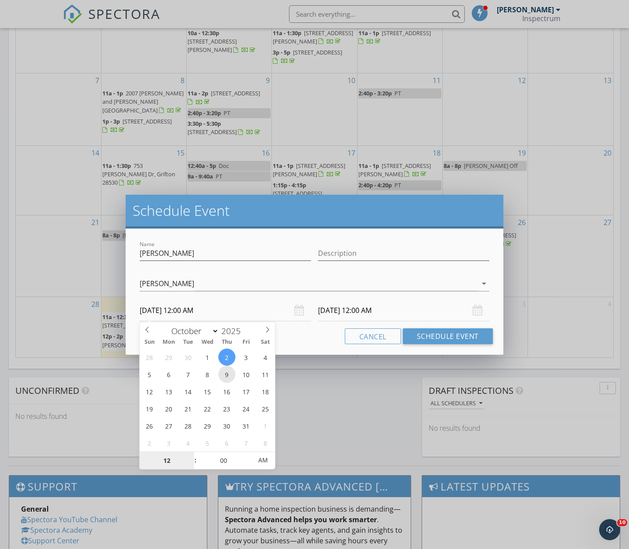
type input "10/09/2025 12:00 AM"
type input "10/10/2025 12:00 AM"
type input "10/02/2025 12:00 AM"
type input "10/03/2025 12:00 AM"
type input "11"
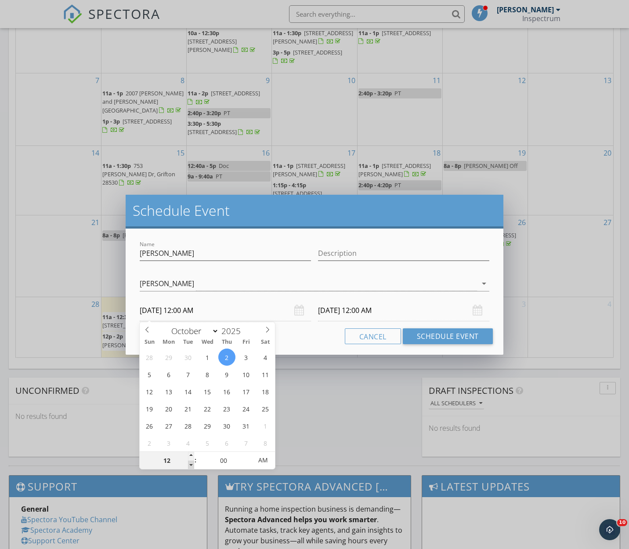
type input "10/02/2025 11:00 PM"
click at [190, 462] on span at bounding box center [191, 465] width 6 height 9
type input "11"
type input "10/03/2025 11:00 PM"
type input "10/02/2025 11:00 AM"
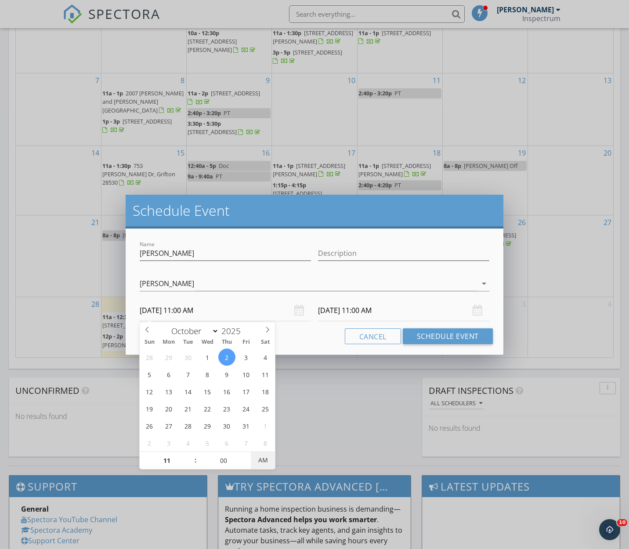
click at [270, 457] on span "AM" at bounding box center [263, 460] width 24 height 18
click at [345, 309] on input "10/03/2025 11:00 AM" at bounding box center [403, 311] width 171 height 22
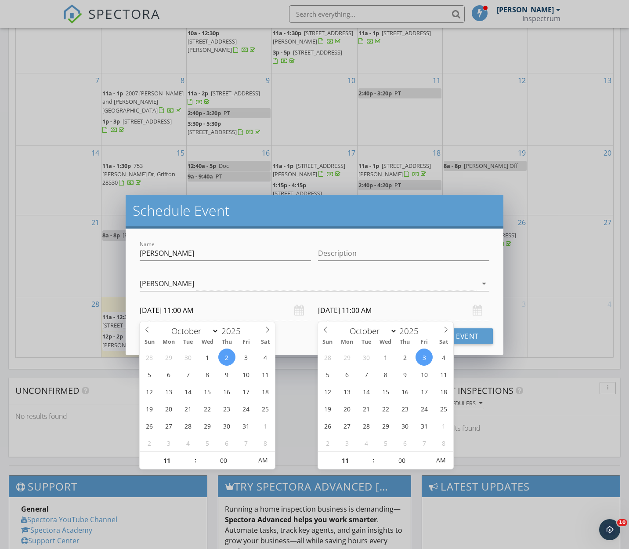
click at [413, 361] on div "28 29 30 1 2 3 4 5 6 7 8 9 10 11 12 13 14 15 16 17 18 19 20 21 22 23 24 25 26 2…" at bounding box center [385, 400] width 135 height 103
type input "10/02/2025 11:00 AM"
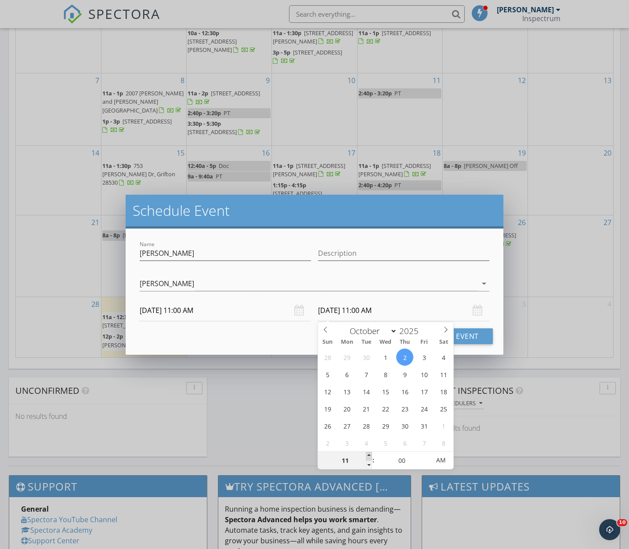
type input "12"
type input "10/02/2025 12:00 PM"
click at [367, 453] on span at bounding box center [369, 456] width 6 height 9
type input "01"
type input "10/02/2025 1:00 PM"
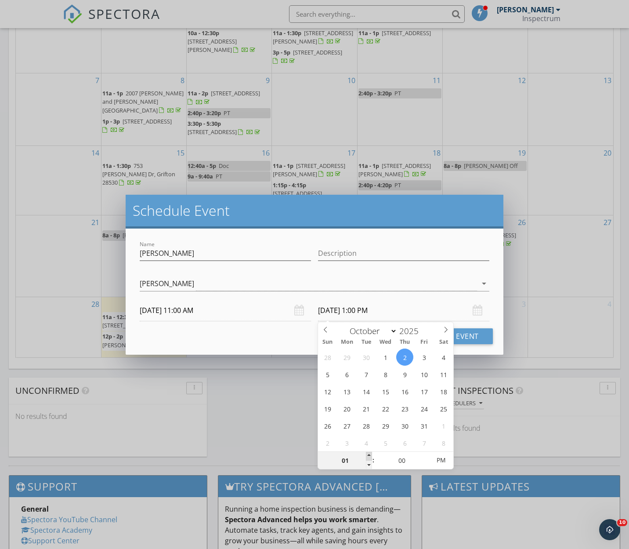
click at [371, 454] on span at bounding box center [369, 456] width 6 height 9
click at [244, 330] on div "Cancel Schedule Event" at bounding box center [314, 336] width 356 height 16
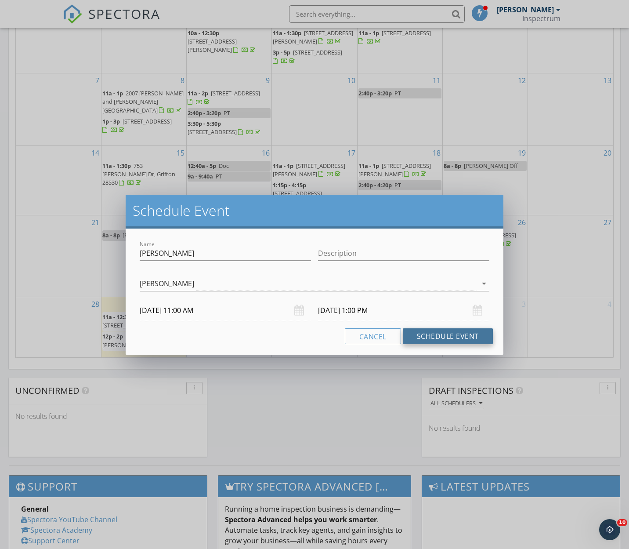
click at [467, 334] on button "Schedule Event" at bounding box center [448, 336] width 90 height 16
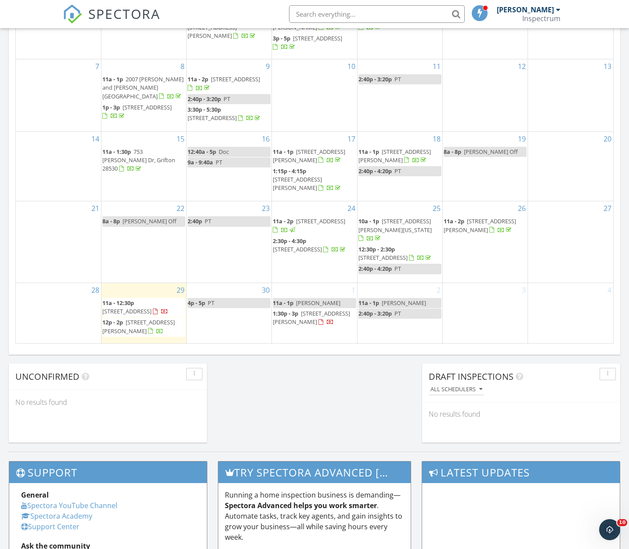
scroll to position [465, 1]
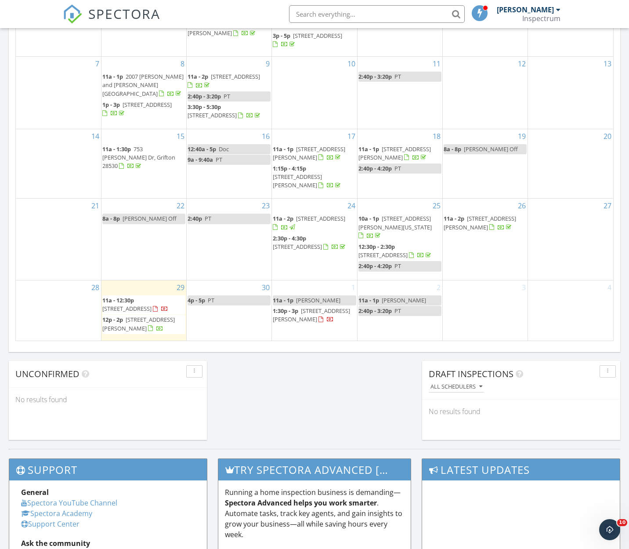
click at [217, 312] on div "30 4p - 5p PT" at bounding box center [229, 310] width 85 height 60
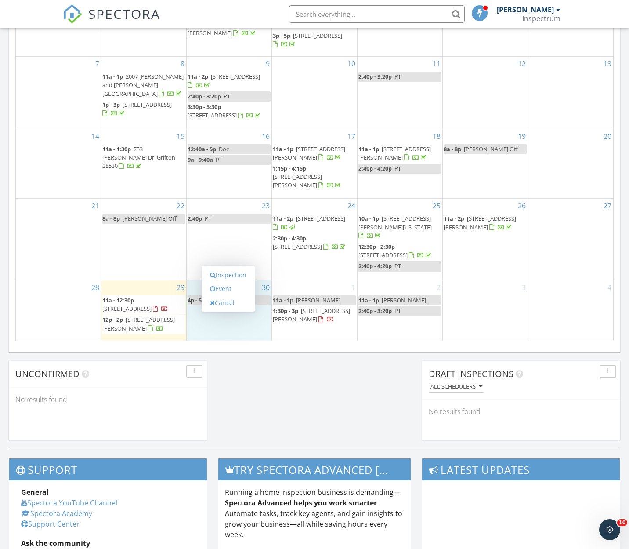
scroll to position [465, 0]
click at [221, 300] on link "Event" at bounding box center [228, 301] width 45 height 14
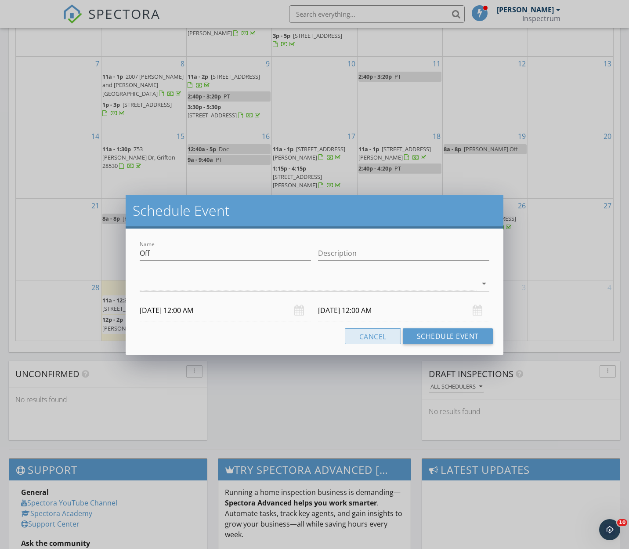
click at [374, 336] on button "Cancel" at bounding box center [373, 336] width 56 height 16
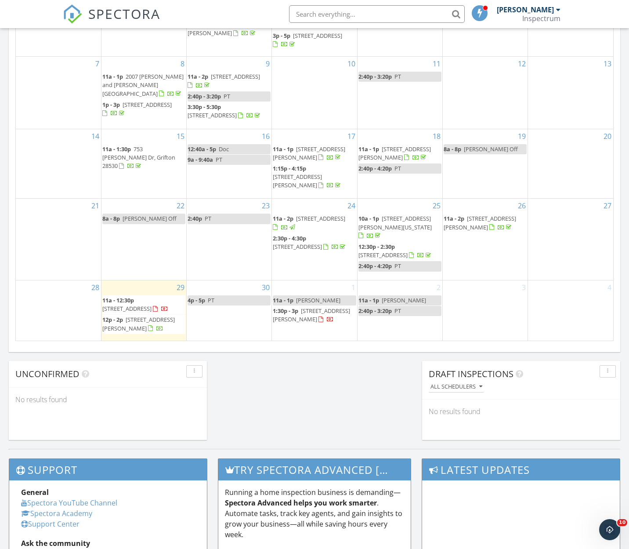
click at [223, 310] on div "30 4p - 5p PT" at bounding box center [229, 310] width 85 height 60
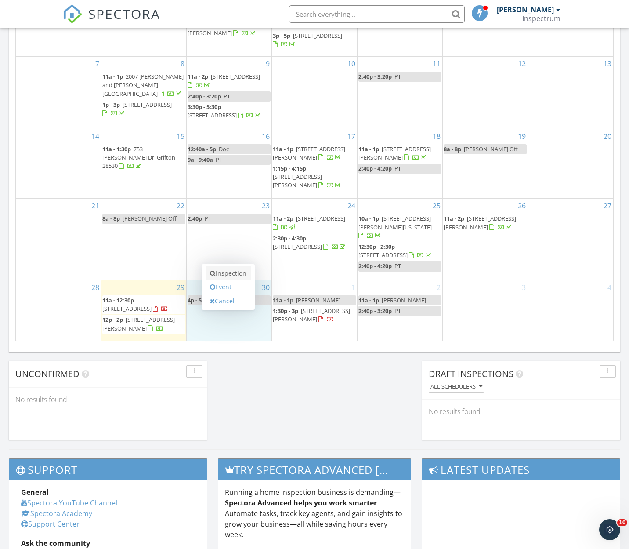
click at [229, 277] on link "Inspection" at bounding box center [228, 273] width 45 height 14
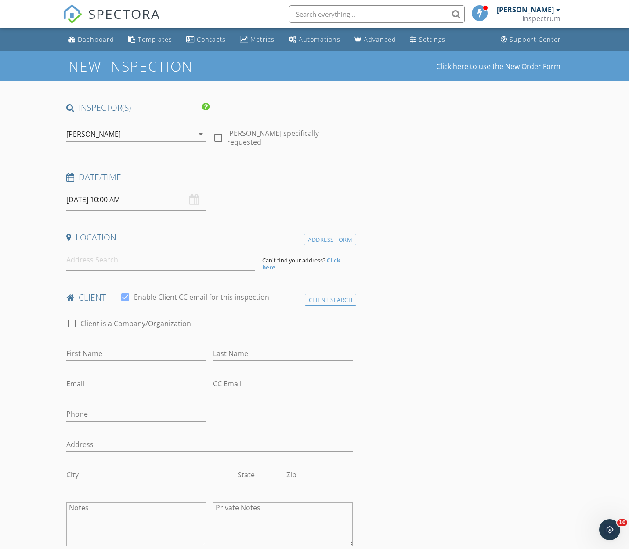
click at [83, 199] on input "09/30/2025 10:00 AM" at bounding box center [136, 200] width 140 height 22
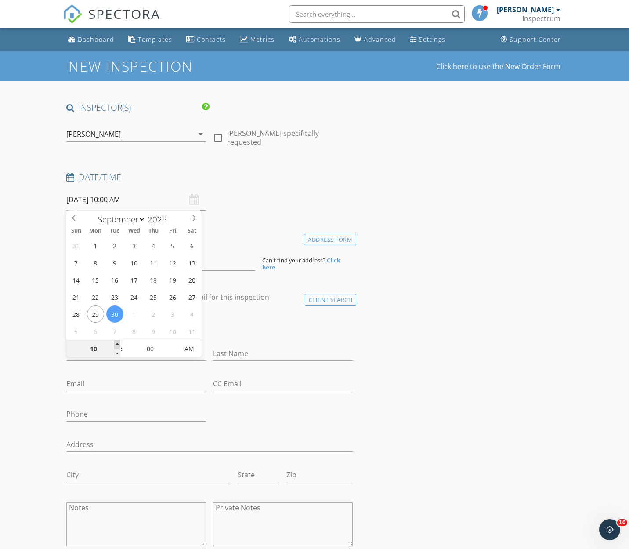
type input "11"
type input "[DATE] 11:00 AM"
drag, startPoint x: 117, startPoint y: 346, endPoint x: 51, endPoint y: 344, distance: 66.0
click at [117, 346] on span at bounding box center [117, 344] width 6 height 9
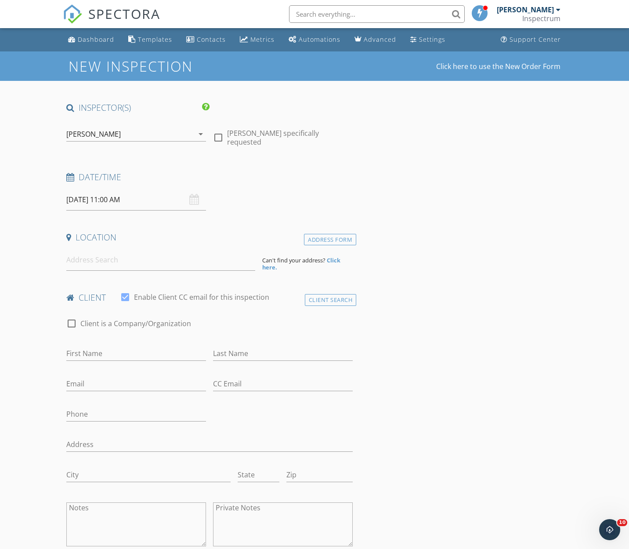
click at [105, 260] on input at bounding box center [160, 260] width 189 height 22
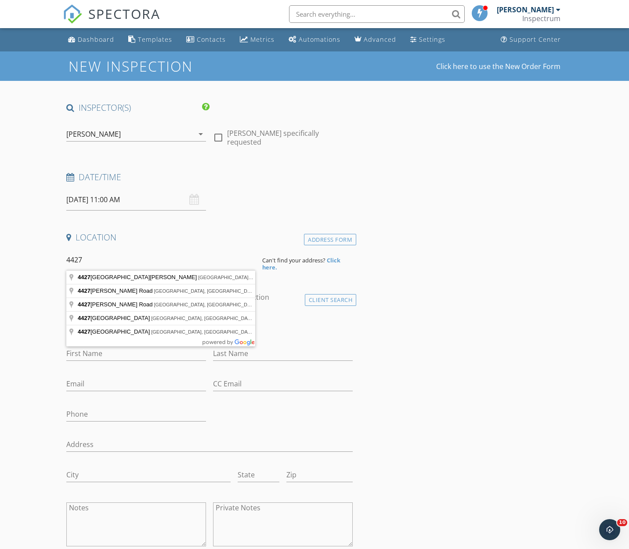
type input "4427 Surrey Meadows Dr, Winterville, NC, USA"
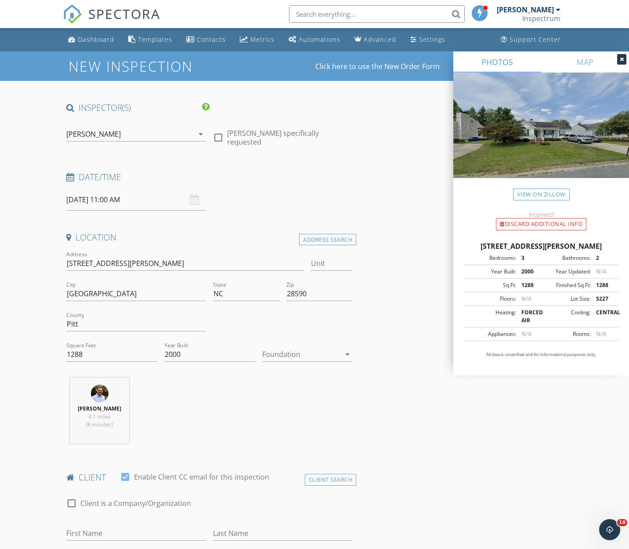
drag, startPoint x: 289, startPoint y: 348, endPoint x: 291, endPoint y: 380, distance: 32.1
click at [289, 348] on div at bounding box center [301, 354] width 79 height 14
click at [291, 421] on div "Crawlspace" at bounding box center [307, 420] width 77 height 11
drag, startPoint x: 247, startPoint y: 400, endPoint x: 246, endPoint y: 393, distance: 6.2
click at [247, 399] on div "Mark Paschal 4.1 miles (8 minutes)" at bounding box center [210, 414] width 294 height 73
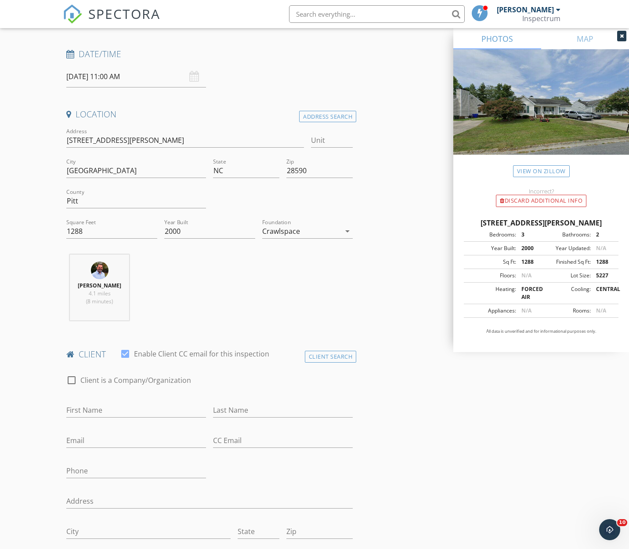
scroll to position [150, 0]
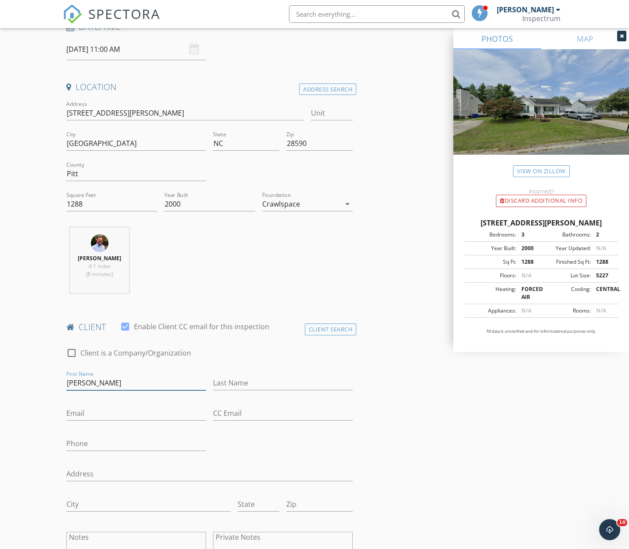
type input "Elizabeth"
type input "Fraser"
click at [157, 416] on input "Email" at bounding box center [136, 413] width 140 height 15
click at [165, 369] on div "First Name Elizabeth" at bounding box center [136, 384] width 147 height 30
drag, startPoint x: 145, startPoint y: 379, endPoint x: 146, endPoint y: 389, distance: 10.3
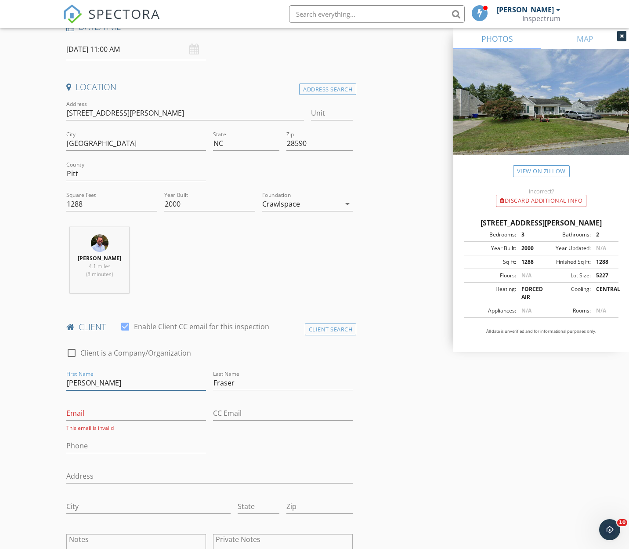
click at [145, 381] on input "Elizabeth" at bounding box center [136, 383] width 140 height 15
drag, startPoint x: 147, startPoint y: 411, endPoint x: 151, endPoint y: 415, distance: 5.3
click at [148, 411] on input "Email" at bounding box center [136, 413] width 140 height 15
click at [153, 414] on input "Email" at bounding box center [136, 413] width 140 height 15
type input "[EMAIL_ADDRESS][DOMAIN_NAME]"
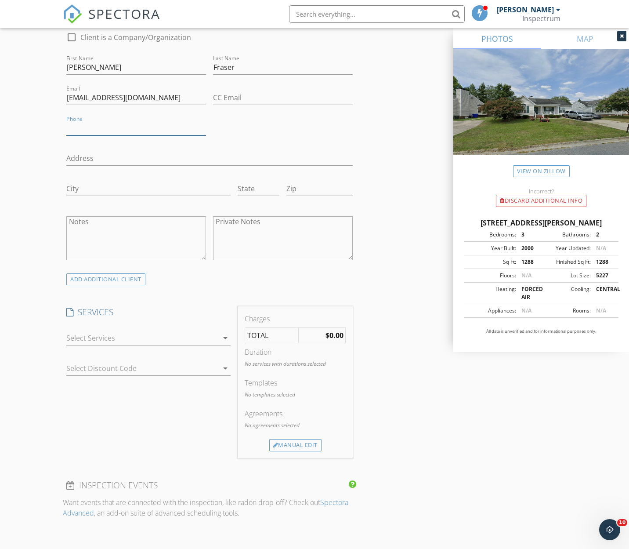
scroll to position [469, 0]
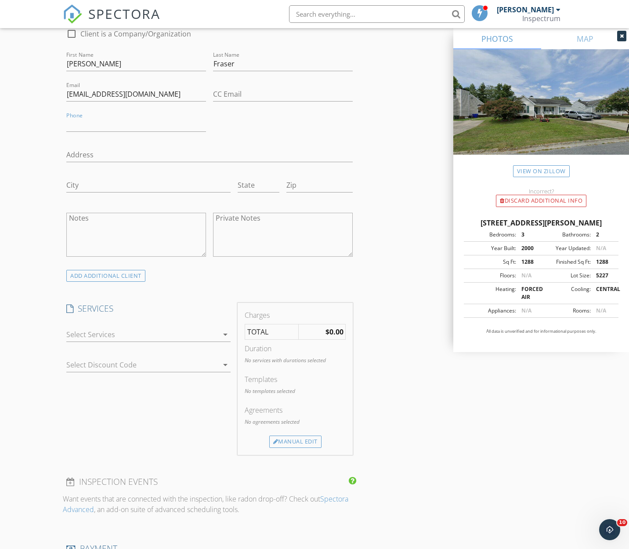
click at [126, 337] on div at bounding box center [142, 334] width 152 height 14
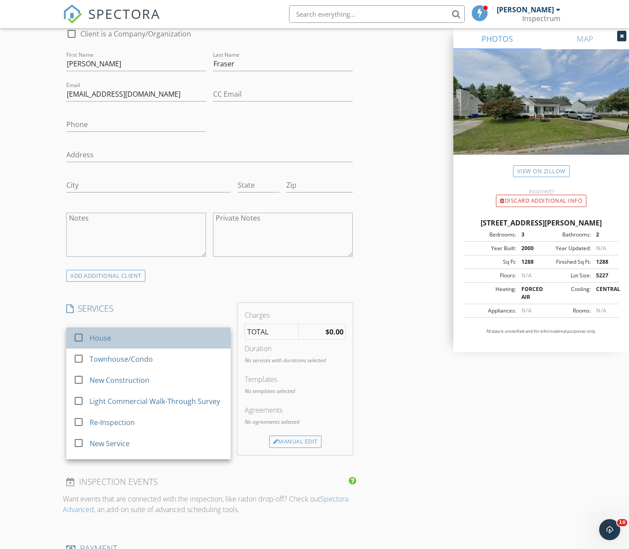
drag, startPoint x: 125, startPoint y: 337, endPoint x: 160, endPoint y: 343, distance: 34.8
click at [125, 337] on div "House" at bounding box center [157, 338] width 134 height 18
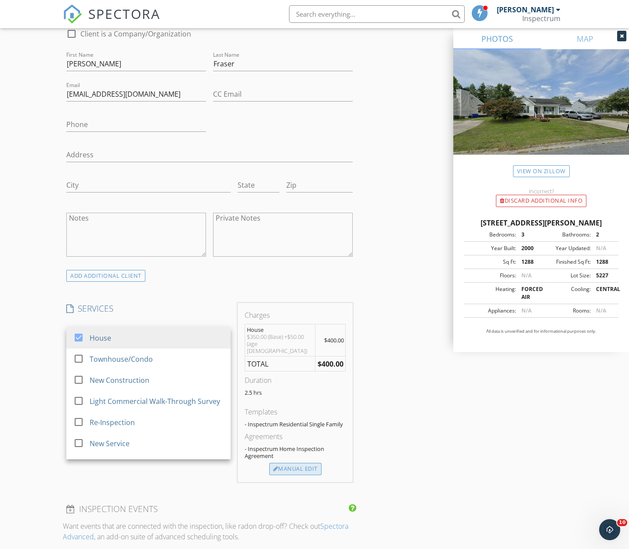
click at [299, 463] on div "Manual Edit" at bounding box center [295, 469] width 52 height 12
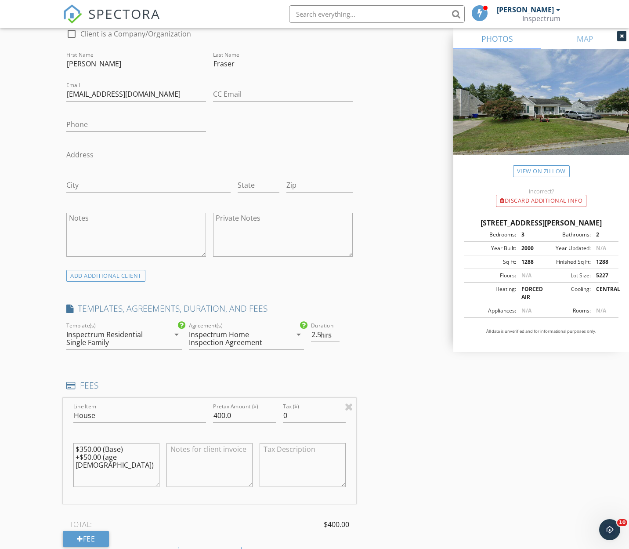
scroll to position [533, 0]
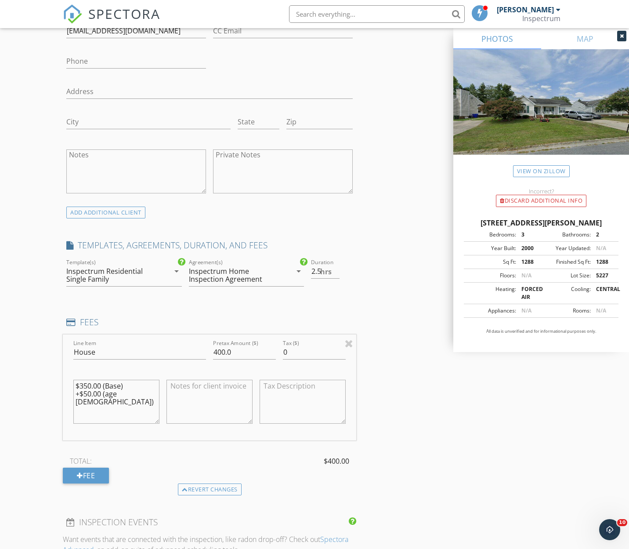
click at [83, 392] on textarea "$350.00 (Base) +$50.00 (age 24 - 49)" at bounding box center [116, 402] width 86 height 44
drag, startPoint x: 89, startPoint y: 383, endPoint x: 84, endPoint y: 385, distance: 5.4
click at [84, 385] on textarea "$350.00 (Base) +$45.00 (age 24 - 49)" at bounding box center [116, 401] width 86 height 44
click at [84, 389] on textarea "$375.00 (Base) +$45.00 (age 24 - 49)" at bounding box center [116, 401] width 86 height 44
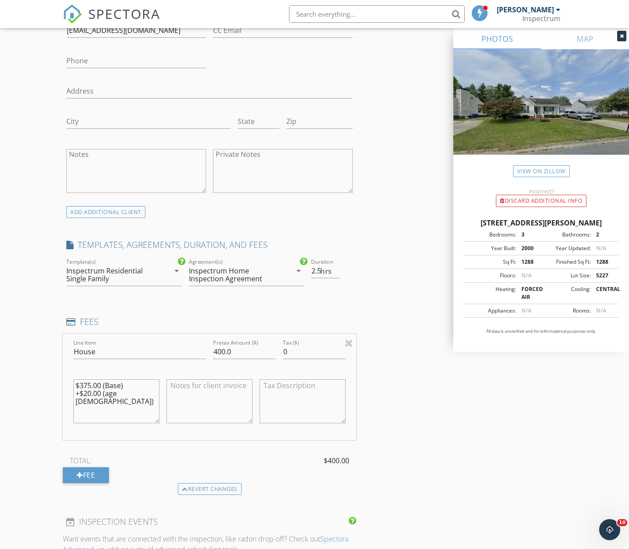
drag, startPoint x: 140, startPoint y: 389, endPoint x: 134, endPoint y: 389, distance: 6.2
click at [134, 389] on textarea "$375.00 (Base) +$20.00 (age 24 - 49)" at bounding box center [116, 401] width 86 height 44
click at [164, 359] on div "Line Item House" at bounding box center [139, 356] width 133 height 23
click at [140, 375] on div "$375.00 (Base) +$20.00 (age 24 - 30)" at bounding box center [116, 401] width 86 height 53
drag, startPoint x: 140, startPoint y: 392, endPoint x: 134, endPoint y: 392, distance: 5.7
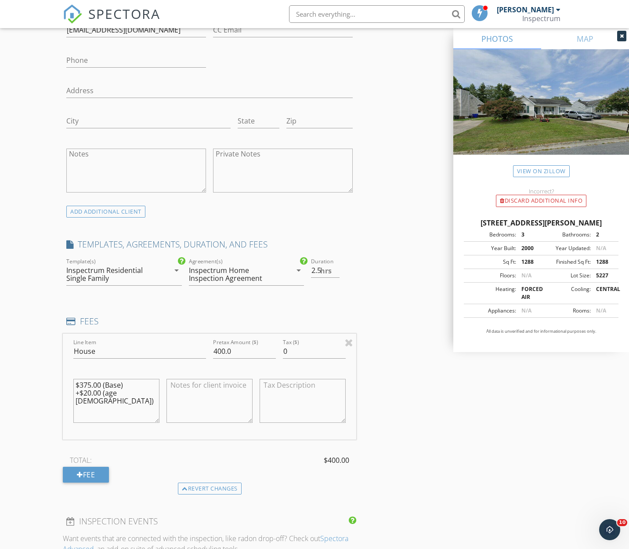
click at [134, 392] on textarea "$375.00 (Base) +$20.00 (age 24 - 30)" at bounding box center [116, 401] width 86 height 44
type textarea "$375.00 (Base) +$20.00 (age 24 - 29)"
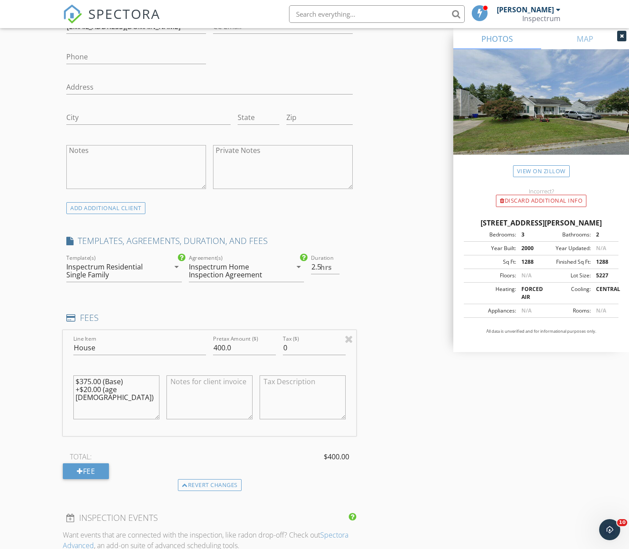
drag, startPoint x: 184, startPoint y: 367, endPoint x: 249, endPoint y: 343, distance: 69.2
click at [184, 367] on div at bounding box center [210, 399] width 86 height 67
drag, startPoint x: 225, startPoint y: 344, endPoint x: 195, endPoint y: 344, distance: 30.8
click at [195, 344] on div "Line Item House Pretax Amount ($) 400.0 Tax ($) 0 $375.00 (Base) +$20.00 (age 2…" at bounding box center [210, 383] width 294 height 106
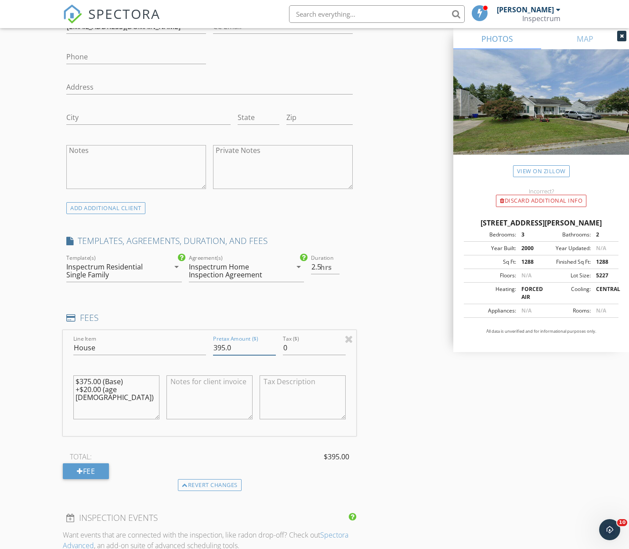
type input "395.0"
click at [376, 303] on div "INSPECTOR(S) check_box Mark Paschal PRIMARY Mark Paschal arrow_drop_down check_…" at bounding box center [315, 363] width 504 height 1597
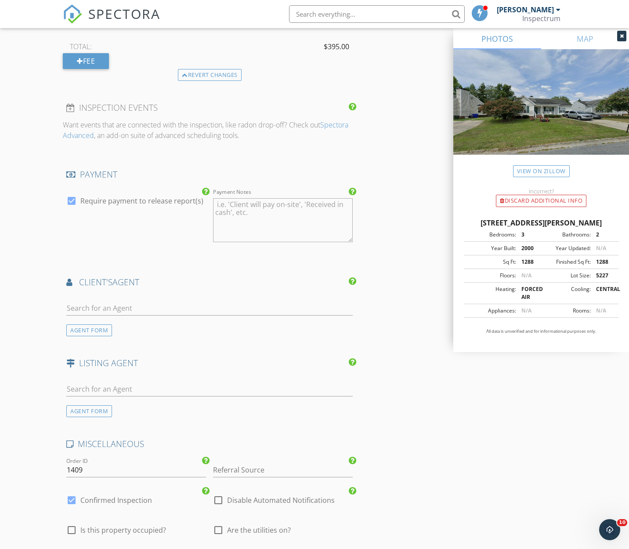
scroll to position [972, 0]
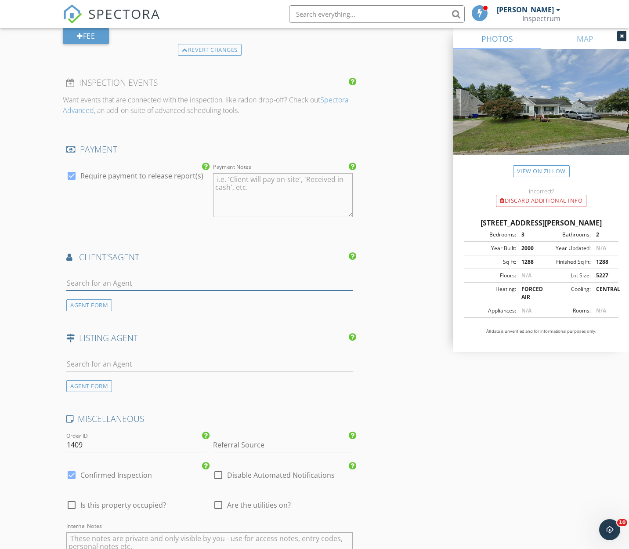
click at [193, 280] on input "text" at bounding box center [209, 283] width 287 height 15
type input "Trapper"
click at [189, 305] on li "No results found. Click to add a new Agent" at bounding box center [210, 302] width 286 height 25
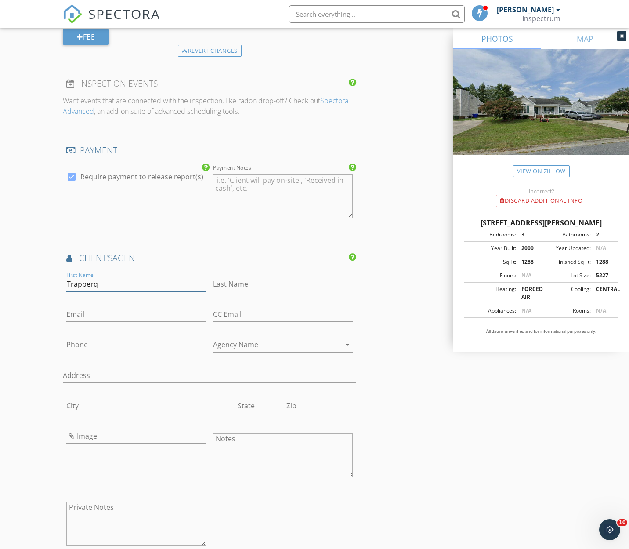
type input "Trapperq"
type input "White"
click at [142, 281] on input "Trapperq" at bounding box center [136, 284] width 140 height 15
click at [139, 278] on input "Trapper=" at bounding box center [136, 284] width 140 height 15
type input "Trapper"
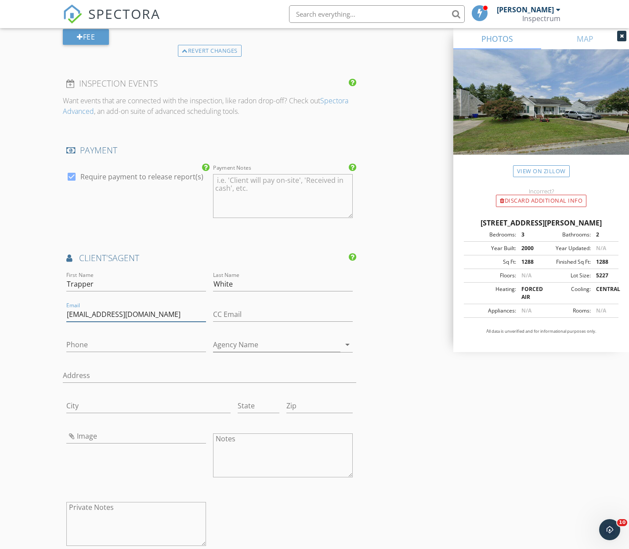
type input "[EMAIL_ADDRESS][DOMAIN_NAME]"
type input "[PHONE_NUMBER]"
click at [269, 363] on div "Howar d Hanna" at bounding box center [283, 360] width 126 height 11
type input "Howard Hanna"
click at [38, 343] on div "New Inspection Click here to use the New Order Form INSPECTOR(S) check_box Mark…" at bounding box center [314, 44] width 629 height 1928
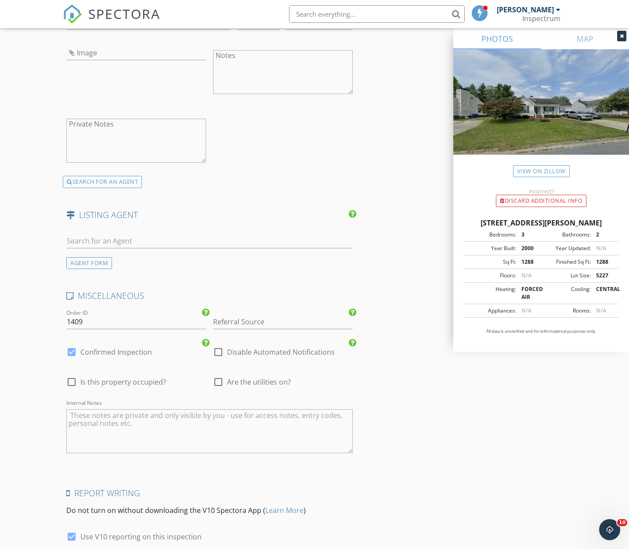
scroll to position [1355, 0]
click at [144, 377] on span "Is this property occupied?" at bounding box center [123, 381] width 86 height 9
checkbox input "true"
drag, startPoint x: 223, startPoint y: 385, endPoint x: 220, endPoint y: 377, distance: 8.7
click at [223, 385] on input "checkbox" at bounding box center [218, 384] width 11 height 11
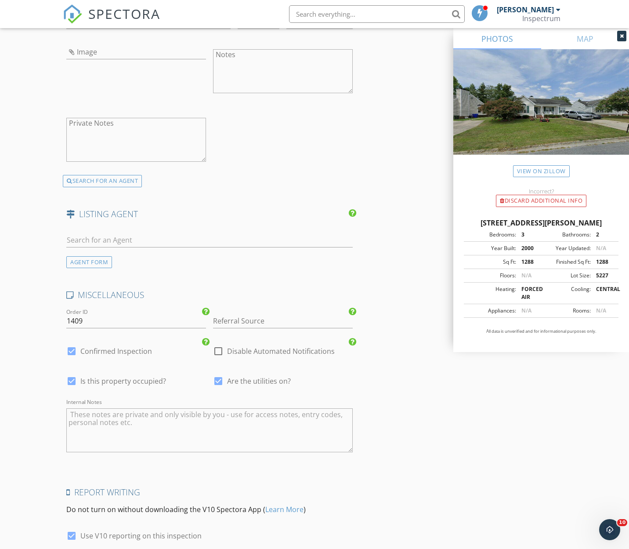
click at [220, 375] on div at bounding box center [218, 381] width 15 height 15
click at [226, 376] on div "check_box_outline_blank Are the utilities on?" at bounding box center [252, 381] width 78 height 11
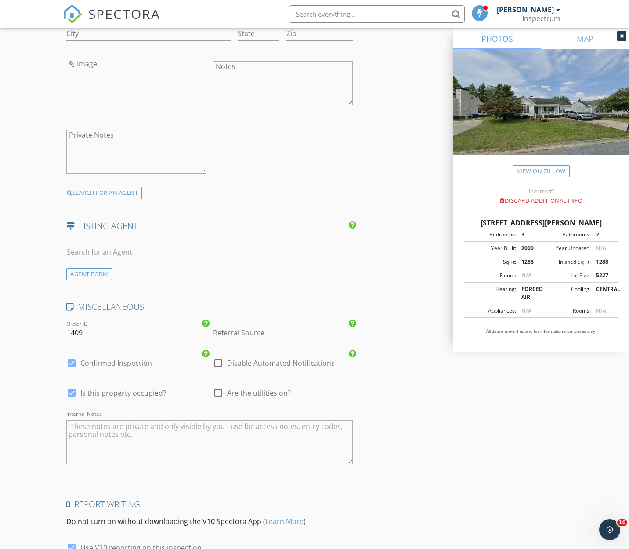
scroll to position [1341, 0]
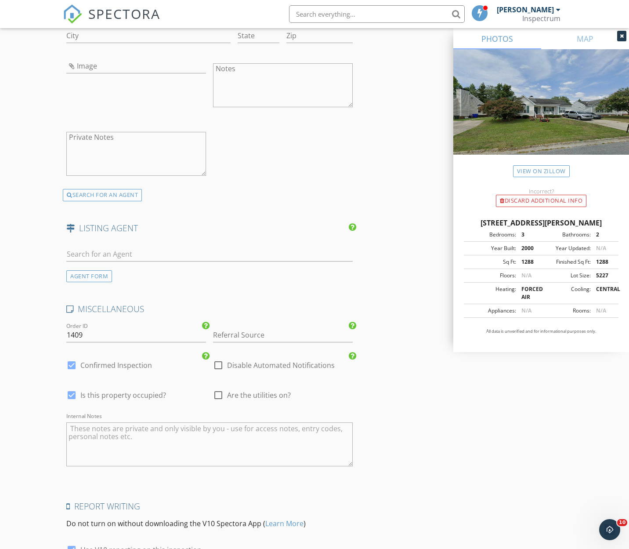
click at [241, 392] on span "Are the utilities on?" at bounding box center [259, 395] width 64 height 9
checkbox input "true"
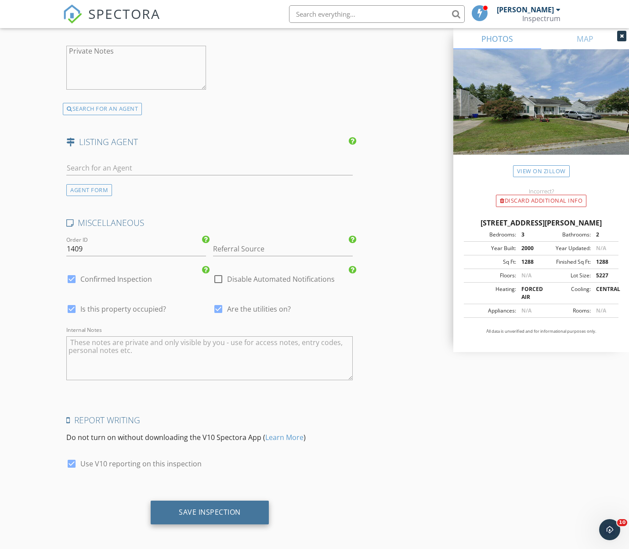
scroll to position [1427, 0]
click at [213, 514] on div "Save Inspection" at bounding box center [210, 513] width 118 height 24
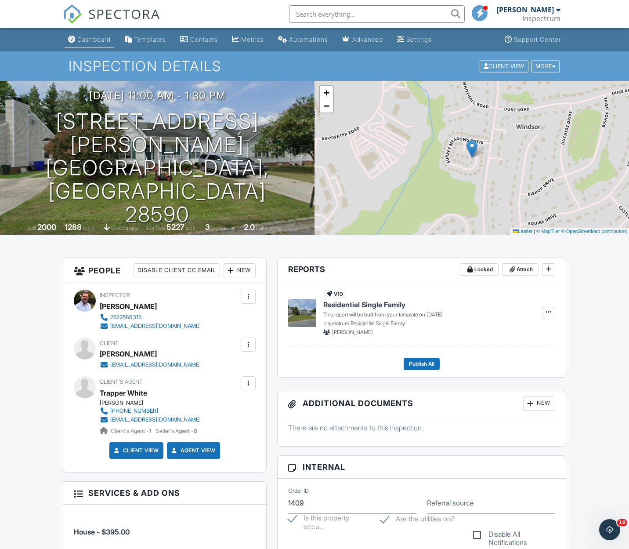
click at [95, 39] on div "Dashboard" at bounding box center [93, 39] width 33 height 7
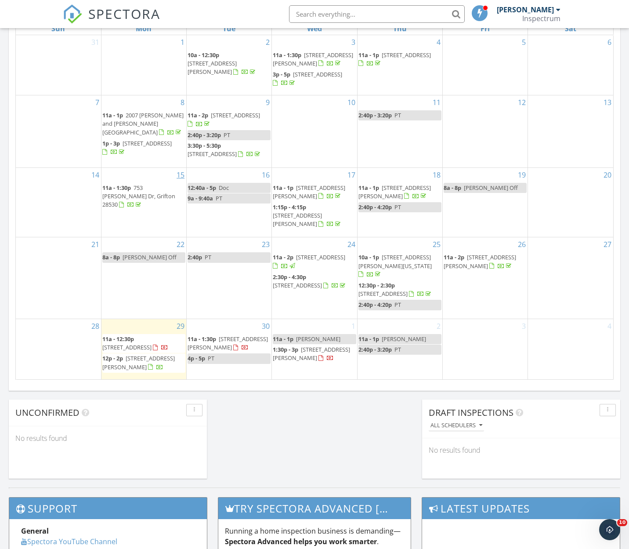
scroll to position [428, 0]
